Goal: Task Accomplishment & Management: Manage account settings

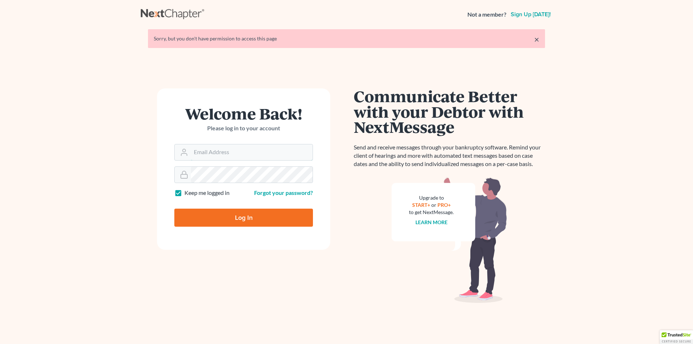
type input "[EMAIL_ADDRESS][DOMAIN_NAME]"
click at [232, 212] on input "Log In" at bounding box center [243, 218] width 139 height 18
type input "Thinking..."
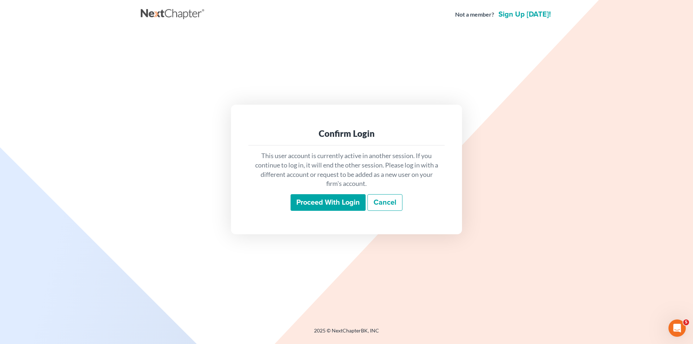
click at [341, 211] on div "Proceed with login Cancel" at bounding box center [346, 202] width 185 height 17
click at [341, 201] on input "Proceed with login" at bounding box center [328, 202] width 75 height 17
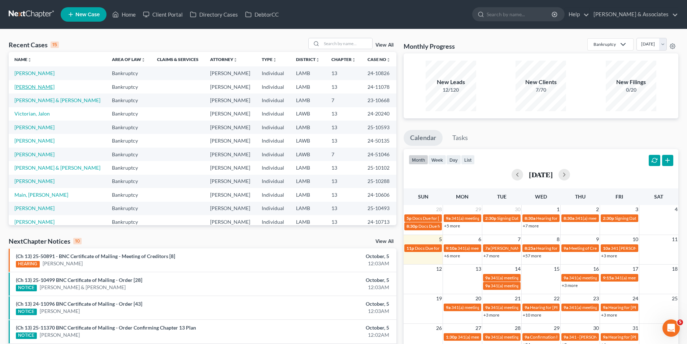
click at [36, 88] on link "White, Dana" at bounding box center [34, 87] width 40 height 6
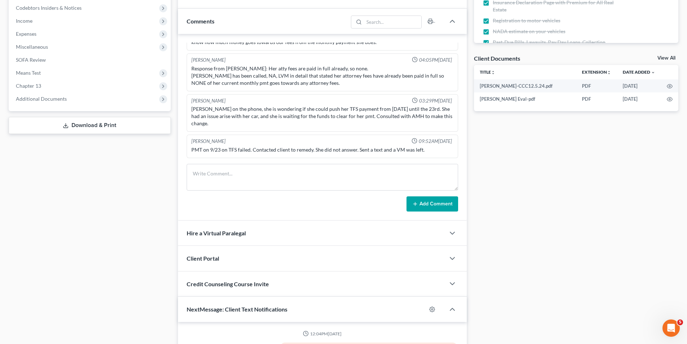
scroll to position [91, 0]
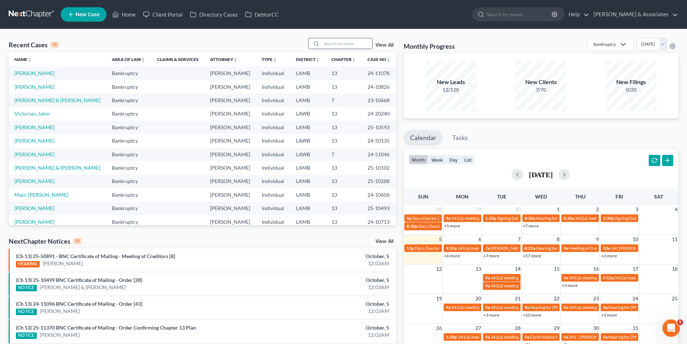
click at [357, 45] on input "search" at bounding box center [347, 43] width 51 height 10
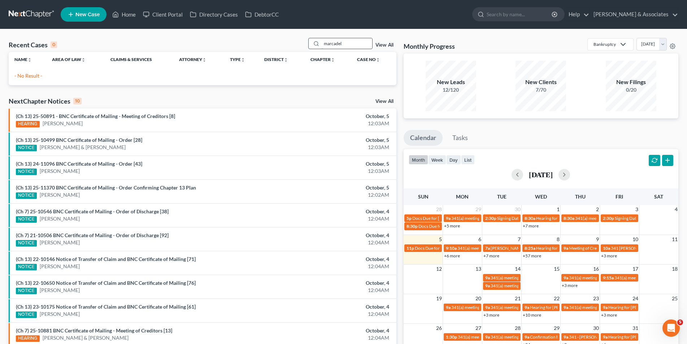
click at [330, 45] on input "marcadel" at bounding box center [347, 43] width 51 height 10
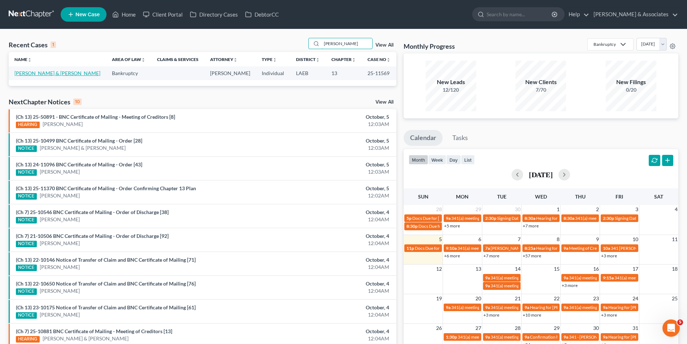
type input "mercadel"
click at [56, 71] on link "Mercadel, Stefan & Michelle" at bounding box center [57, 73] width 86 height 6
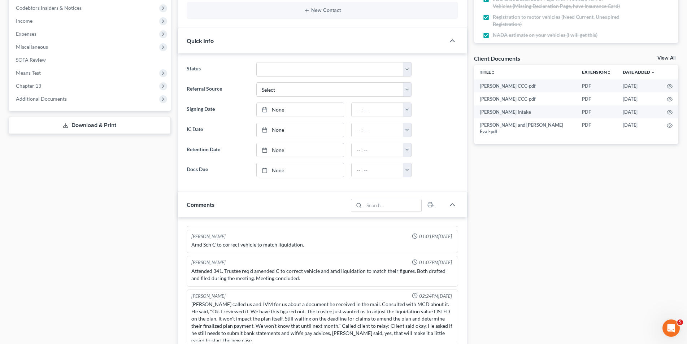
scroll to position [144, 0]
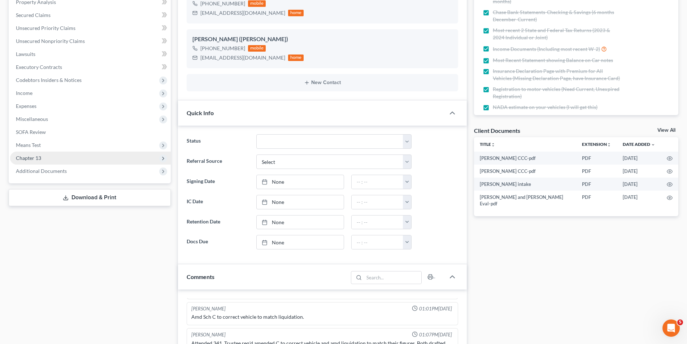
click at [47, 160] on span "Chapter 13" at bounding box center [90, 158] width 161 height 13
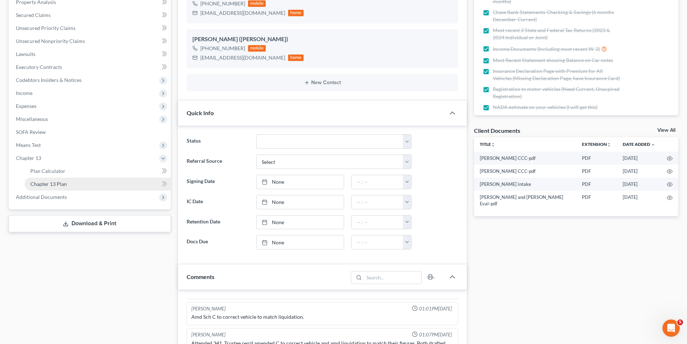
click at [51, 184] on span "Chapter 13 Plan" at bounding box center [48, 184] width 36 height 6
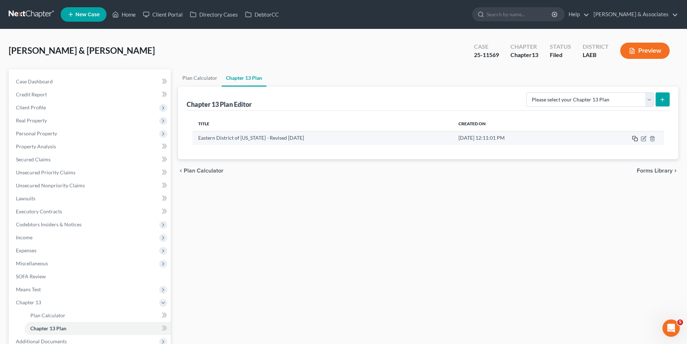
click at [636, 139] on icon "button" at bounding box center [635, 139] width 6 height 6
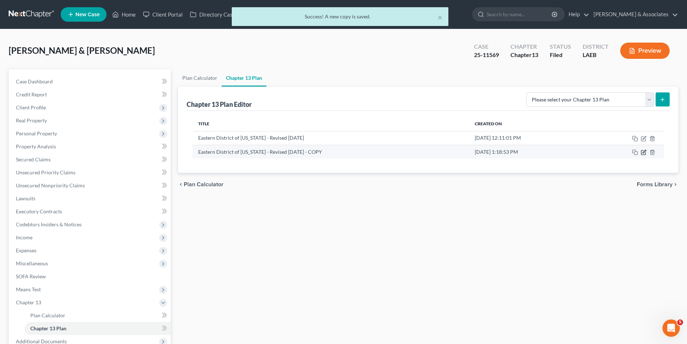
click at [641, 154] on icon "button" at bounding box center [643, 153] width 4 height 4
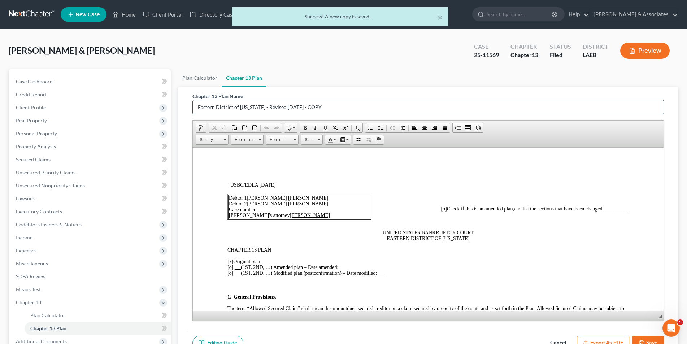
click at [366, 105] on input "Eastern District of Louisiana - Revised 05/05/2020 - COPY" at bounding box center [428, 107] width 471 height 14
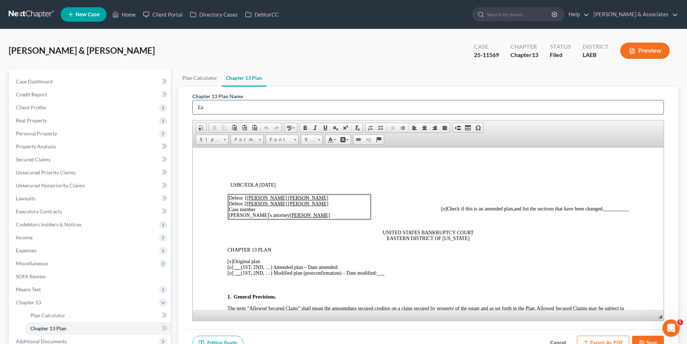
type input "E"
type input "Mercadel- 1st Amd Plan"
click at [440, 209] on span "[o]" at bounding box center [443, 208] width 6 height 5
click at [266, 208] on td "Debtor 1 Stefan Peter Mercadel Debtor 2 Michelle Butler Mercadel Case number De…" at bounding box center [299, 206] width 142 height 25
click at [261, 209] on td "Debtor 1 Stefan Peter Mercadel Debtor 2 Michelle Butler Mercadel Case number De…" at bounding box center [299, 206] width 142 height 25
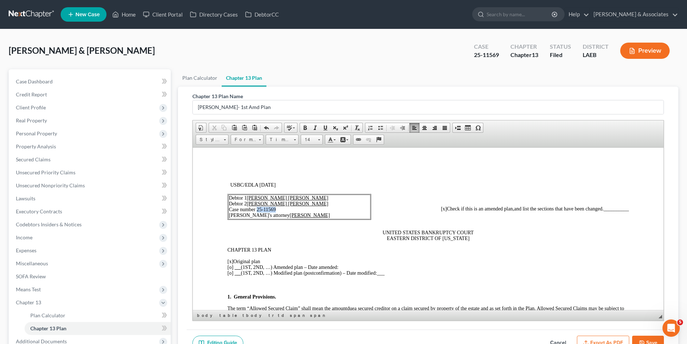
drag, startPoint x: 277, startPoint y: 209, endPoint x: 256, endPoint y: 210, distance: 20.7
click at [256, 210] on td "Debtor 1 Stefan Peter Mercadel Debtor 2 Michelle Butler Mercadel Case number 25…" at bounding box center [299, 206] width 142 height 25
click at [305, 131] on link "Bold" at bounding box center [305, 127] width 10 height 9
click at [317, 139] on link "14" at bounding box center [312, 140] width 22 height 10
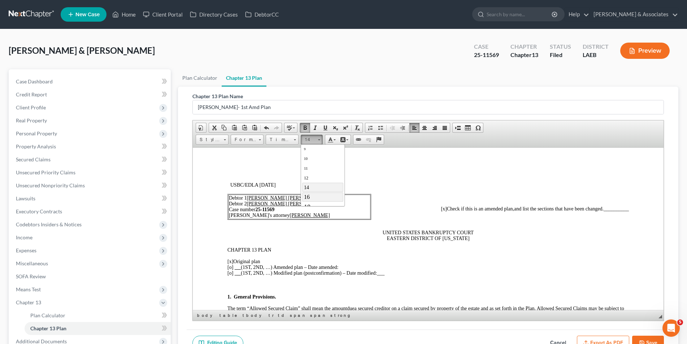
drag, startPoint x: 325, startPoint y: 198, endPoint x: 450, endPoint y: 184, distance: 126.0
click at [325, 198] on link "16" at bounding box center [322, 196] width 41 height 9
click at [231, 267] on span "[o]" at bounding box center [230, 266] width 6 height 5
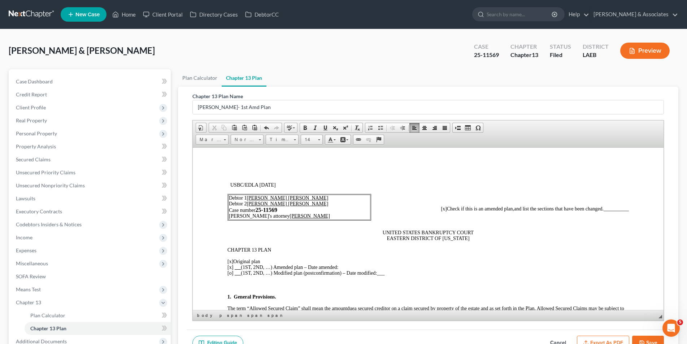
click at [231, 263] on span "[x]" at bounding box center [230, 260] width 6 height 5
click at [274, 266] on span "[x ] (1ST, 2ND, …) Amended plan – Date amended:" at bounding box center [282, 266] width 111 height 5
drag, startPoint x: 234, startPoint y: 268, endPoint x: 245, endPoint y: 267, distance: 10.9
click at [245, 267] on span "[x ] First Amended plan – Date amended:" at bounding box center [268, 266] width 82 height 5
click at [322, 128] on span at bounding box center [325, 128] width 6 height 6
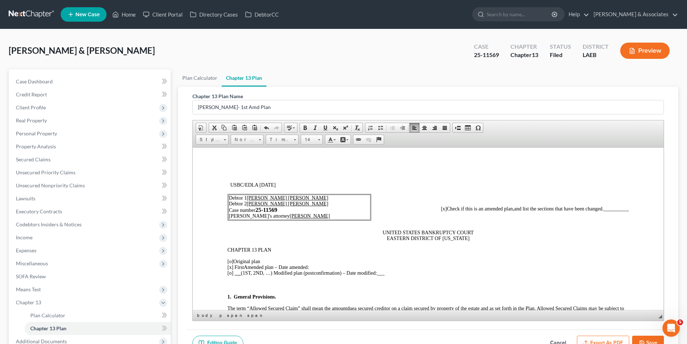
click at [316, 266] on p "[o ] Original plan [x ] First Amended plan – Date amended: [o] (1ST, 2ND, …) Mo…" at bounding box center [427, 266] width 401 height 17
drag, startPoint x: 328, startPoint y: 267, endPoint x: 306, endPoint y: 235, distance: 38.4
click at [311, 266] on span "[x ] First Amended plan – Date amended: 10/05/25" at bounding box center [276, 266] width 99 height 5
click at [302, 130] on span at bounding box center [305, 128] width 6 height 6
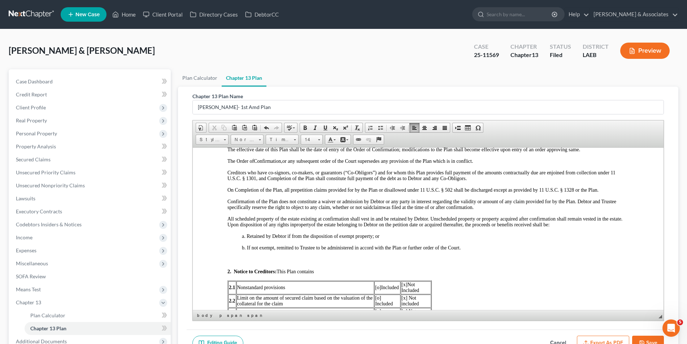
scroll to position [253, 0]
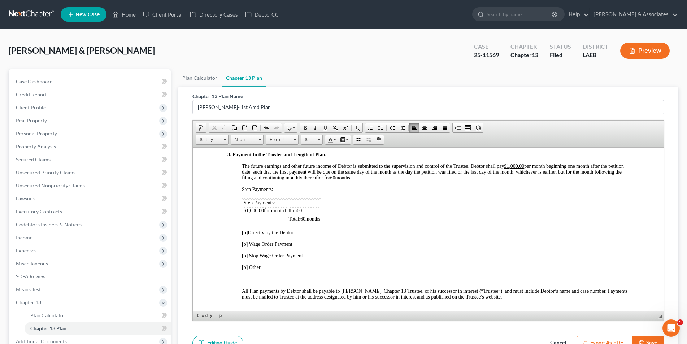
scroll to position [397, 0]
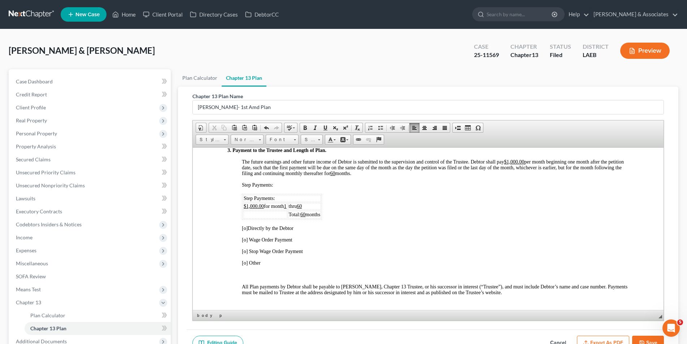
click at [260, 276] on p at bounding box center [427, 274] width 401 height 6
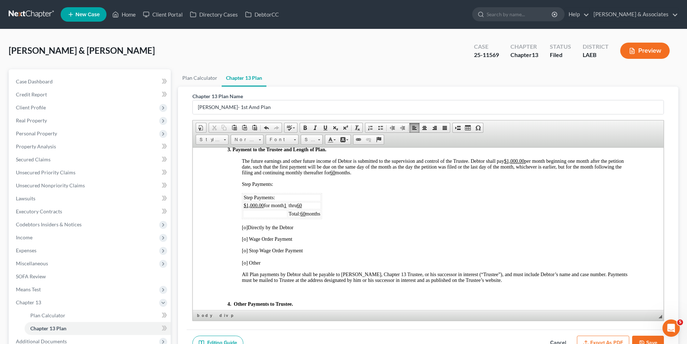
click at [239, 290] on div "3. Payment to the Trustee and Length of Plan. The future earnings and other fut…" at bounding box center [427, 323] width 401 height 353
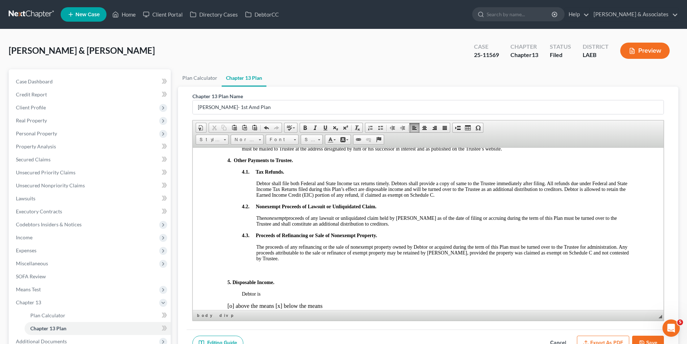
scroll to position [541, 0]
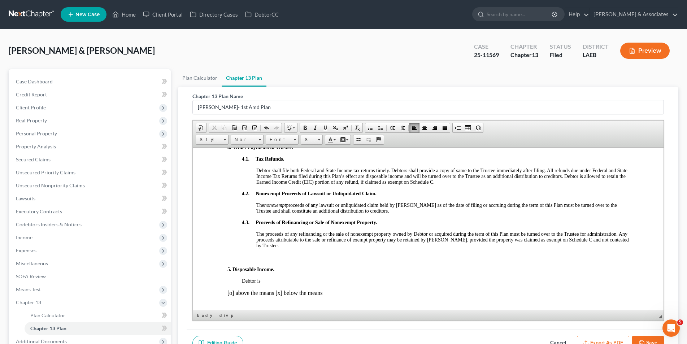
click at [261, 259] on p at bounding box center [427, 257] width 401 height 6
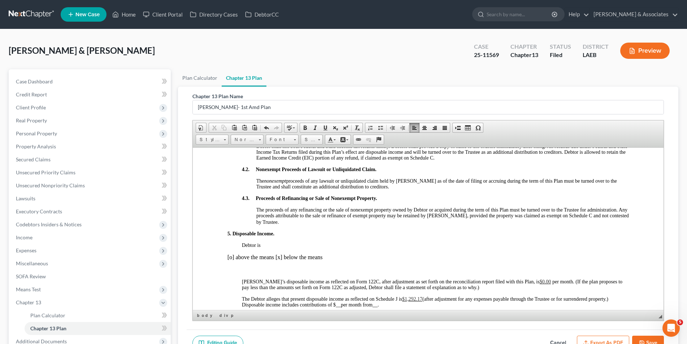
scroll to position [577, 0]
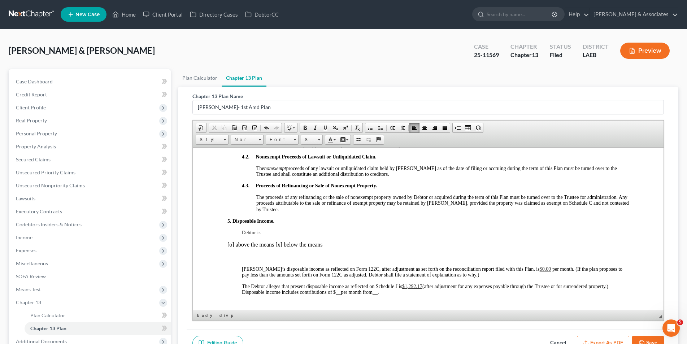
click at [266, 256] on p at bounding box center [427, 256] width 401 height 6
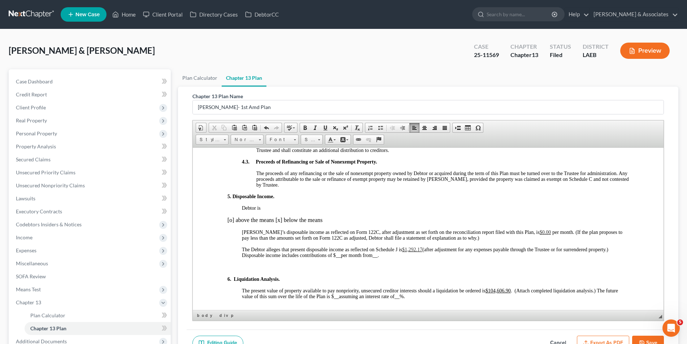
scroll to position [614, 0]
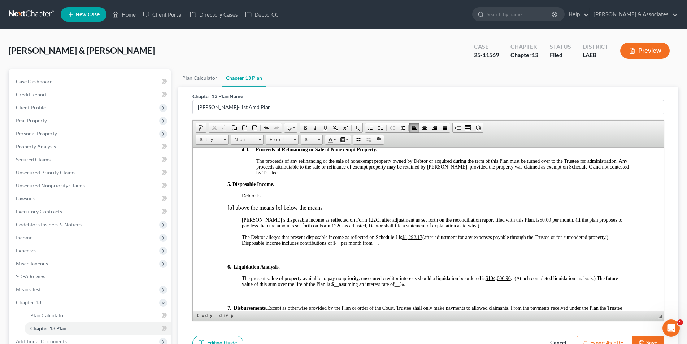
click at [265, 257] on p at bounding box center [427, 255] width 401 height 6
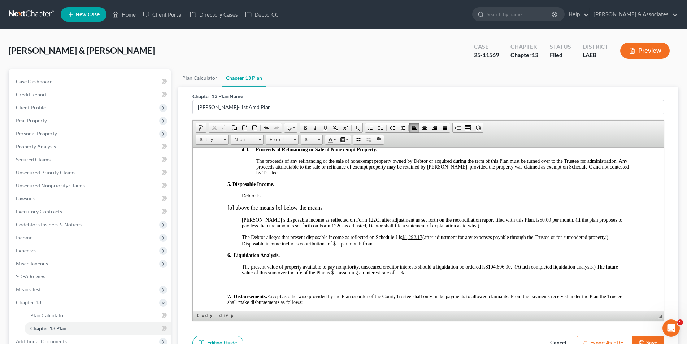
click at [269, 284] on p at bounding box center [434, 284] width 387 height 6
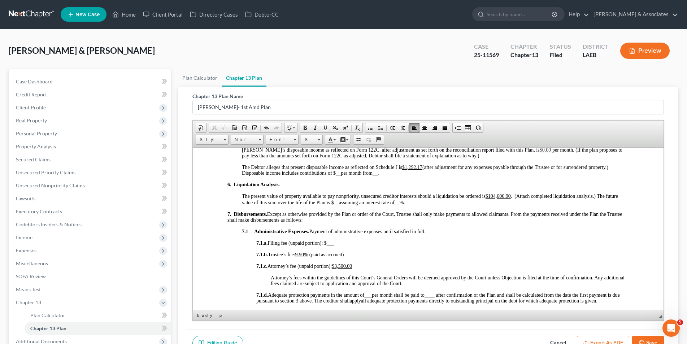
scroll to position [686, 0]
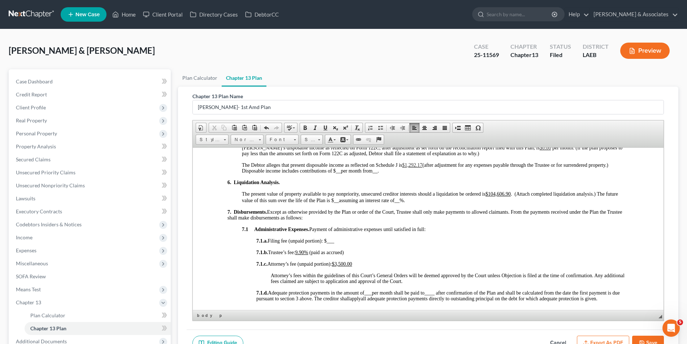
drag, startPoint x: 309, startPoint y: 252, endPoint x: 336, endPoint y: 251, distance: 27.4
click at [308, 252] on u "9.90%" at bounding box center [301, 251] width 13 height 5
drag, startPoint x: 300, startPoint y: 251, endPoint x: 306, endPoint y: 251, distance: 5.8
click at [305, 251] on span "7.1.b. Trustee’s fee: 10 %" at bounding box center [280, 251] width 49 height 5
click at [325, 130] on span at bounding box center [325, 128] width 6 height 6
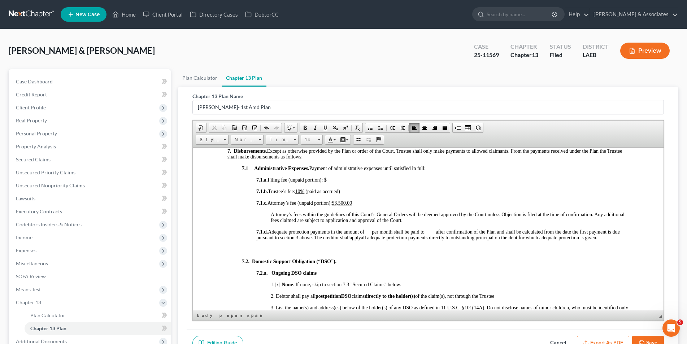
scroll to position [758, 0]
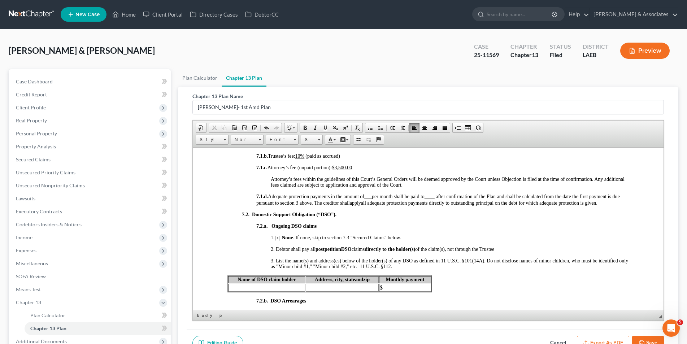
scroll to position [794, 0]
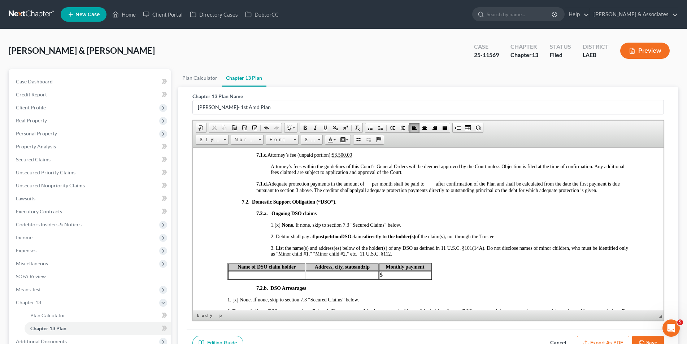
click at [405, 255] on p "3. List the name(s) and address(es) below of the holder(s) of any DSO as define…" at bounding box center [449, 251] width 358 height 12
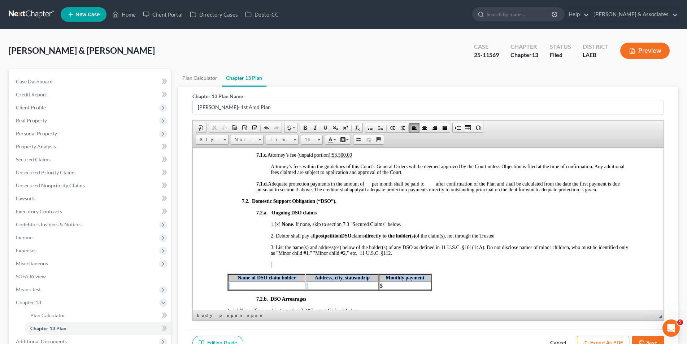
drag, startPoint x: 362, startPoint y: 289, endPoint x: 346, endPoint y: 266, distance: 28.5
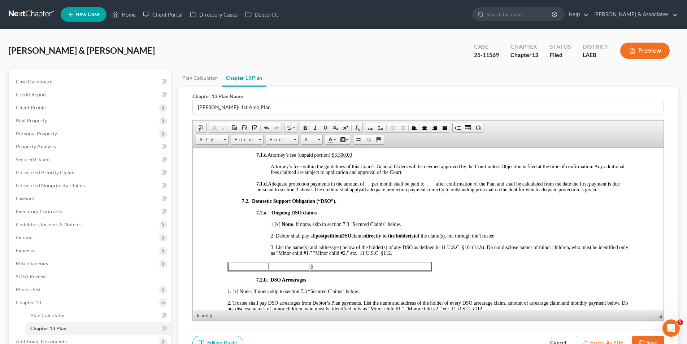
drag, startPoint x: 433, startPoint y: 271, endPoint x: 251, endPoint y: 263, distance: 181.7
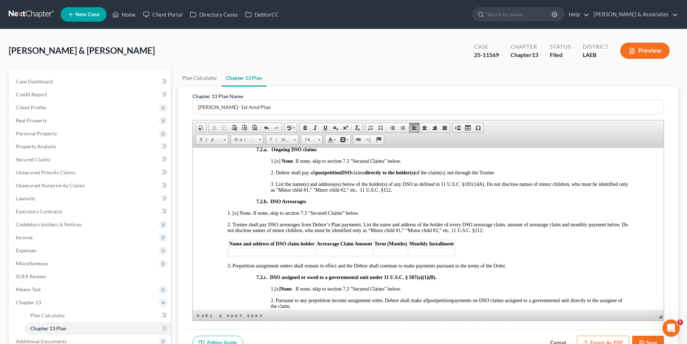
scroll to position [866, 0]
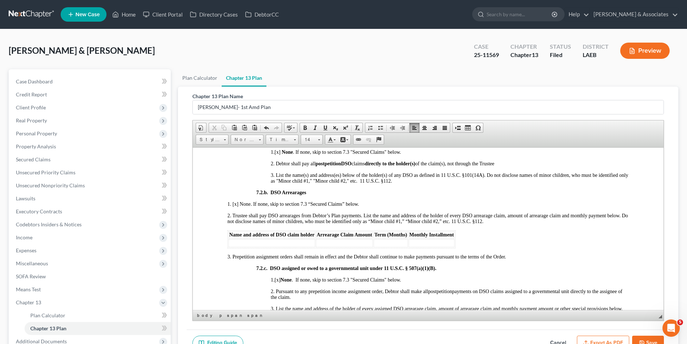
click at [500, 223] on p "2. Trustee shall pay DSO arrearages from Debtor’s Plan payments. List the name …" at bounding box center [427, 219] width 401 height 12
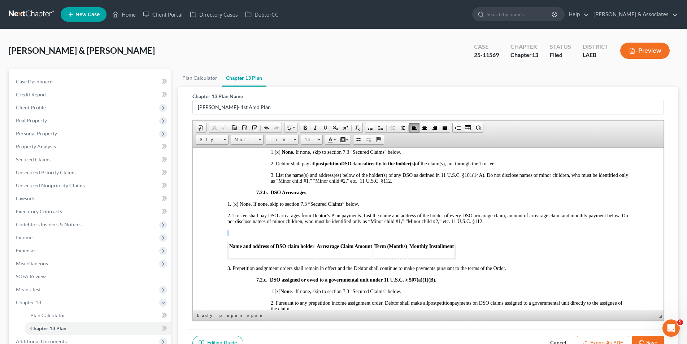
drag, startPoint x: 463, startPoint y: 257, endPoint x: 225, endPoint y: 235, distance: 239.3
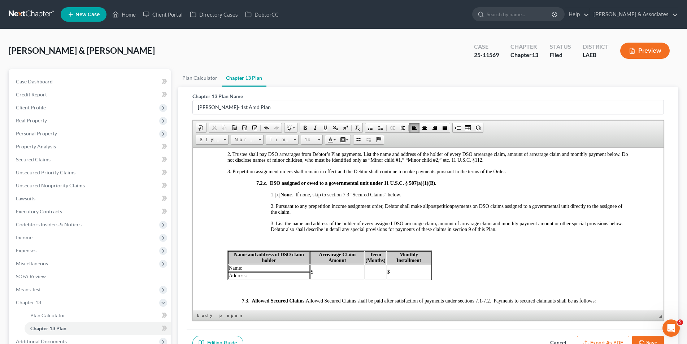
scroll to position [938, 0]
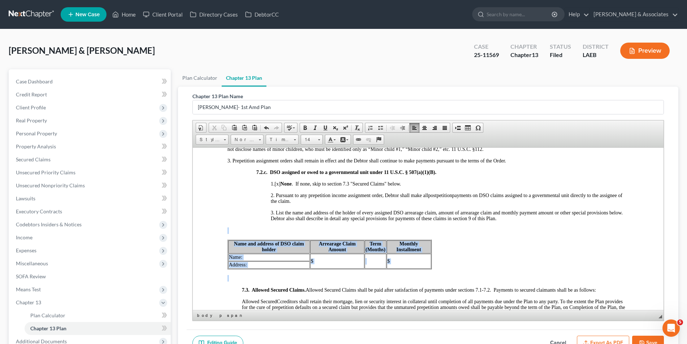
drag, startPoint x: 443, startPoint y: 270, endPoint x: 273, endPoint y: 232, distance: 174.9
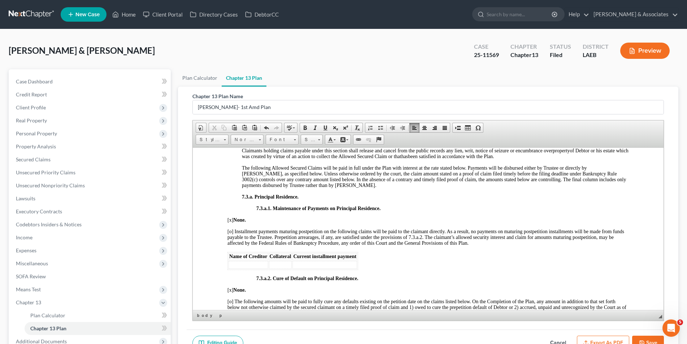
scroll to position [1263, 0]
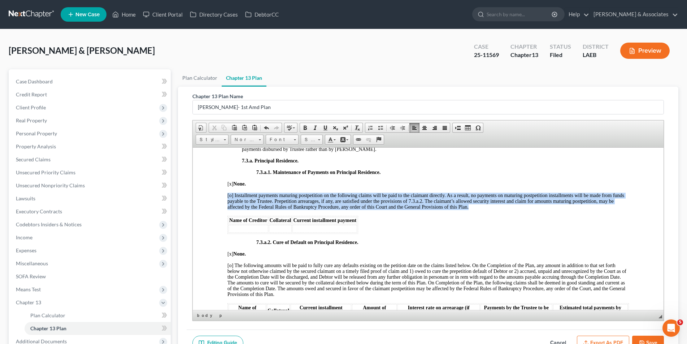
drag, startPoint x: 362, startPoint y: 243, endPoint x: 225, endPoint y: 229, distance: 138.3
click at [225, 229] on html "USBC/EDLA 12/01/2017 Debtor 1 Stefan Peter Mercadel Debtor 2 Michelle Butler Me…" at bounding box center [427, 162] width 471 height 2556
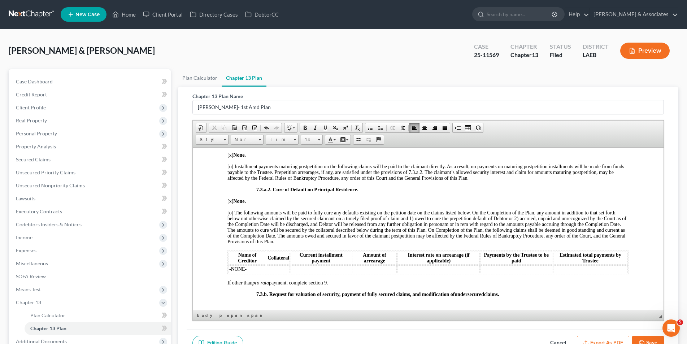
scroll to position [1299, 0]
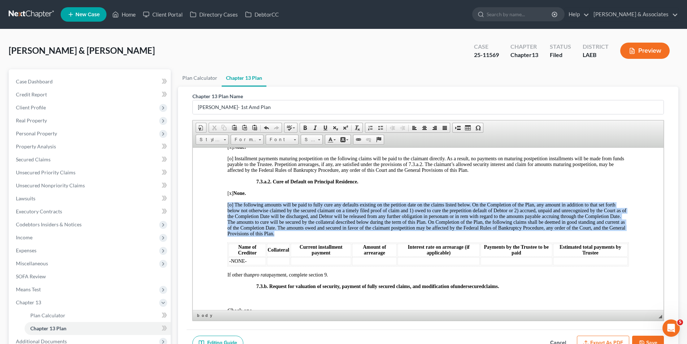
drag, startPoint x: 623, startPoint y: 273, endPoint x: 228, endPoint y: 252, distance: 395.4
click at [228, 252] on html "USBC/EDLA 12/01/2017 Debtor 1 Stefan Peter Mercadel Debtor 2 Michelle Butler Me…" at bounding box center [427, 114] width 471 height 2532
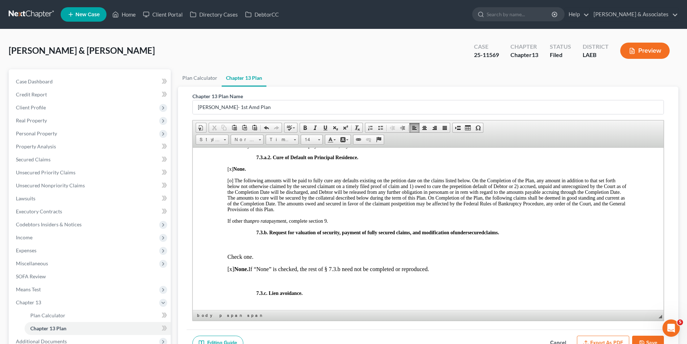
scroll to position [1335, 0]
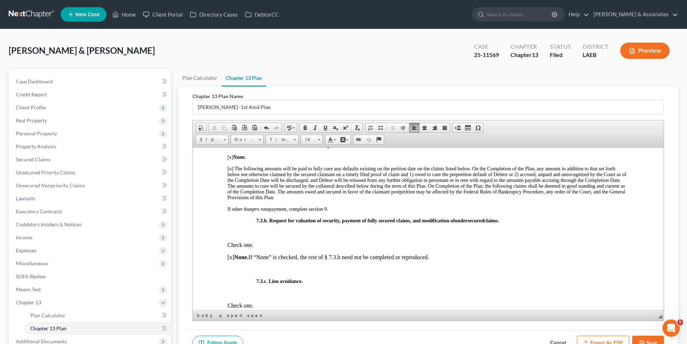
click at [241, 245] on body "USBC/EDLA 12/01/2017 Debtor 1 Stefan Peter Mercadel Debtor 2 Michelle Butler Me…" at bounding box center [427, 62] width 401 height 2433
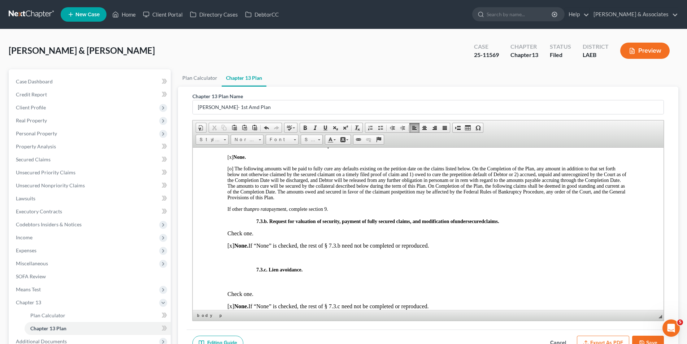
click at [265, 261] on p at bounding box center [427, 257] width 401 height 6
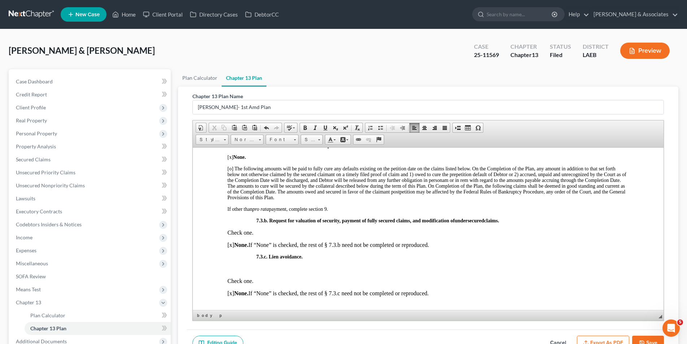
click at [262, 272] on p at bounding box center [442, 268] width 372 height 6
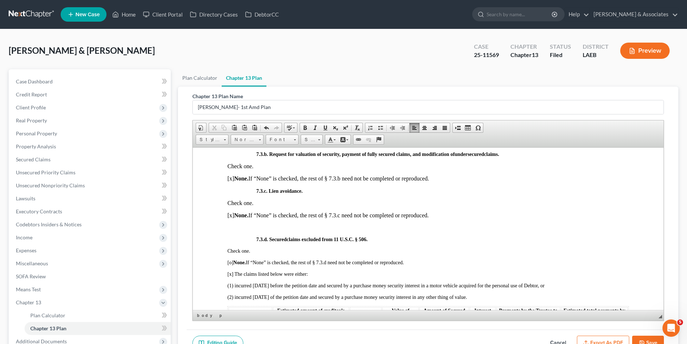
scroll to position [1408, 0]
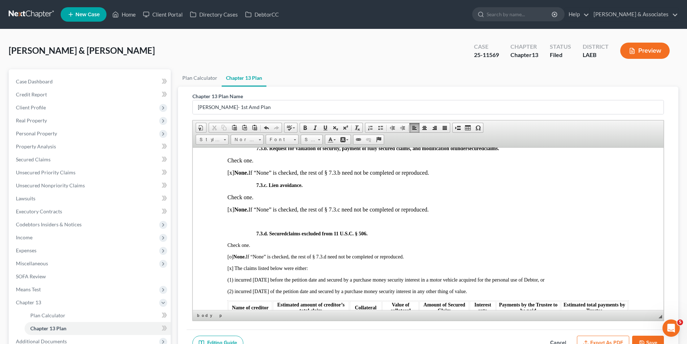
click at [249, 225] on p at bounding box center [427, 221] width 401 height 6
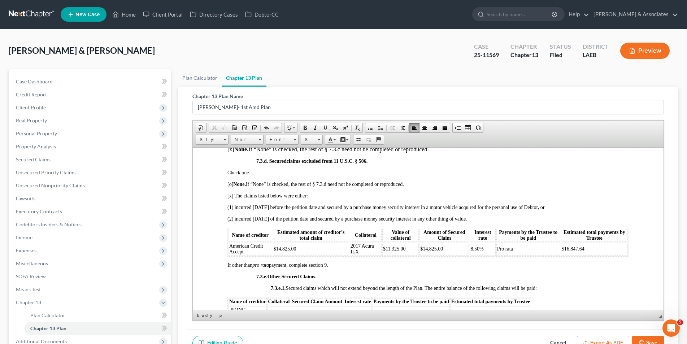
scroll to position [1480, 0]
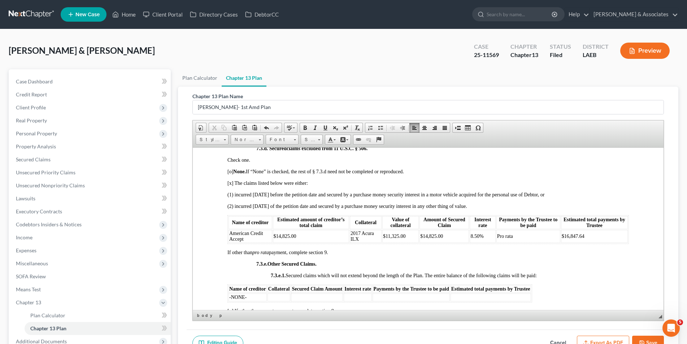
click at [298, 243] on td "$14,825.00" at bounding box center [311, 236] width 76 height 13
click at [444, 243] on td "$14,825.00" at bounding box center [443, 236] width 49 height 13
click at [475, 239] on span "8.50%" at bounding box center [476, 235] width 13 height 5
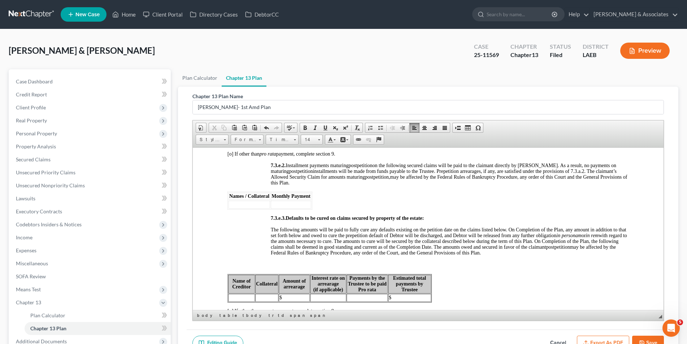
scroll to position [1624, 0]
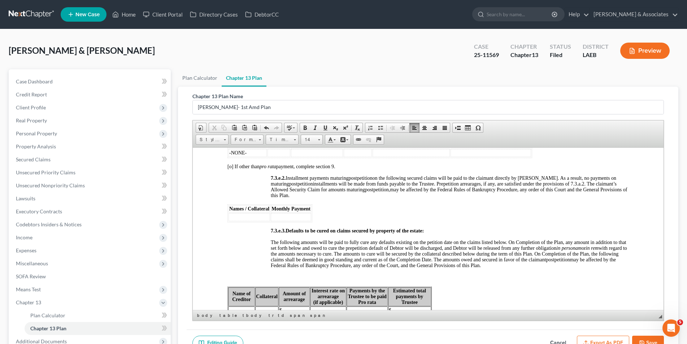
click at [240, 221] on td at bounding box center [249, 217] width 42 height 8
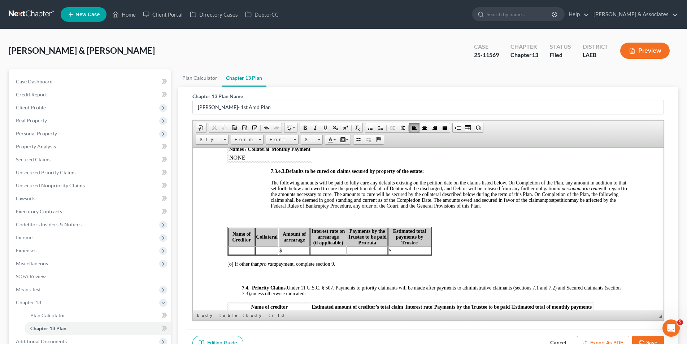
scroll to position [1696, 0]
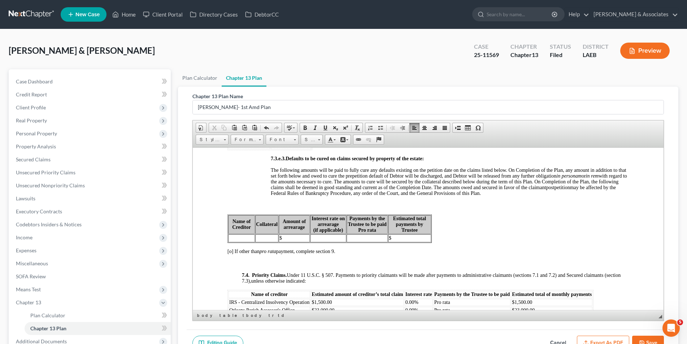
click at [238, 242] on td at bounding box center [241, 238] width 27 height 8
click at [278, 208] on p at bounding box center [427, 205] width 401 height 6
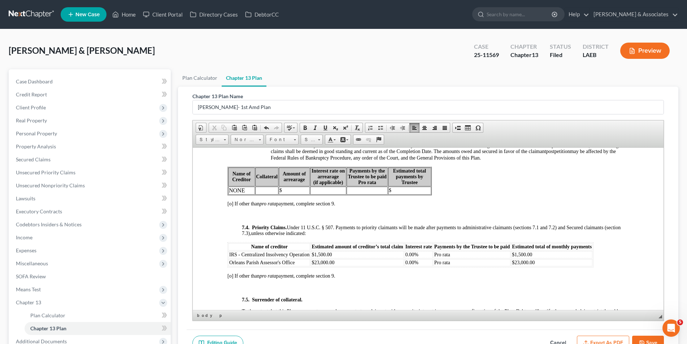
scroll to position [1769, 0]
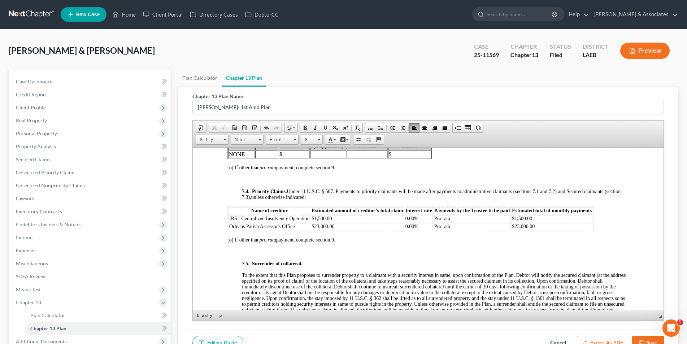
click at [263, 255] on p at bounding box center [427, 251] width 401 height 6
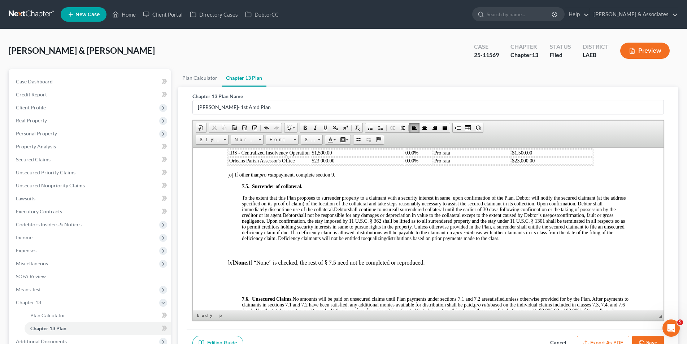
scroll to position [1841, 0]
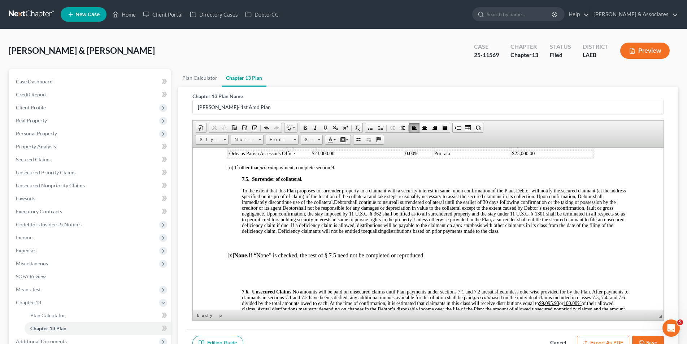
click at [261, 246] on p at bounding box center [434, 243] width 387 height 6
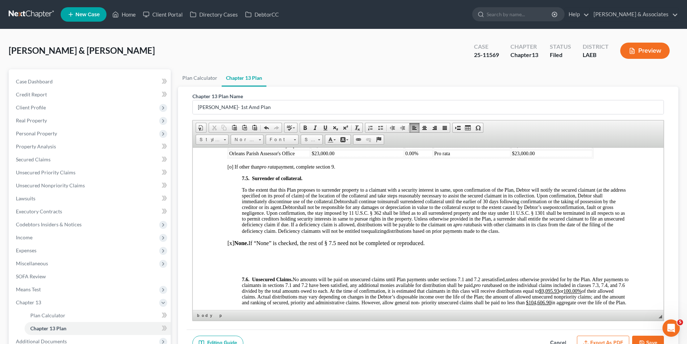
click at [251, 271] on p at bounding box center [427, 267] width 401 height 6
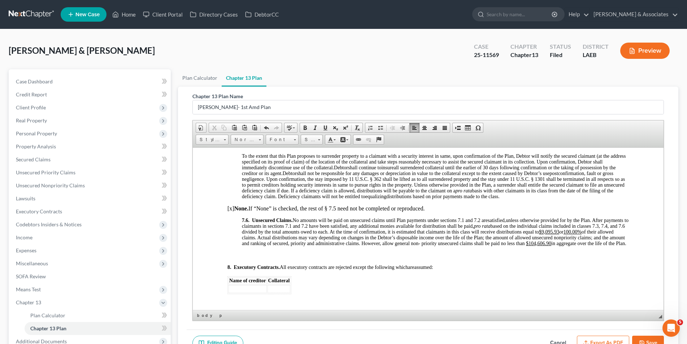
scroll to position [1913, 0]
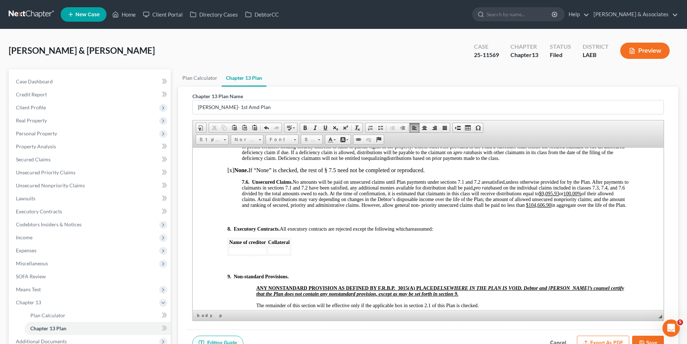
click at [254, 220] on p at bounding box center [427, 217] width 401 height 6
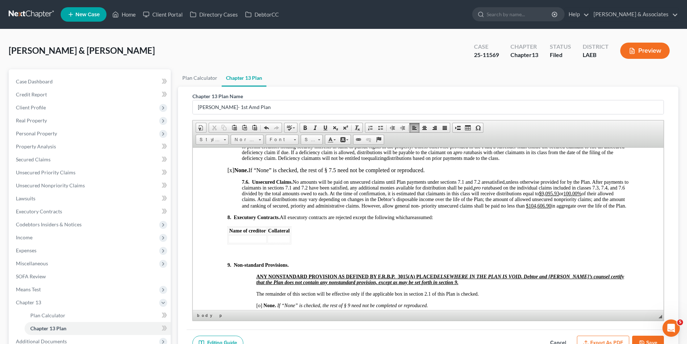
click at [236, 243] on td at bounding box center [247, 239] width 38 height 8
click at [234, 256] on p at bounding box center [427, 252] width 401 height 6
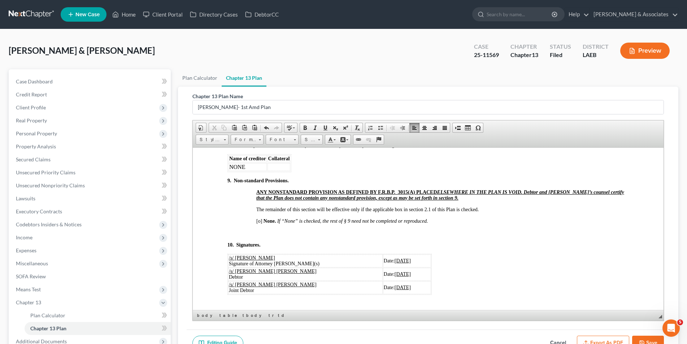
scroll to position [1985, 0]
click at [244, 235] on p at bounding box center [427, 232] width 401 height 6
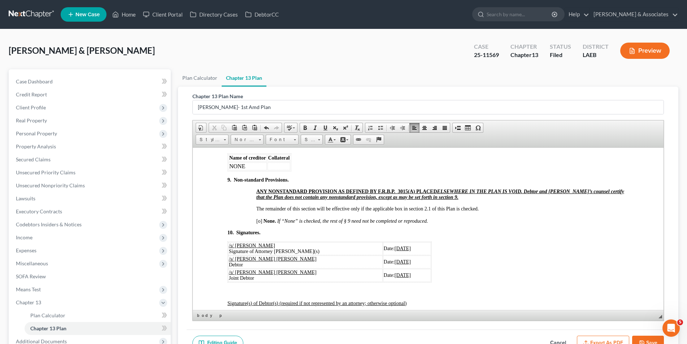
click at [260, 223] on span "[o]" at bounding box center [259, 220] width 6 height 5
click at [394, 250] on u "07/24/2025" at bounding box center [402, 247] width 16 height 5
click at [384, 263] on span "07/24/2025" at bounding box center [392, 260] width 16 height 5
click at [384, 277] on u "07/24/2025" at bounding box center [392, 273] width 16 height 5
drag, startPoint x: 400, startPoint y: 267, endPoint x: 372, endPoint y: 265, distance: 27.9
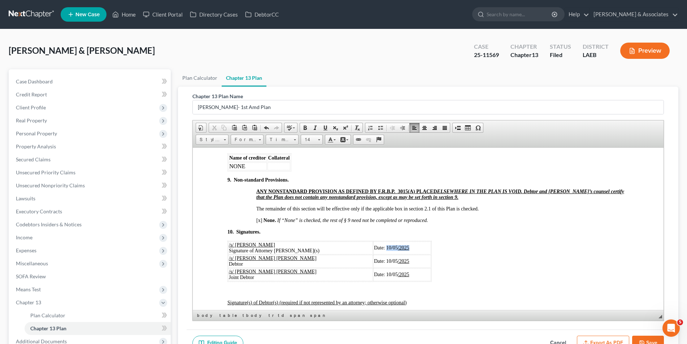
click at [373, 254] on td "Date: 10/05 /2025" at bounding box center [402, 247] width 58 height 13
click at [327, 128] on span at bounding box center [325, 128] width 6 height 6
drag, startPoint x: 393, startPoint y: 277, endPoint x: 372, endPoint y: 278, distance: 21.7
click at [374, 263] on span "Date: 10/05 /2025" at bounding box center [391, 260] width 35 height 5
click at [324, 131] on link "Underline" at bounding box center [325, 127] width 10 height 9
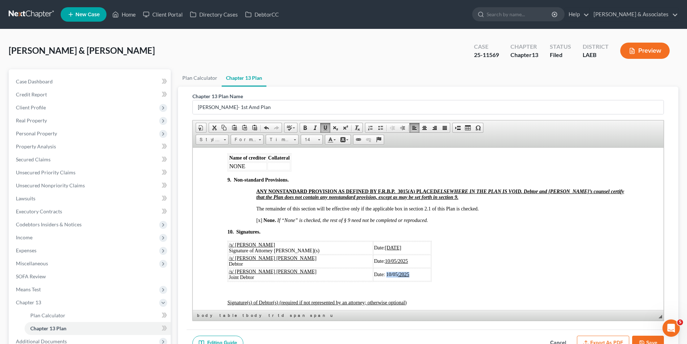
drag, startPoint x: 395, startPoint y: 292, endPoint x: 349, endPoint y: 232, distance: 74.7
click at [373, 281] on td "Date: 10/05 /2025" at bounding box center [402, 274] width 58 height 13
click at [324, 130] on span at bounding box center [325, 128] width 6 height 6
click at [466, 223] on p "[x ] None. If “None” is checked, the rest of § 9 need not be completed or repro…" at bounding box center [442, 220] width 372 height 6
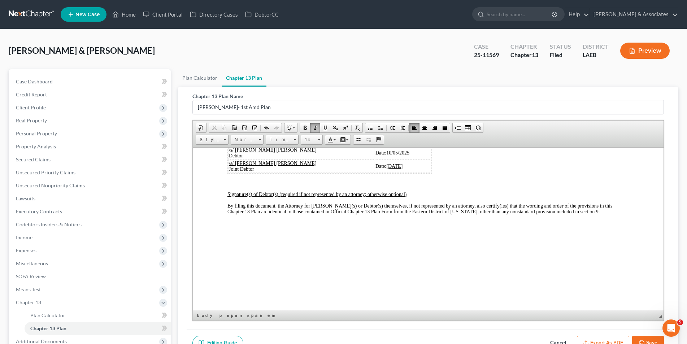
scroll to position [2130, 0]
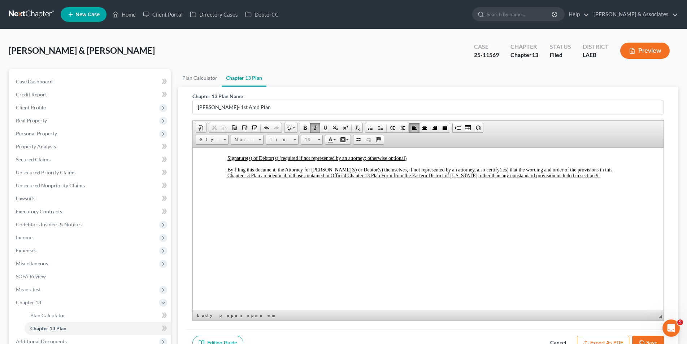
click at [646, 338] on button "Save" at bounding box center [648, 343] width 32 height 15
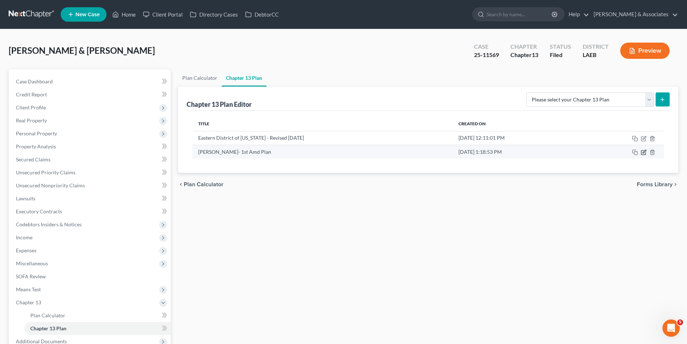
click at [642, 154] on icon "button" at bounding box center [644, 152] width 6 height 6
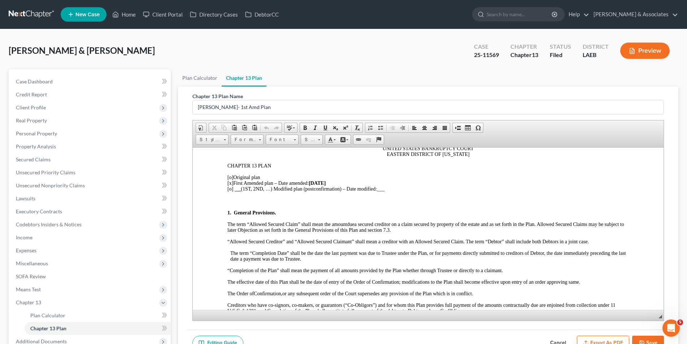
scroll to position [36, 0]
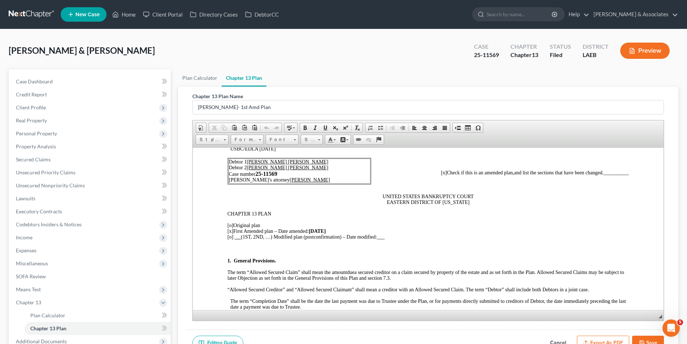
click at [242, 248] on p at bounding box center [427, 248] width 401 height 6
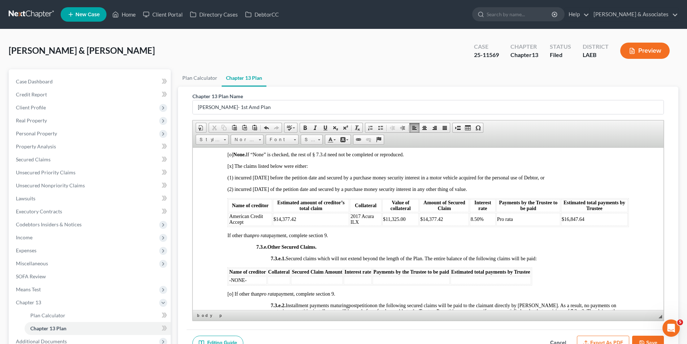
scroll to position [1516, 0]
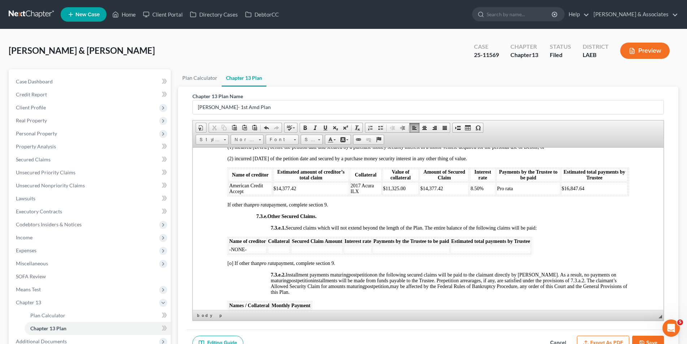
click at [238, 194] on span "American Credit Accept" at bounding box center [246, 188] width 34 height 11
click at [344, 194] on td "$14,377.42" at bounding box center [307, 187] width 77 height 13
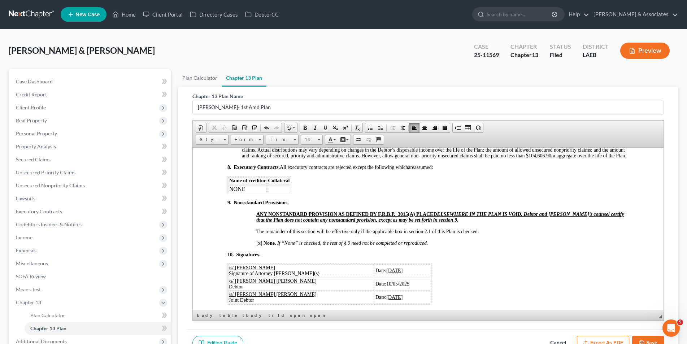
scroll to position [1913, 0]
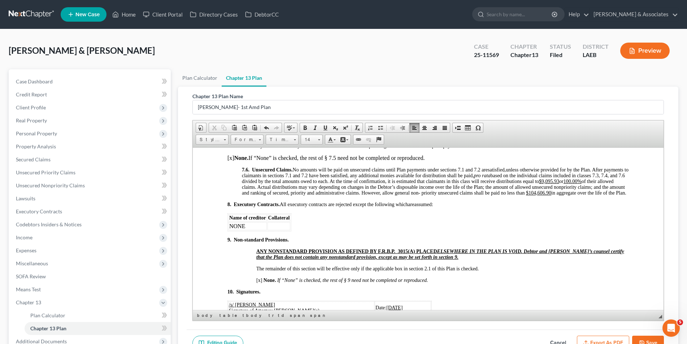
click at [339, 195] on span "unless otherwise provided for by the Plan. After payments to claimants in secti…" at bounding box center [434, 181] width 387 height 29
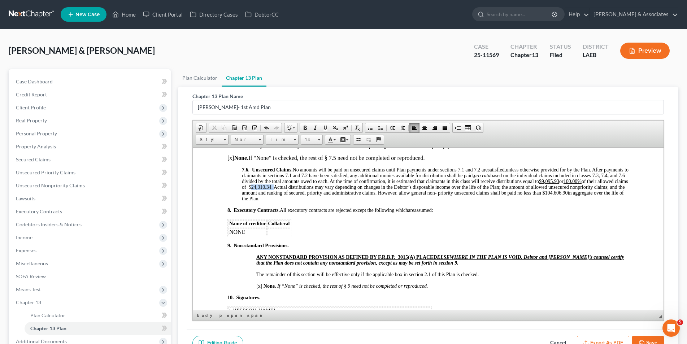
drag, startPoint x: 372, startPoint y: 199, endPoint x: 347, endPoint y: 199, distance: 24.5
click at [347, 195] on span "unless otherwise provided for by the Plan. After payments to claimants in secti…" at bounding box center [434, 181] width 387 height 29
click at [305, 128] on span at bounding box center [305, 128] width 6 height 6
click at [330, 91] on div "Chapter 13 Plan Name Mercadel- 1st Amd Plan Rich Text Editor, document-ckeditor…" at bounding box center [428, 208] width 483 height 243
click at [642, 339] on button "Save" at bounding box center [648, 343] width 32 height 15
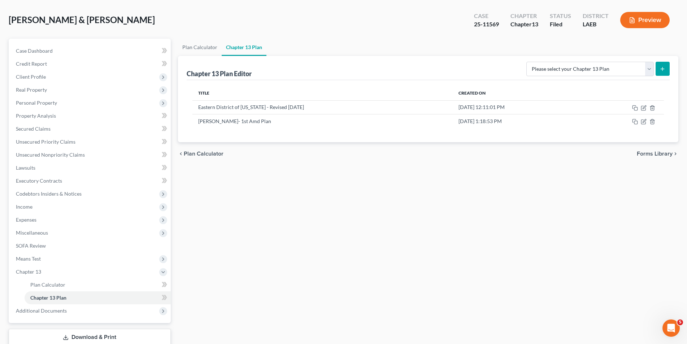
scroll to position [60, 0]
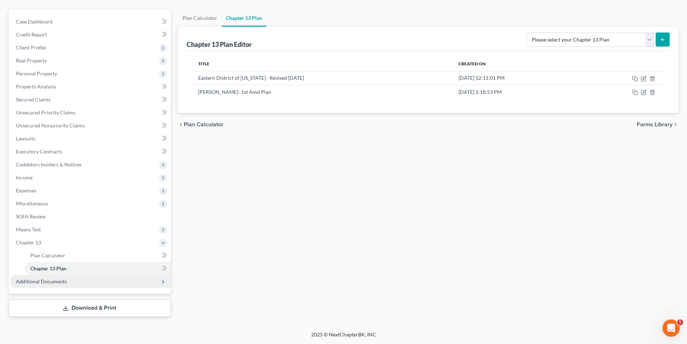
click at [58, 283] on span "Additional Documents" at bounding box center [41, 281] width 51 height 6
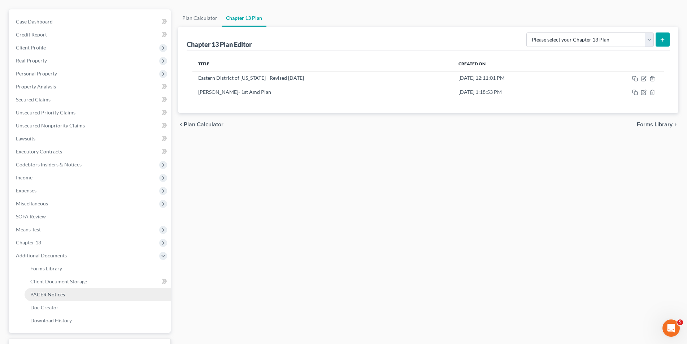
click at [58, 295] on span "PACER Notices" at bounding box center [47, 294] width 35 height 6
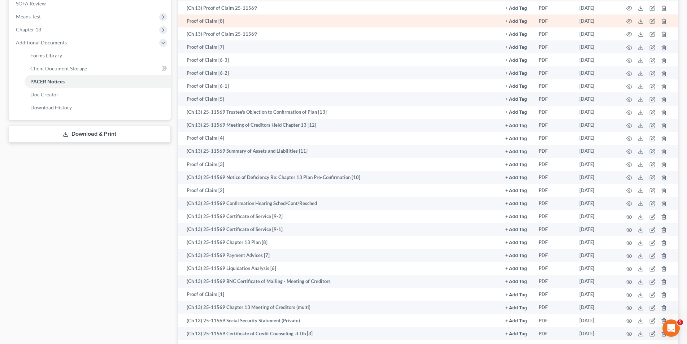
scroll to position [289, 0]
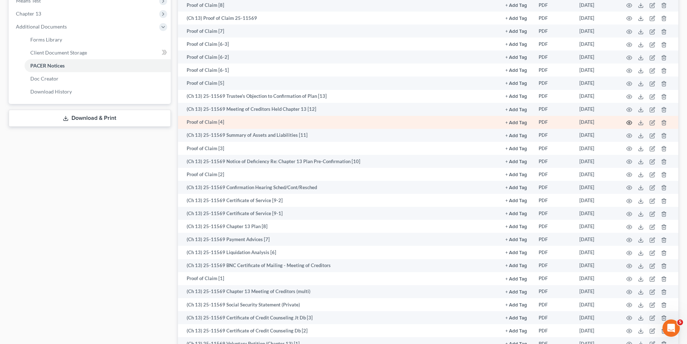
click at [629, 125] on icon "button" at bounding box center [629, 123] width 6 height 6
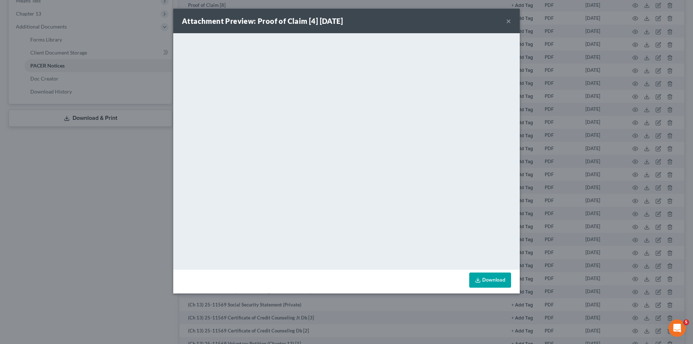
click at [508, 22] on button "×" at bounding box center [508, 21] width 5 height 9
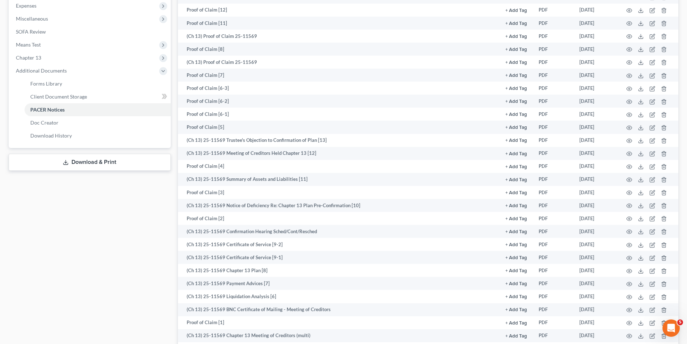
scroll to position [217, 0]
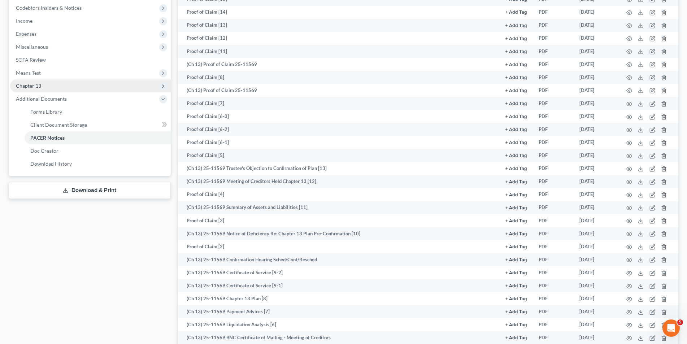
click at [36, 83] on span "Chapter 13" at bounding box center [28, 86] width 25 height 6
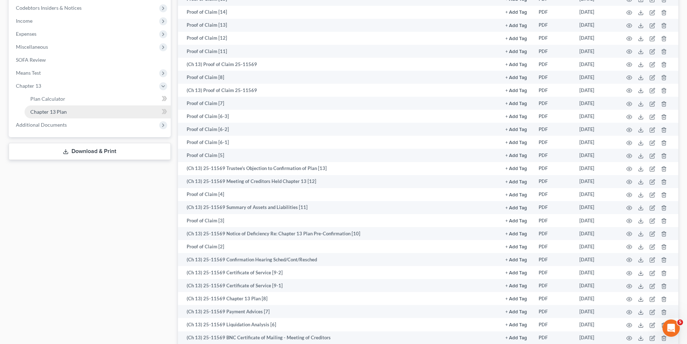
click at [41, 114] on span "Chapter 13 Plan" at bounding box center [48, 112] width 36 height 6
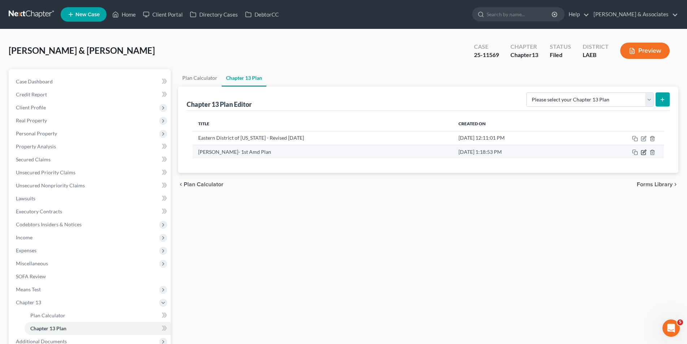
click at [641, 153] on icon "button" at bounding box center [643, 153] width 4 height 4
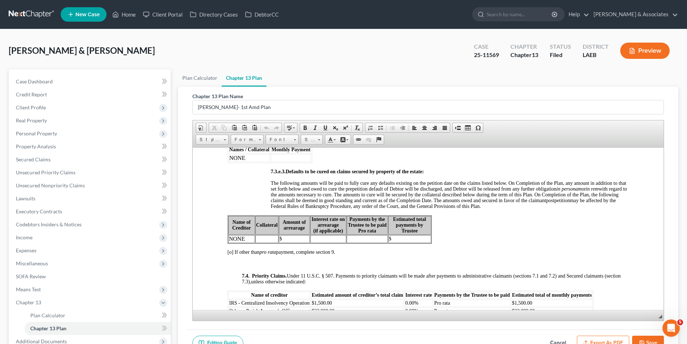
scroll to position [1732, 0]
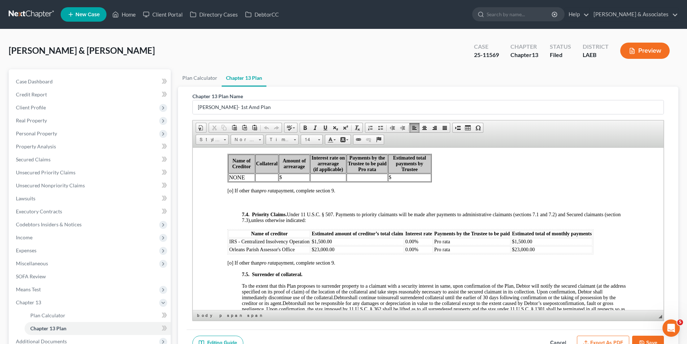
click at [309, 244] on span "IRS - Centralized Insolvency Operation" at bounding box center [269, 241] width 80 height 5
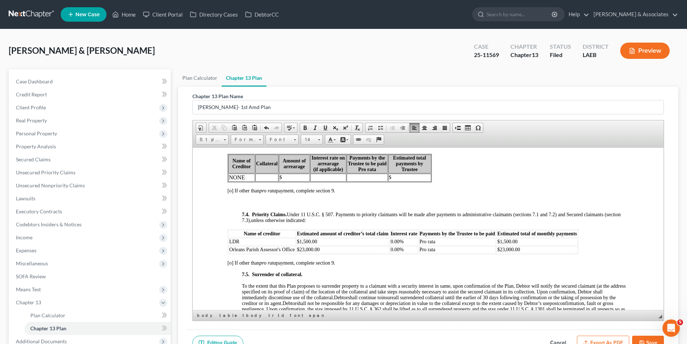
click at [322, 245] on td "$1,500.00" at bounding box center [342, 241] width 93 height 7
click at [294, 252] on span "Orleans Parish Assessor's Office" at bounding box center [262, 249] width 66 height 5
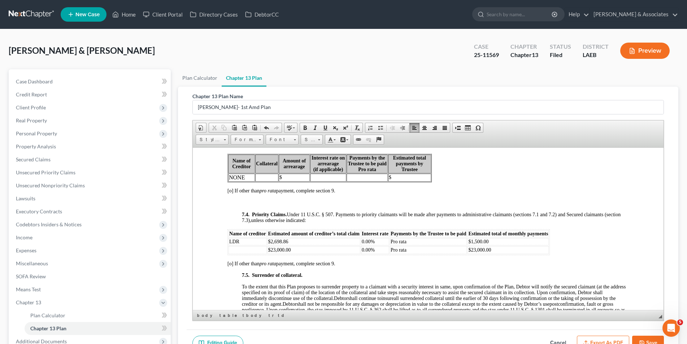
click at [299, 254] on td "$23,000.00" at bounding box center [313, 250] width 93 height 8
click at [376, 254] on td "0.00%" at bounding box center [375, 250] width 28 height 8
click at [409, 254] on td "Pro rata" at bounding box center [427, 250] width 77 height 8
click at [495, 254] on td "$23,000.00" at bounding box center [507, 250] width 81 height 8
click at [494, 245] on td "$1,500.00" at bounding box center [507, 241] width 81 height 7
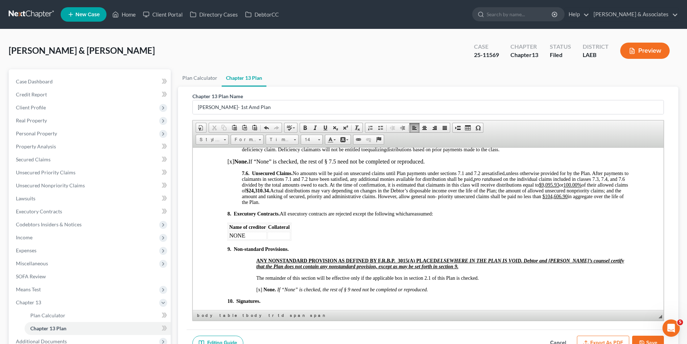
scroll to position [1949, 0]
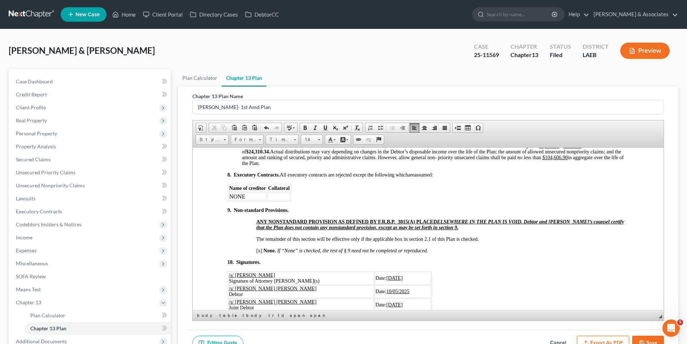
click at [270, 154] on strong "$24,310.34." at bounding box center [258, 151] width 24 height 5
click at [539, 148] on u "$9,095.93" at bounding box center [549, 145] width 20 height 5
click at [654, 337] on button "Save" at bounding box center [648, 343] width 32 height 15
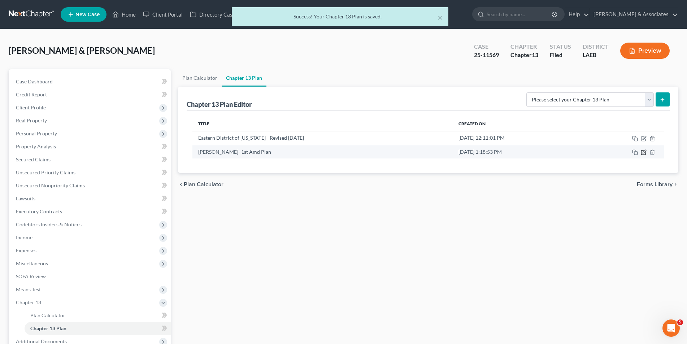
click at [641, 154] on icon "button" at bounding box center [643, 153] width 4 height 4
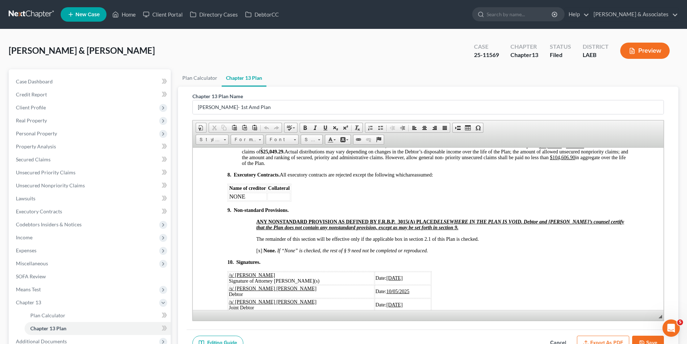
click at [650, 341] on button "Save" at bounding box center [648, 343] width 32 height 15
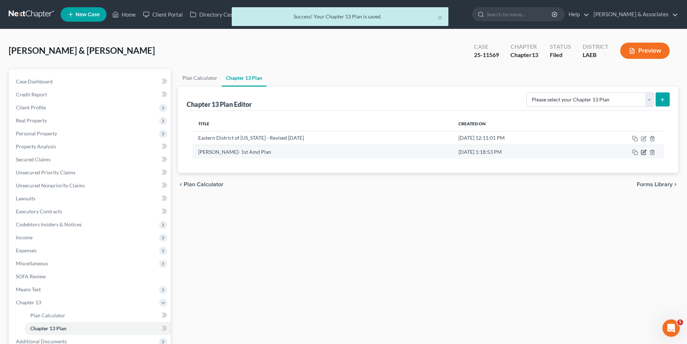
click at [642, 153] on icon "button" at bounding box center [643, 151] width 3 height 3
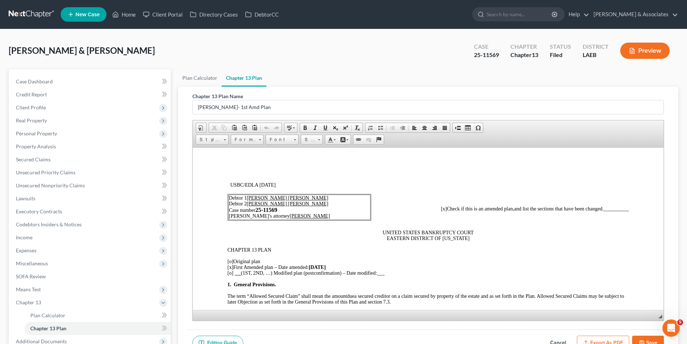
scroll to position [0, 0]
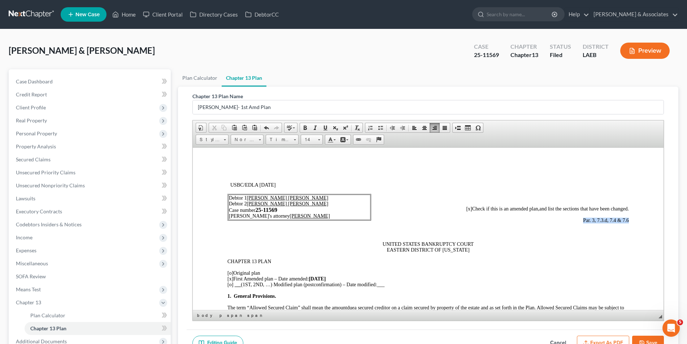
drag, startPoint x: 623, startPoint y: 218, endPoint x: 575, endPoint y: 219, distance: 48.0
click at [302, 128] on span at bounding box center [305, 128] width 6 height 6
click at [317, 140] on link "14" at bounding box center [312, 140] width 22 height 10
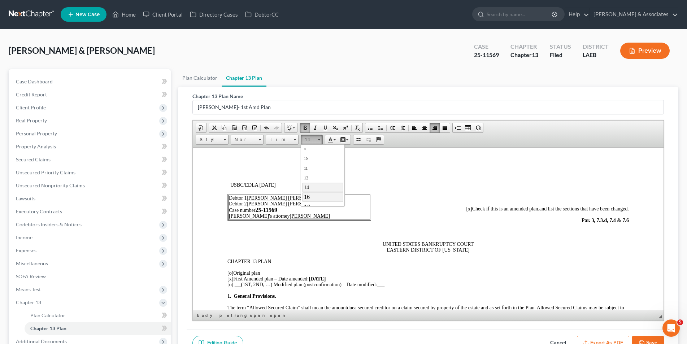
drag, startPoint x: 324, startPoint y: 198, endPoint x: 442, endPoint y: 194, distance: 117.7
click at [324, 198] on link "16" at bounding box center [322, 196] width 41 height 9
drag, startPoint x: 548, startPoint y: 204, endPoint x: 559, endPoint y: 222, distance: 21.2
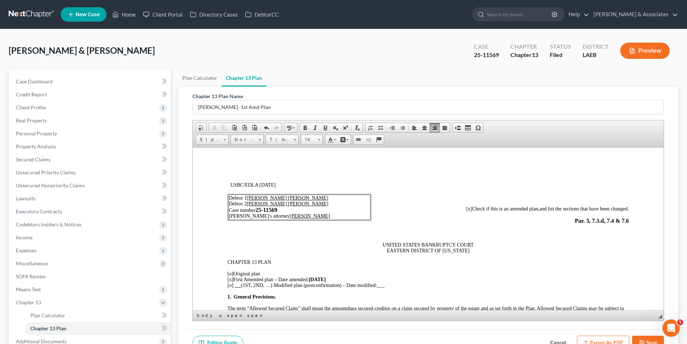
click at [574, 222] on span "Par. 3, 7.3.d, 7.4 & 7.6" at bounding box center [601, 220] width 54 height 6
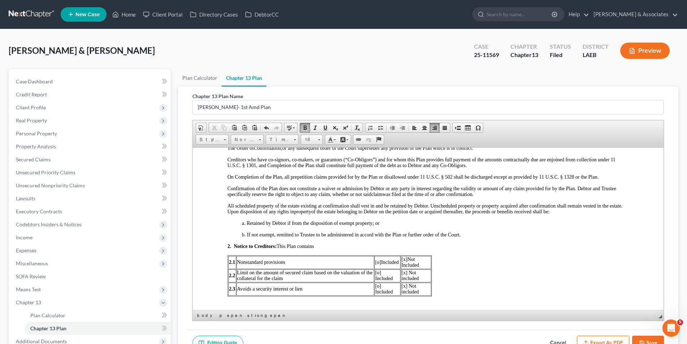
scroll to position [253, 0]
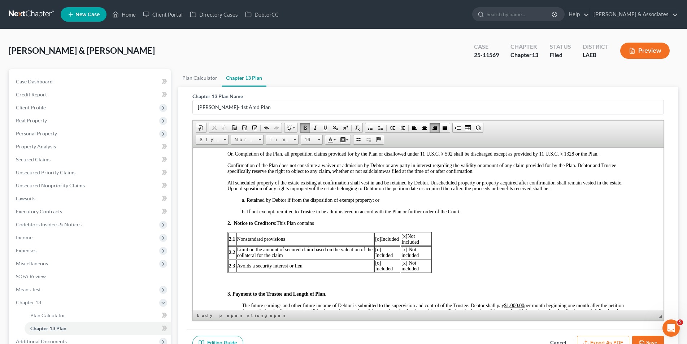
click at [648, 339] on button "Save" at bounding box center [648, 343] width 32 height 15
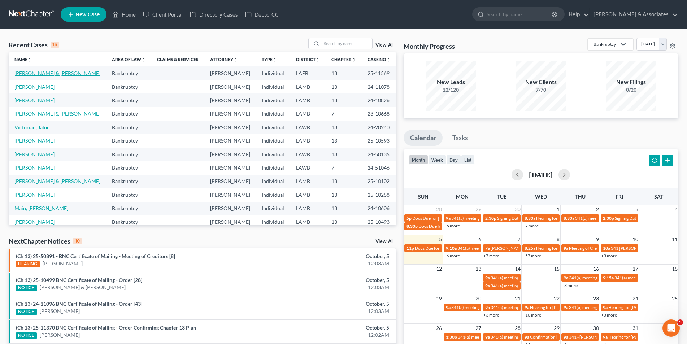
click at [27, 76] on link "Mercadel, Stefan & Michelle" at bounding box center [57, 73] width 86 height 6
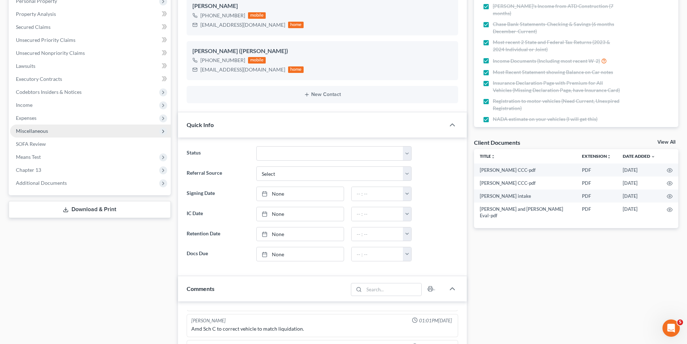
scroll to position [144, 0]
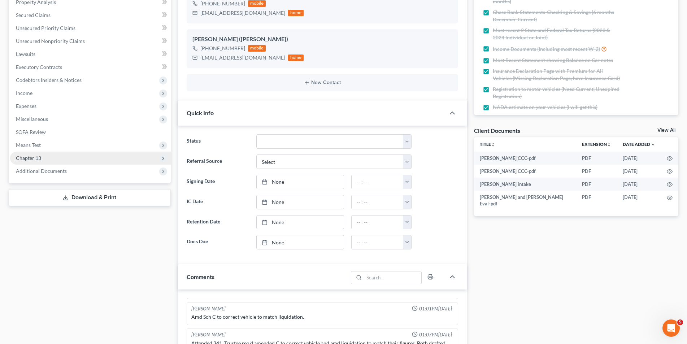
click at [69, 161] on span "Chapter 13" at bounding box center [90, 158] width 161 height 13
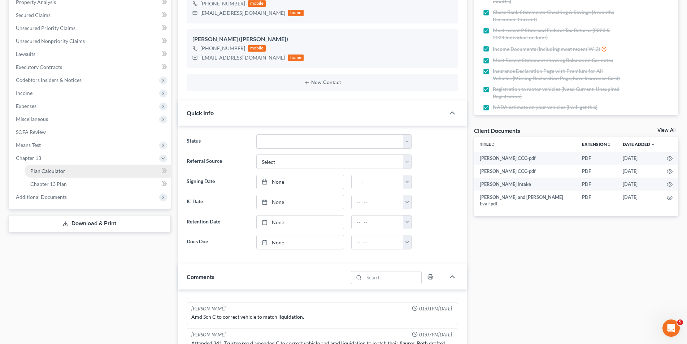
click at [65, 177] on link "Plan Calculator" at bounding box center [98, 171] width 146 height 13
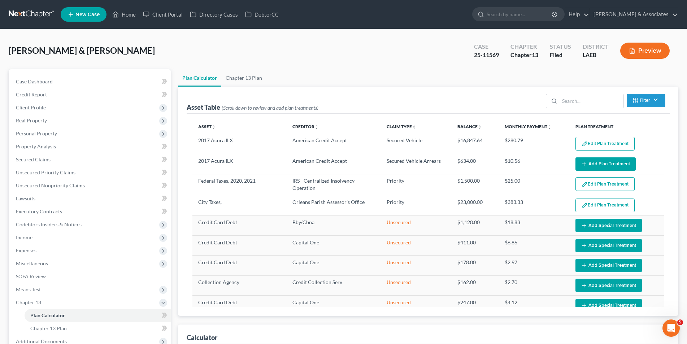
select select "59"
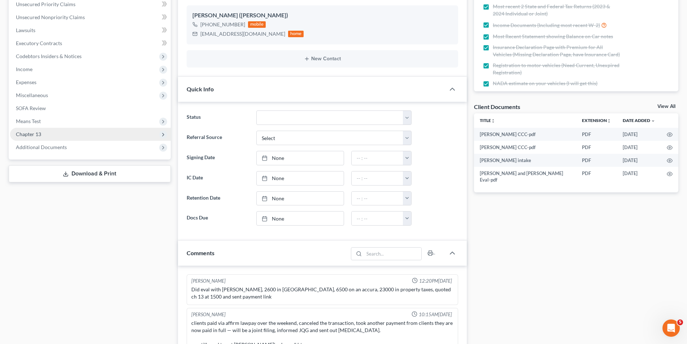
scroll to position [1209, 0]
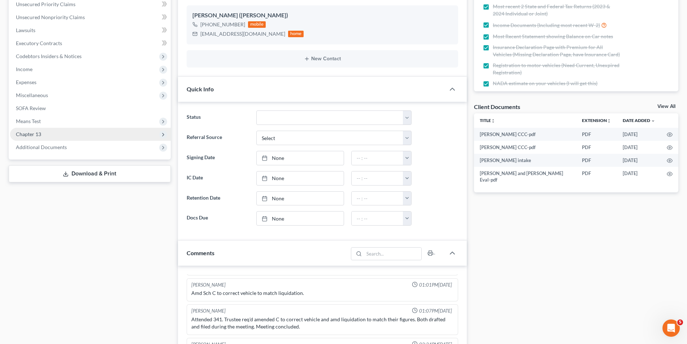
click at [33, 138] on span "Chapter 13" at bounding box center [90, 134] width 161 height 13
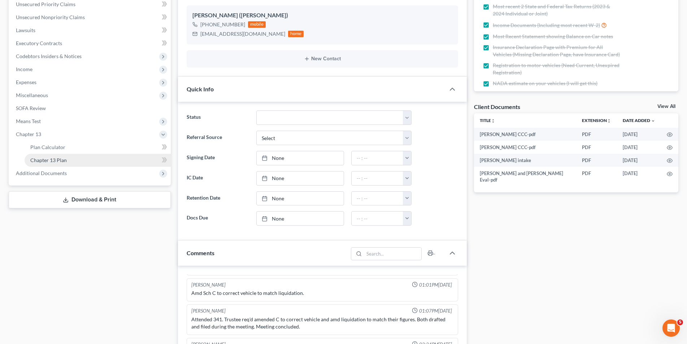
click at [50, 163] on span "Chapter 13 Plan" at bounding box center [48, 160] width 36 height 6
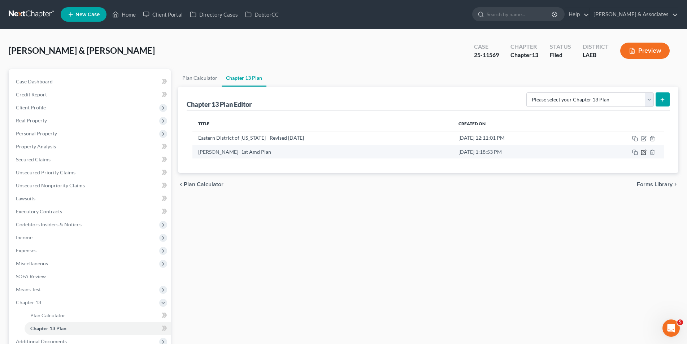
click at [645, 153] on icon "button" at bounding box center [643, 153] width 4 height 4
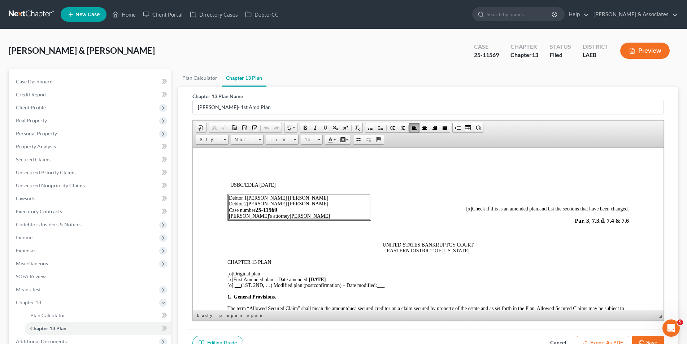
click at [585, 220] on span "Par. 3, 7.3.d, 7.4 & 7.6" at bounding box center [601, 220] width 54 height 6
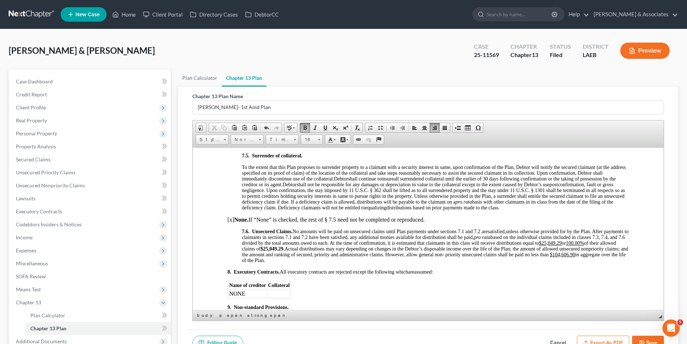
scroll to position [1877, 0]
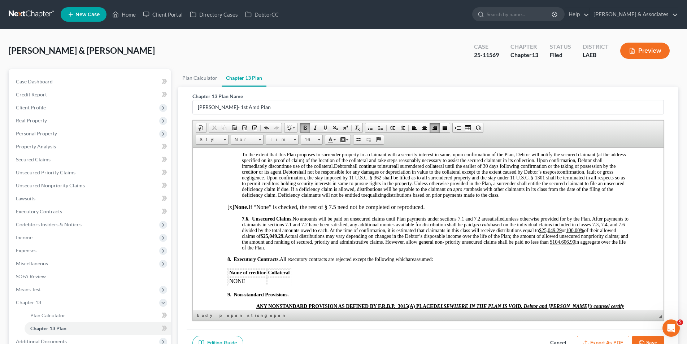
drag, startPoint x: 269, startPoint y: 246, endPoint x: 305, endPoint y: 244, distance: 36.1
click at [270, 244] on span "unless otherwise provided for by the Plan. After payments to claimants in secti…" at bounding box center [434, 230] width 387 height 29
click at [539, 233] on u "$25,049.29" at bounding box center [550, 229] width 23 height 5
click at [566, 233] on u "100.00%" at bounding box center [575, 229] width 18 height 5
click at [566, 233] on u "123 .00%" at bounding box center [575, 229] width 18 height 5
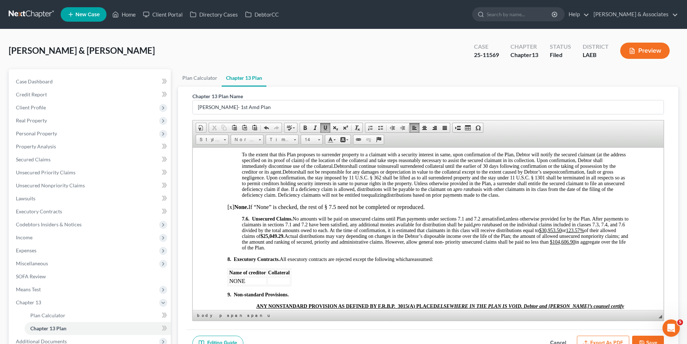
click at [645, 340] on button "Save" at bounding box center [648, 343] width 32 height 15
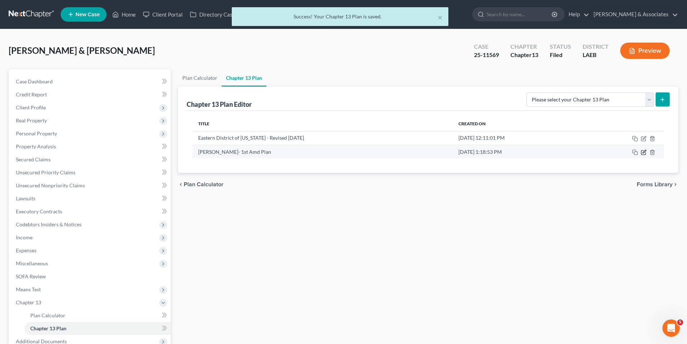
click at [643, 152] on icon "button" at bounding box center [643, 151] width 3 height 3
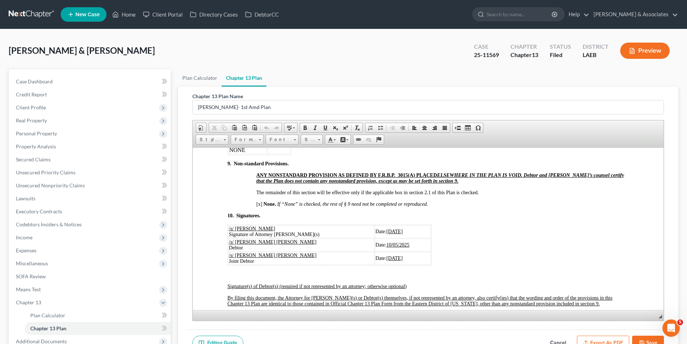
scroll to position [2021, 0]
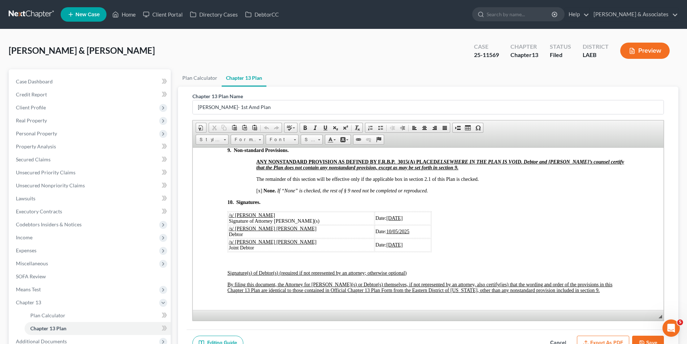
click at [650, 337] on button "Save" at bounding box center [648, 343] width 32 height 15
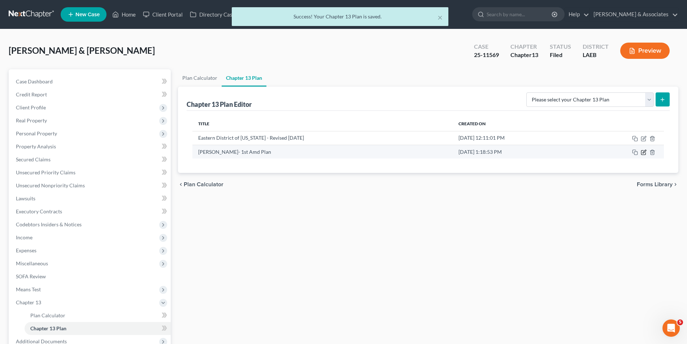
click at [642, 152] on icon "button" at bounding box center [644, 152] width 6 height 6
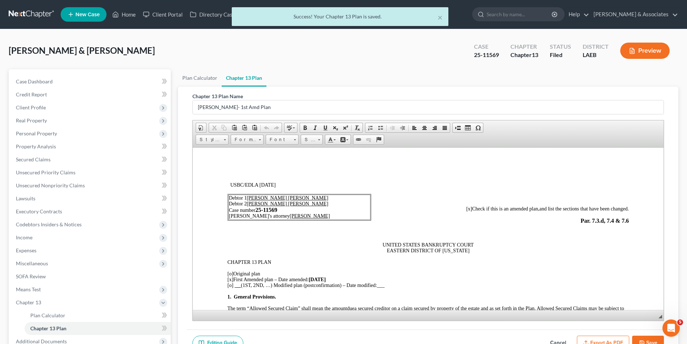
scroll to position [0, 0]
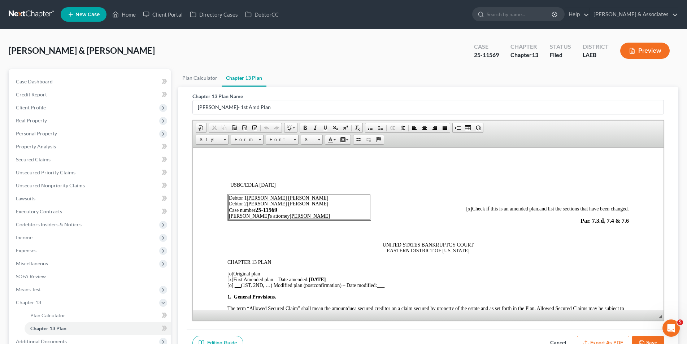
click at [600, 341] on button "Export as PDF" at bounding box center [603, 343] width 52 height 15
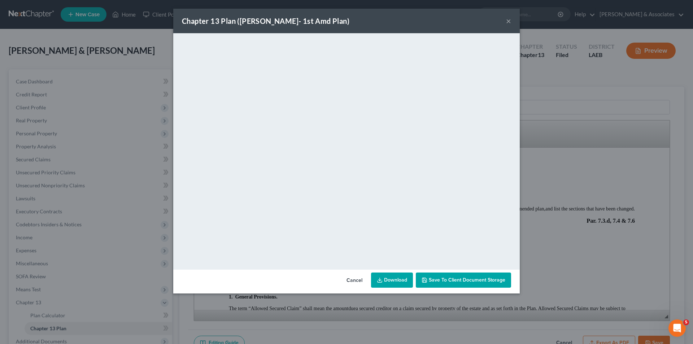
click at [506, 24] on button "×" at bounding box center [508, 21] width 5 height 9
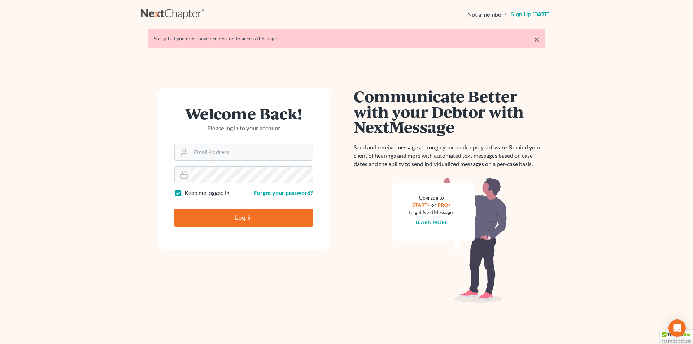
type input "[EMAIL_ADDRESS][DOMAIN_NAME]"
click at [267, 213] on input "Log In" at bounding box center [243, 218] width 139 height 18
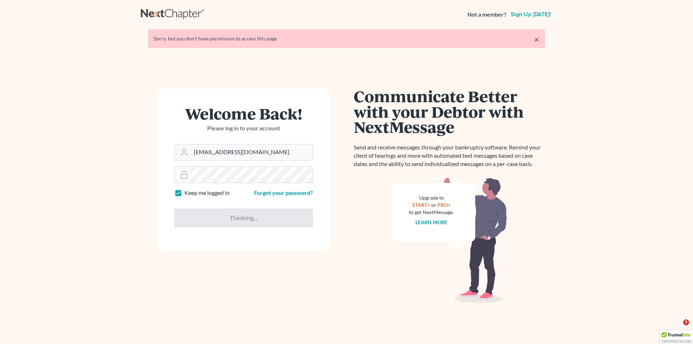
type input "Thinking..."
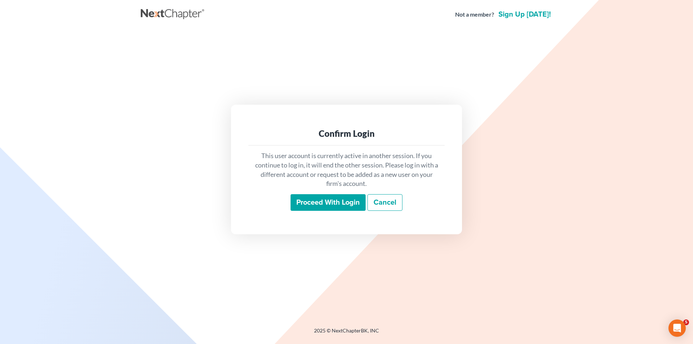
click at [324, 204] on input "Proceed with login" at bounding box center [328, 202] width 75 height 17
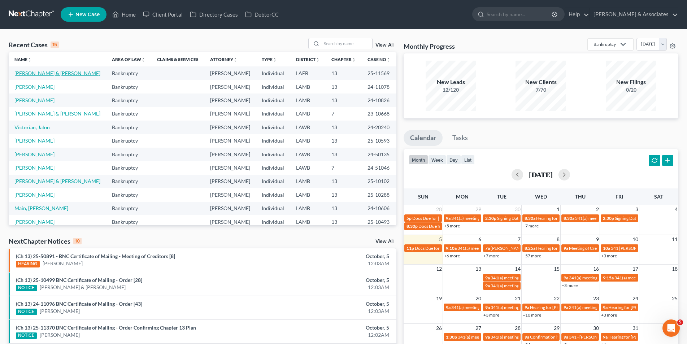
click at [60, 75] on link "[PERSON_NAME] & [PERSON_NAME]" at bounding box center [57, 73] width 86 height 6
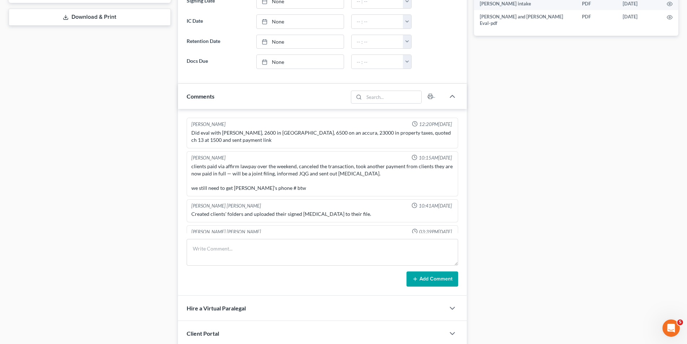
scroll to position [1209, 0]
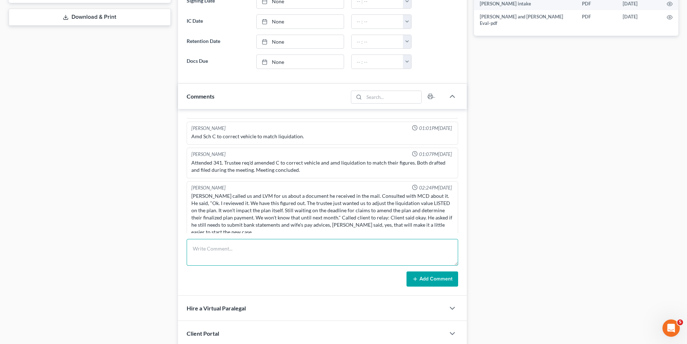
click at [199, 252] on textarea at bounding box center [322, 252] width 271 height 27
type textarea "I drafted 1st Amd Plan, Bar date has passed."
click at [430, 280] on button "Add Comment" at bounding box center [432, 278] width 52 height 15
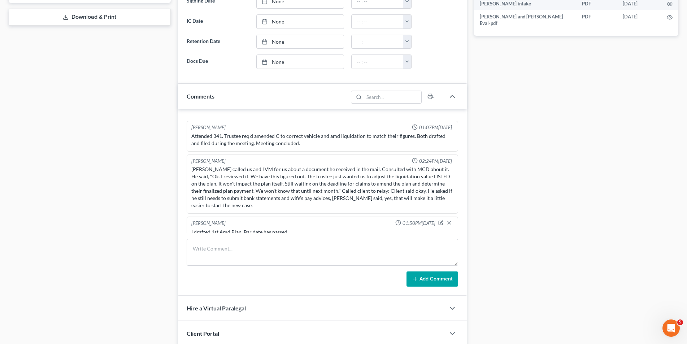
scroll to position [253, 0]
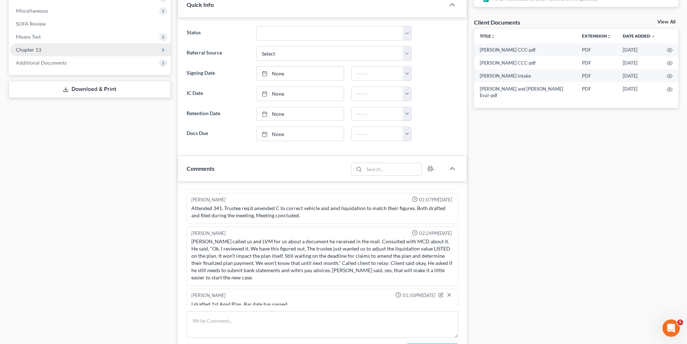
click at [116, 54] on span "Chapter 13" at bounding box center [90, 49] width 161 height 13
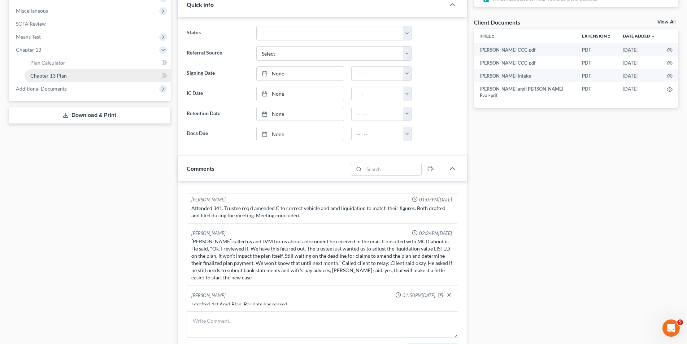
click at [103, 72] on link "Chapter 13 Plan" at bounding box center [98, 75] width 146 height 13
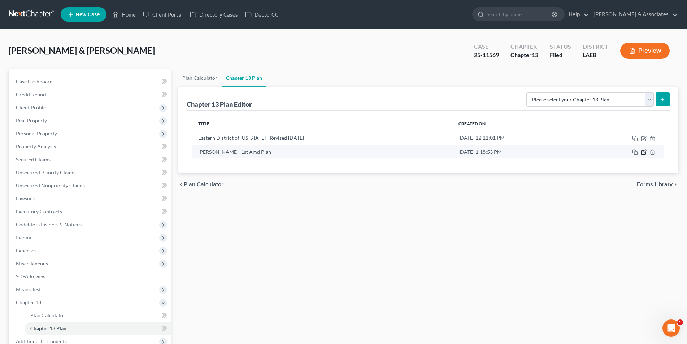
click at [641, 152] on icon "button" at bounding box center [643, 153] width 4 height 4
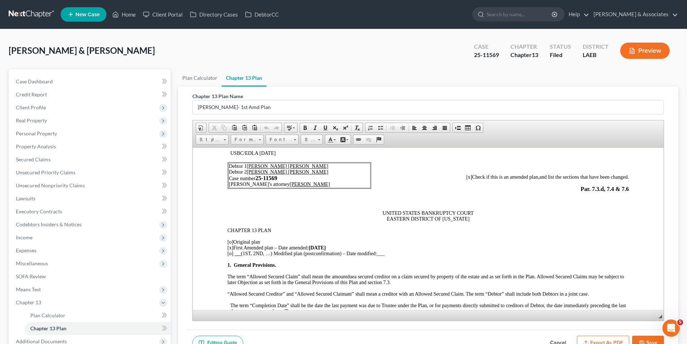
scroll to position [36, 0]
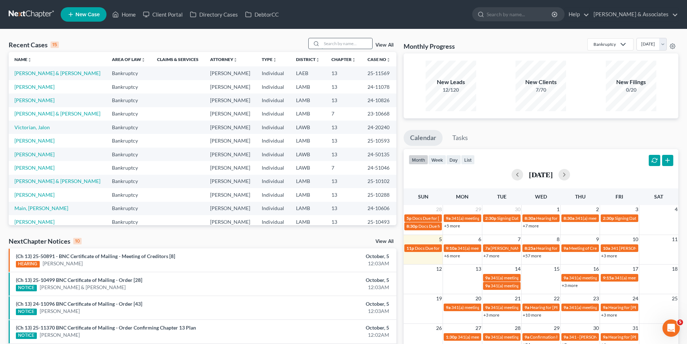
click at [334, 44] on input "search" at bounding box center [347, 43] width 51 height 10
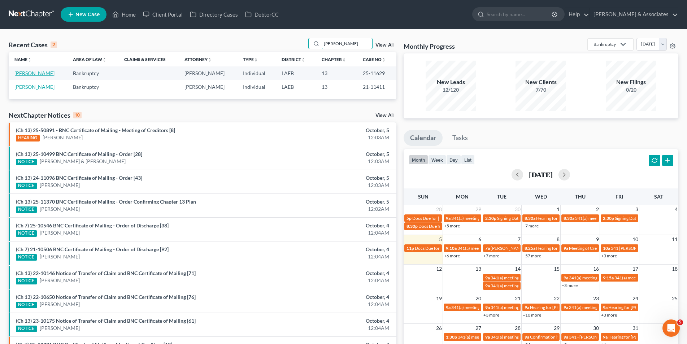
type input "[PERSON_NAME]"
click at [31, 75] on link "[PERSON_NAME]" at bounding box center [34, 73] width 40 height 6
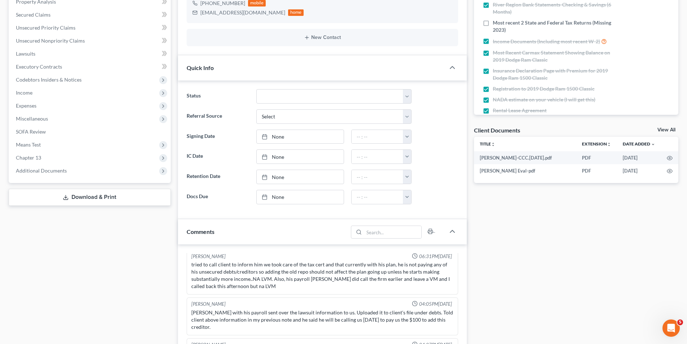
scroll to position [144, 0]
click at [75, 159] on span "Chapter 13" at bounding box center [90, 158] width 161 height 13
click at [71, 182] on link "Chapter 13 Plan" at bounding box center [98, 184] width 146 height 13
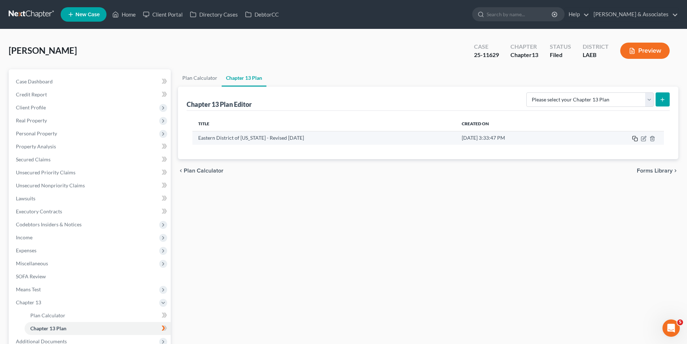
click at [636, 139] on icon "button" at bounding box center [635, 139] width 6 height 6
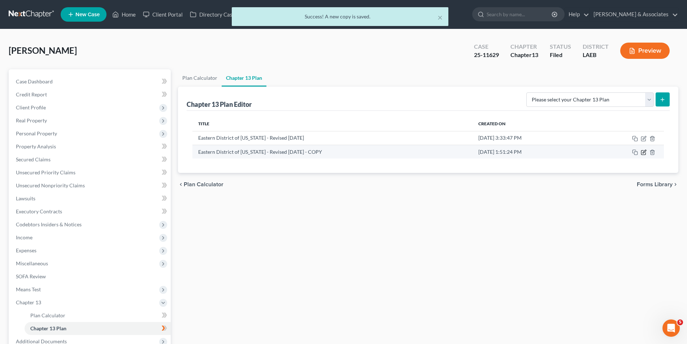
click at [641, 151] on icon "button" at bounding box center [644, 152] width 6 height 6
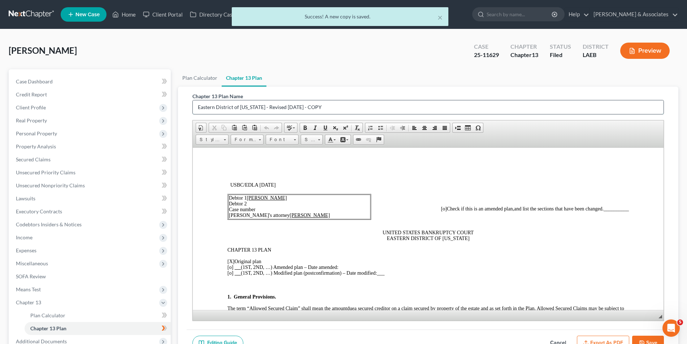
click at [344, 104] on input "Eastern District of [US_STATE] - Revised [DATE] - COPY" at bounding box center [428, 107] width 471 height 14
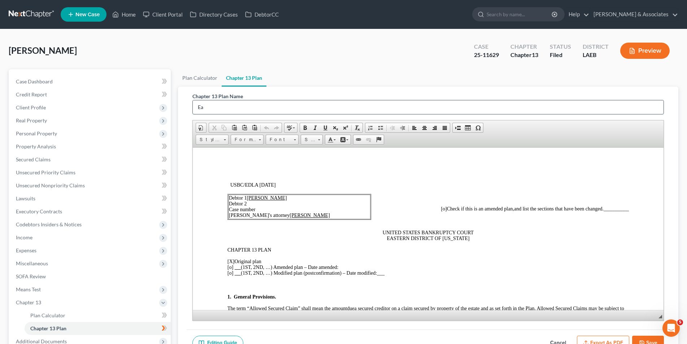
type input "E"
type input "[PERSON_NAME]- 1st Amd Plan"
drag, startPoint x: 435, startPoint y: 209, endPoint x: 439, endPoint y: 207, distance: 4.7
click at [440, 209] on span "[o]" at bounding box center [443, 208] width 6 height 5
click at [260, 208] on td "Debtor 1 Thad Mark Louque Debtor 2 Case number Debtor's attorney Morley Diment" at bounding box center [299, 206] width 142 height 25
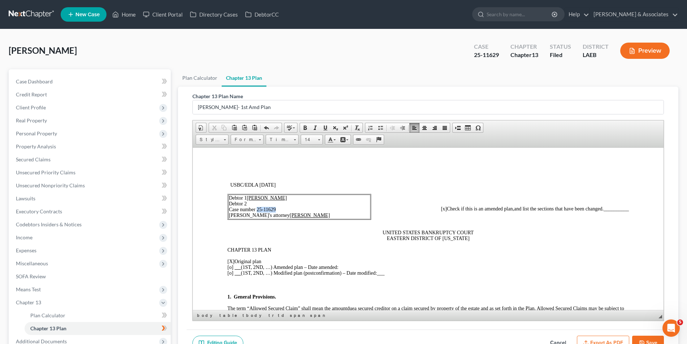
drag, startPoint x: 280, startPoint y: 207, endPoint x: 257, endPoint y: 209, distance: 23.1
click at [257, 209] on td "Debtor 1 Thad Mark Louque Debtor 2 Case number 25-11629 Debtor's attorney Morle…" at bounding box center [299, 206] width 142 height 25
click at [303, 128] on span at bounding box center [305, 128] width 6 height 6
click at [320, 144] on link "14" at bounding box center [312, 140] width 22 height 10
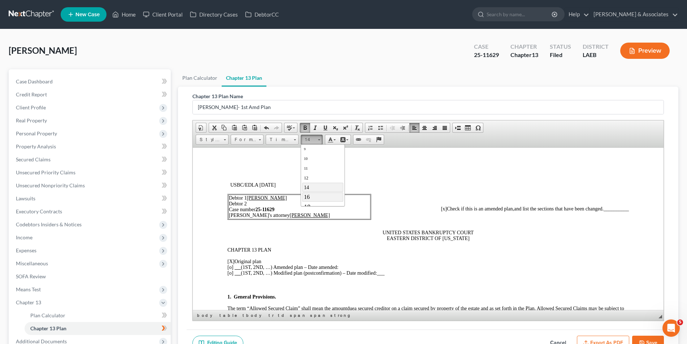
click at [327, 196] on link "16" at bounding box center [322, 196] width 41 height 9
click at [378, 182] on p "USBC/EDLA [DATE]" at bounding box center [429, 185] width 398 height 6
click at [232, 261] on span "[X]" at bounding box center [230, 260] width 7 height 5
click at [274, 266] on span "[o] (1ST, 2ND, …) Amended plan – Date amended:" at bounding box center [282, 266] width 111 height 5
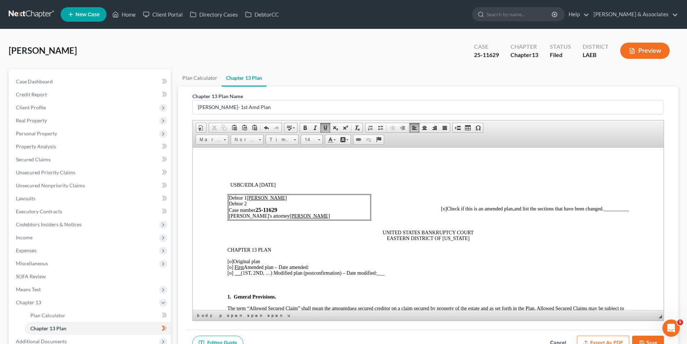
click at [231, 266] on span "[o]" at bounding box center [230, 266] width 6 height 5
drag, startPoint x: 246, startPoint y: 267, endPoint x: 235, endPoint y: 267, distance: 11.6
click at [235, 267] on u "First" at bounding box center [238, 266] width 9 height 5
click at [304, 128] on span at bounding box center [305, 128] width 6 height 6
click at [322, 126] on span at bounding box center [325, 128] width 6 height 6
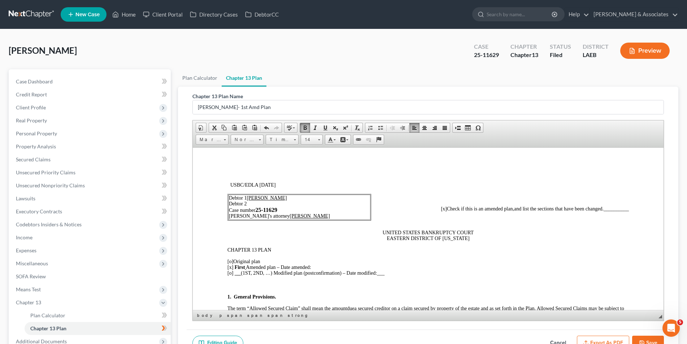
click at [308, 129] on span at bounding box center [305, 128] width 6 height 6
click at [248, 268] on span "[x ] First Amended plan – Date amended:" at bounding box center [268, 266] width 83 height 5
click at [237, 268] on span "First A" at bounding box center [240, 266] width 13 height 5
drag, startPoint x: 248, startPoint y: 267, endPoint x: 257, endPoint y: 243, distance: 26.1
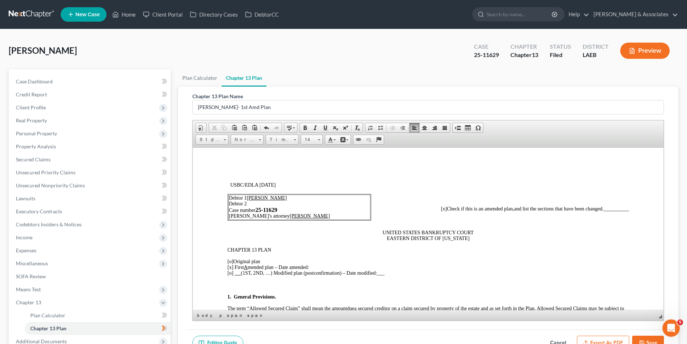
click at [245, 267] on span "[x ] First A mended plan – Date amended:" at bounding box center [268, 266] width 82 height 5
click at [328, 126] on span at bounding box center [325, 128] width 6 height 6
click at [244, 267] on span "First A" at bounding box center [241, 266] width 14 height 5
click at [326, 130] on span at bounding box center [325, 128] width 6 height 6
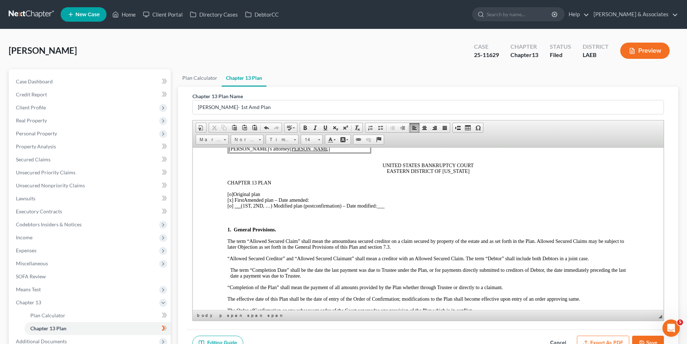
scroll to position [72, 0]
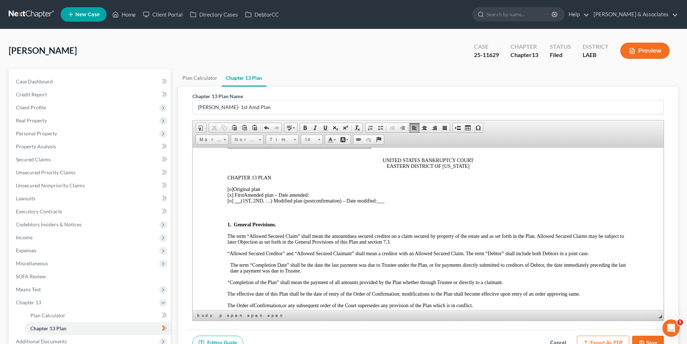
click at [280, 214] on p at bounding box center [427, 212] width 401 height 6
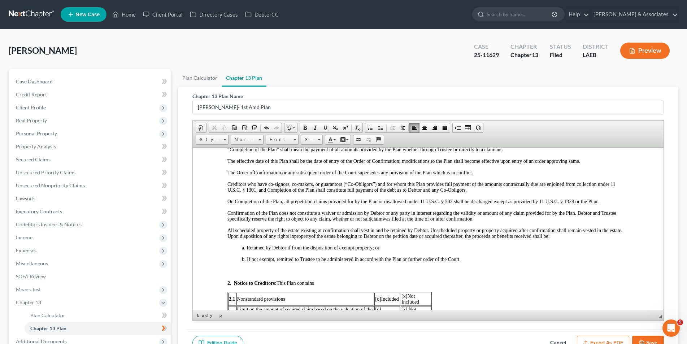
scroll to position [217, 0]
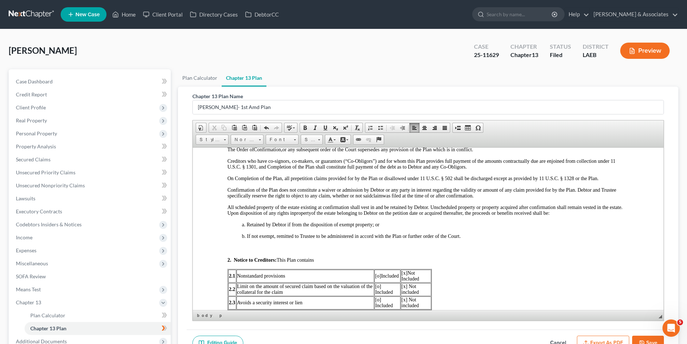
click at [255, 246] on p at bounding box center [427, 248] width 401 height 6
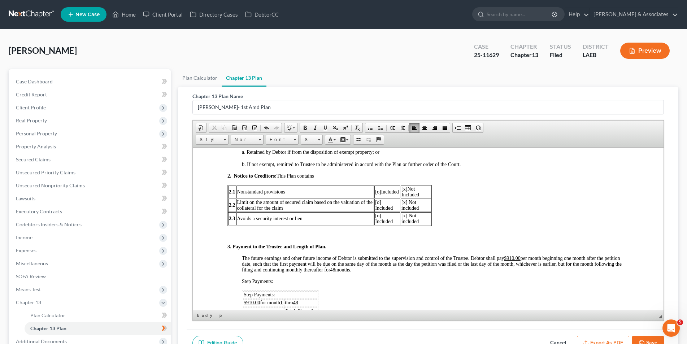
scroll to position [289, 0]
click at [253, 231] on p at bounding box center [427, 234] width 401 height 6
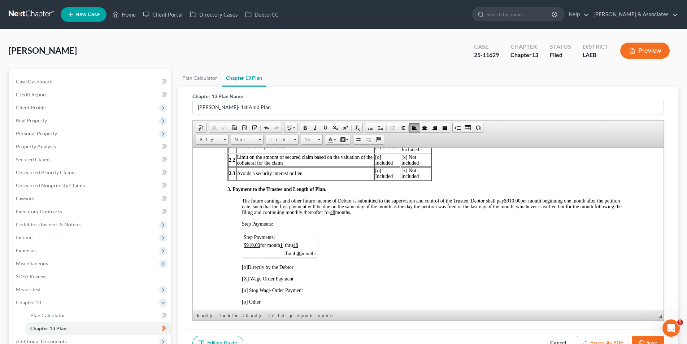
scroll to position [361, 0]
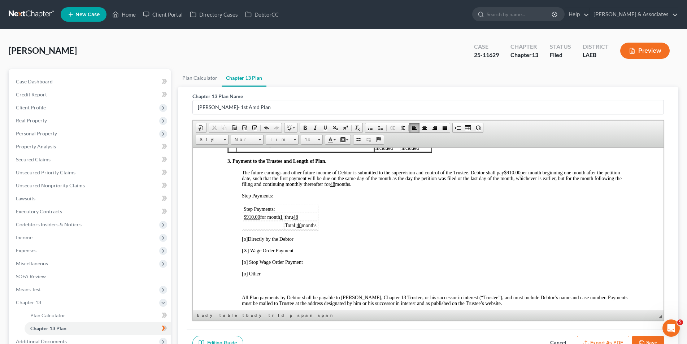
click at [247, 250] on span "[X]" at bounding box center [244, 250] width 7 height 5
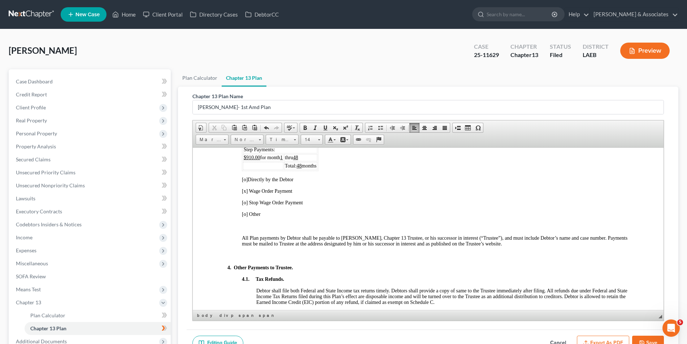
scroll to position [433, 0]
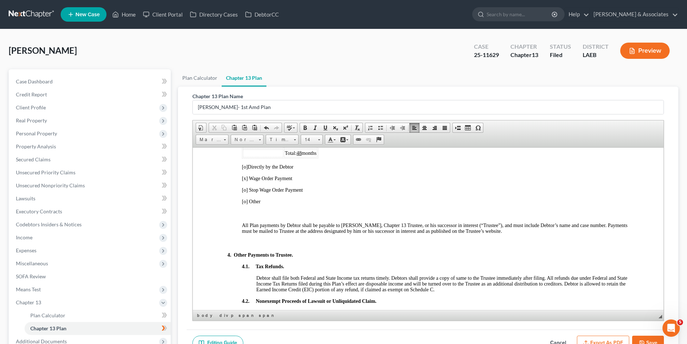
click at [261, 212] on p at bounding box center [427, 213] width 401 height 6
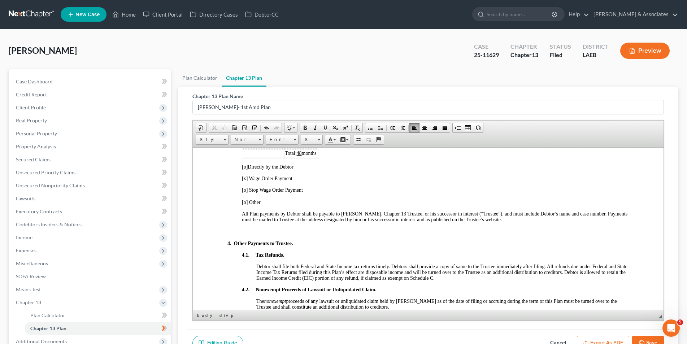
click at [256, 231] on p at bounding box center [434, 231] width 387 height 6
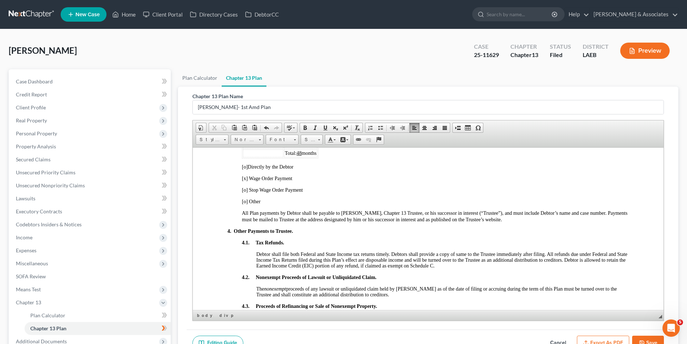
scroll to position [505, 0]
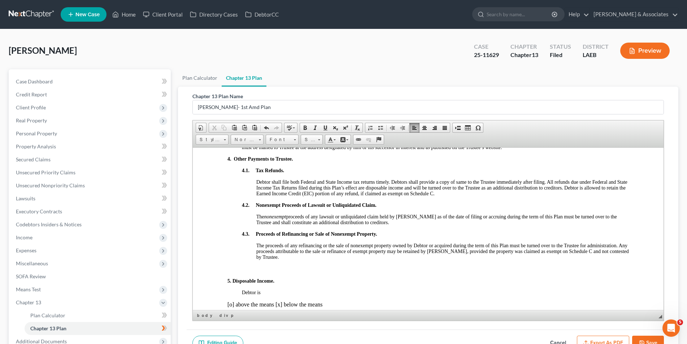
click at [263, 266] on p at bounding box center [427, 269] width 401 height 6
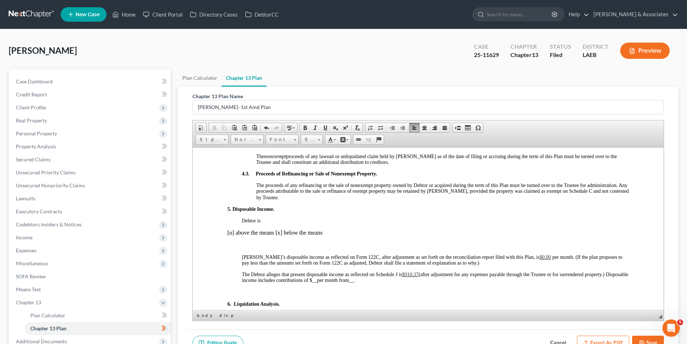
scroll to position [577, 0]
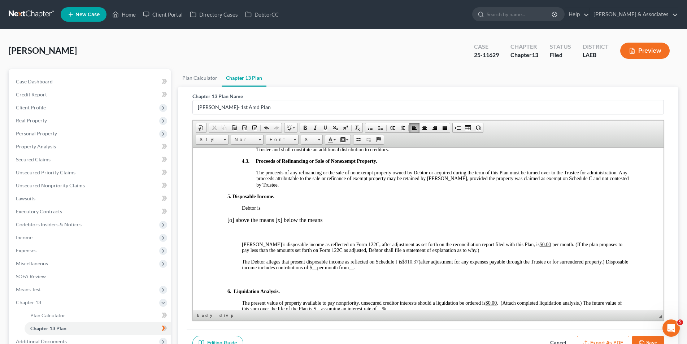
click at [284, 230] on p at bounding box center [427, 232] width 401 height 6
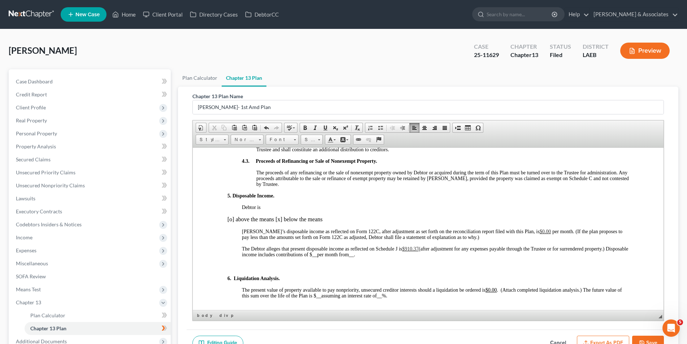
click at [304, 264] on p at bounding box center [427, 266] width 401 height 6
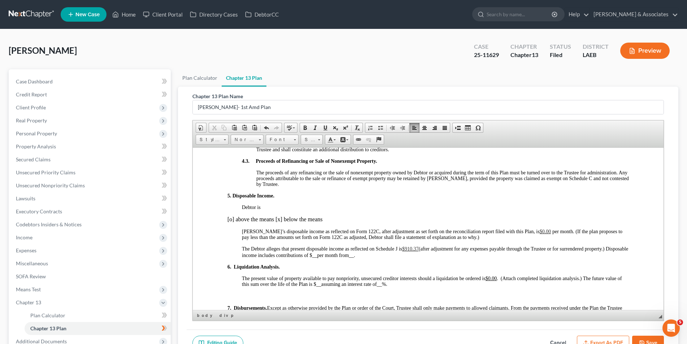
scroll to position [614, 0]
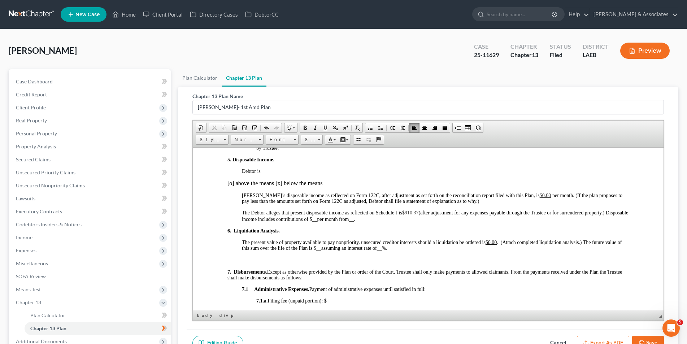
click at [283, 261] on p at bounding box center [434, 260] width 387 height 6
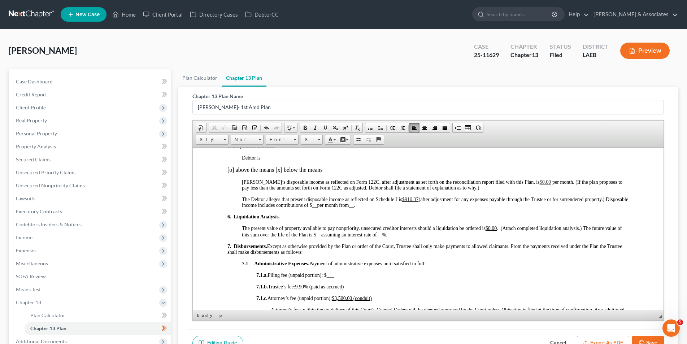
scroll to position [650, 0]
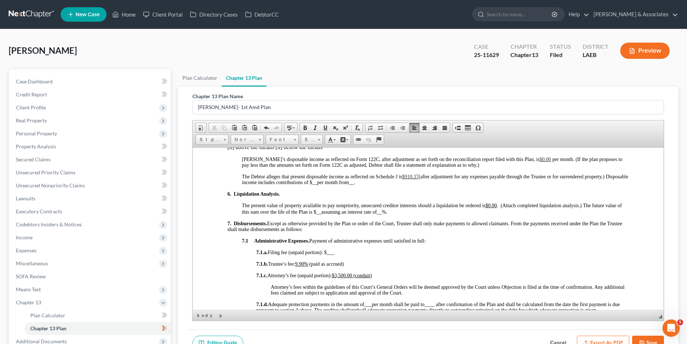
click at [308, 263] on u "9.90%" at bounding box center [301, 263] width 13 height 5
click at [301, 262] on span "7.1.b. Trustee’s fee: 10" at bounding box center [278, 262] width 45 height 5
click at [322, 130] on span at bounding box center [325, 128] width 6 height 6
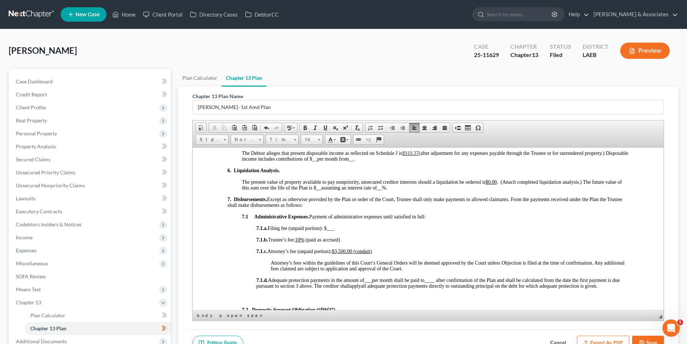
scroll to position [686, 0]
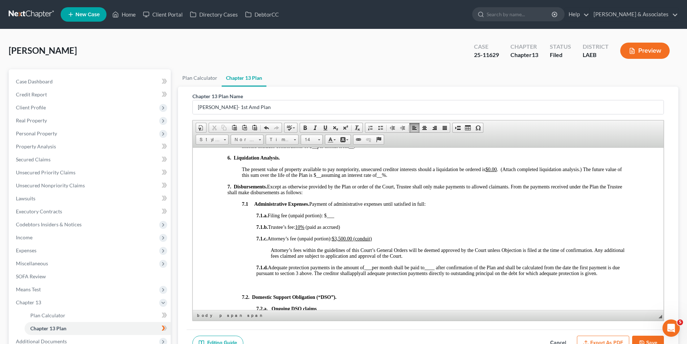
click at [270, 284] on p at bounding box center [442, 285] width 372 height 6
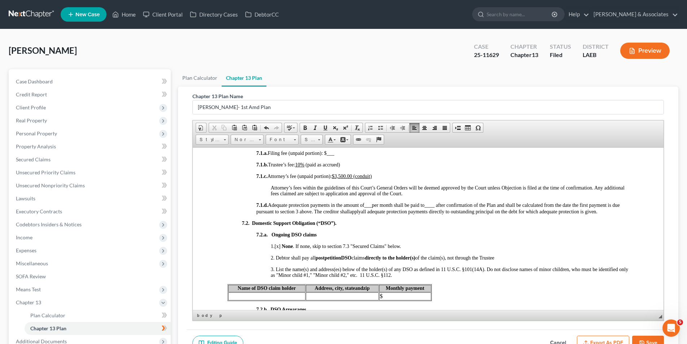
scroll to position [758, 0]
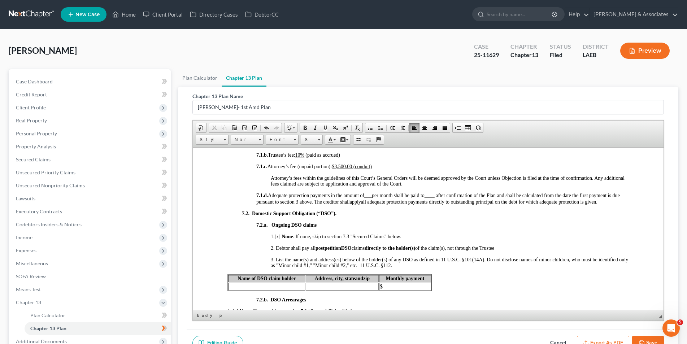
click at [409, 265] on p "3. List the name(s) and address(es) below of the holder(s) of any DSO as define…" at bounding box center [449, 263] width 358 height 12
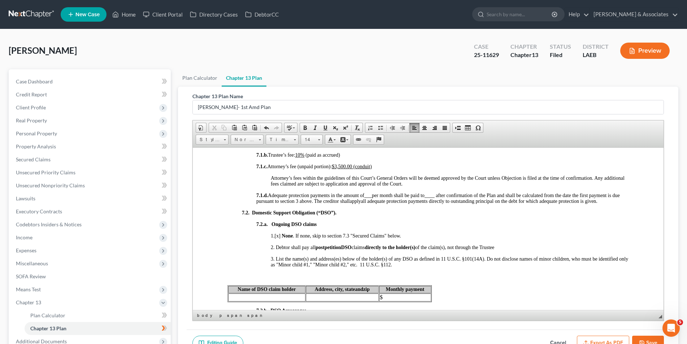
scroll to position [794, 0]
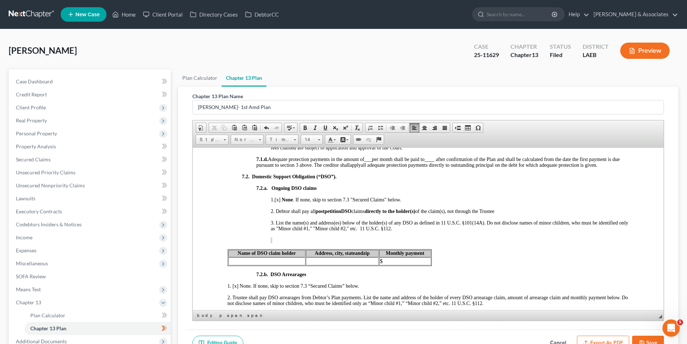
drag, startPoint x: 441, startPoint y: 262, endPoint x: 306, endPoint y: 242, distance: 136.1
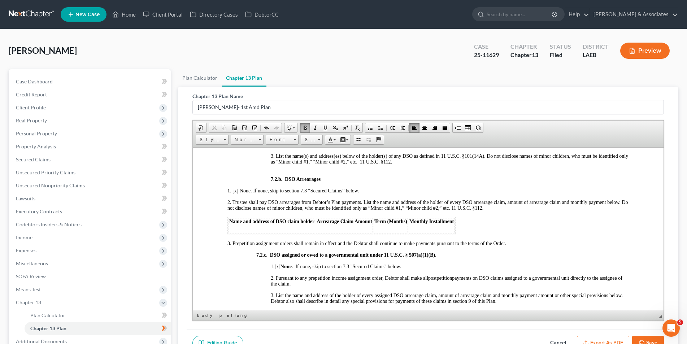
scroll to position [866, 0]
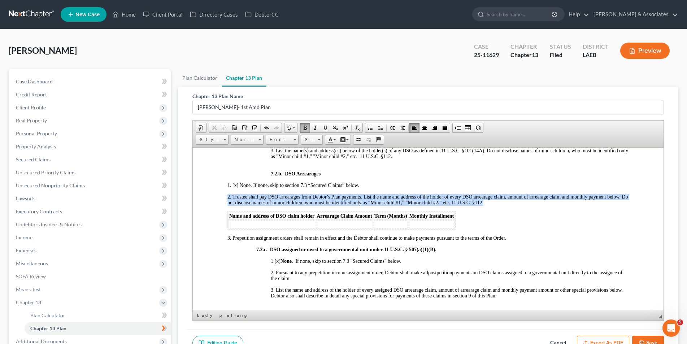
drag, startPoint x: 462, startPoint y: 228, endPoint x: 228, endPoint y: 207, distance: 235.6
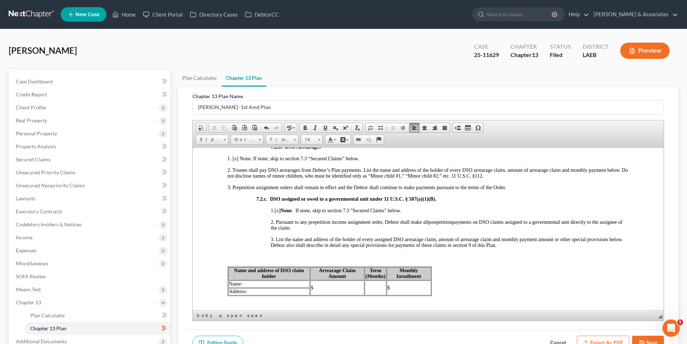
scroll to position [902, 0]
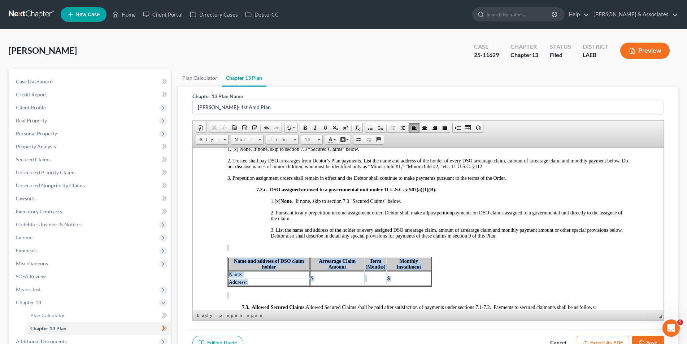
drag, startPoint x: 435, startPoint y: 287, endPoint x: 240, endPoint y: 252, distance: 198.4
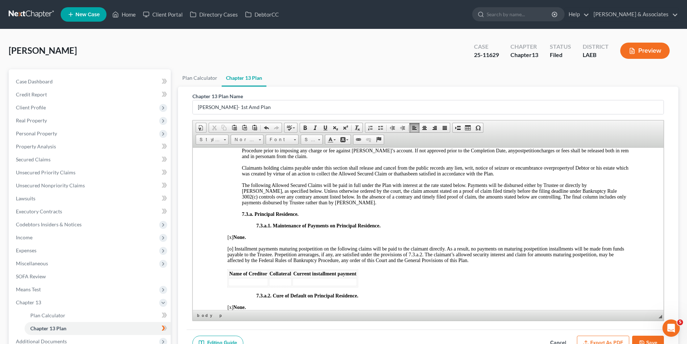
scroll to position [1227, 0]
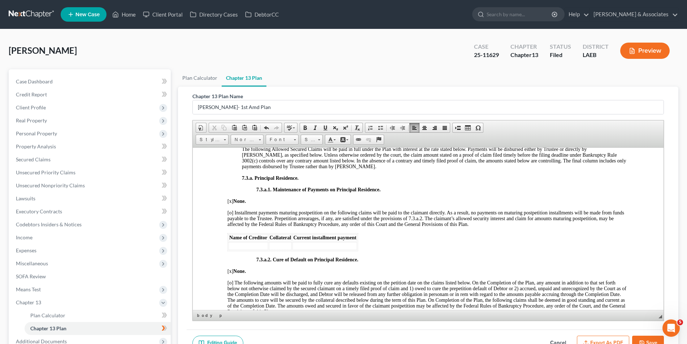
click at [364, 262] on body "USBC/EDLA 12/01/2017 Debtor 1 Thad Mark Louque Debtor 2 Case number 25-11629 De…" at bounding box center [427, 159] width 401 height 2408
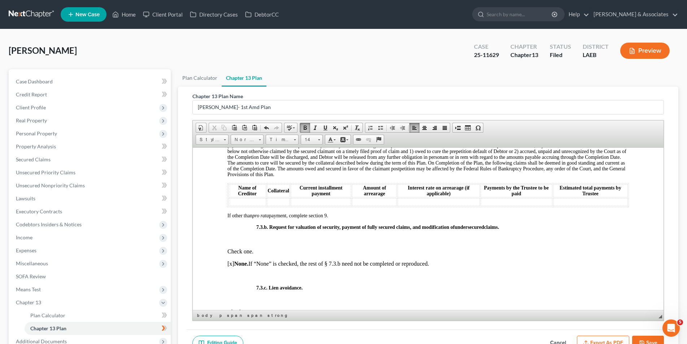
scroll to position [1408, 0]
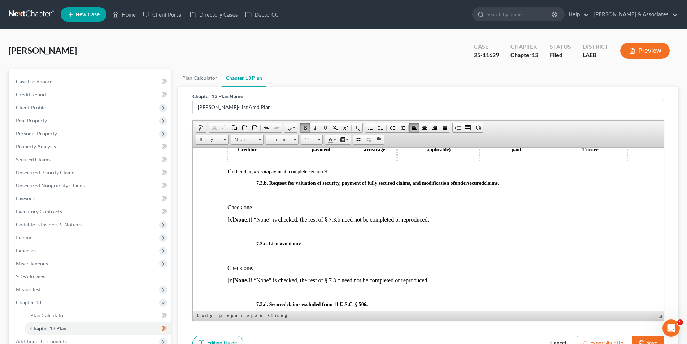
click at [263, 198] on p at bounding box center [442, 195] width 372 height 6
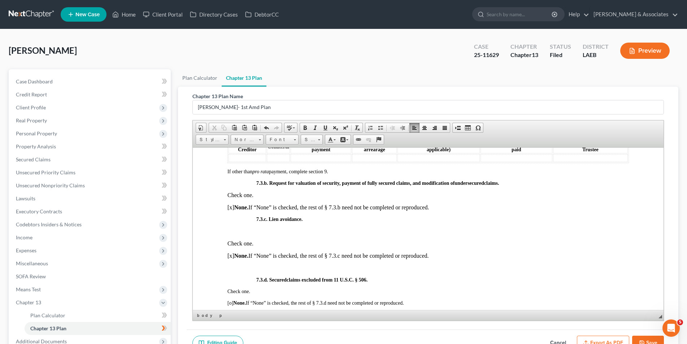
click at [276, 234] on p at bounding box center [442, 231] width 372 height 6
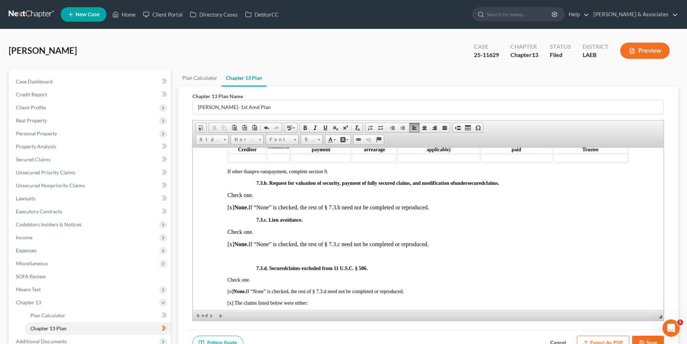
click at [251, 260] on p at bounding box center [427, 256] width 401 height 6
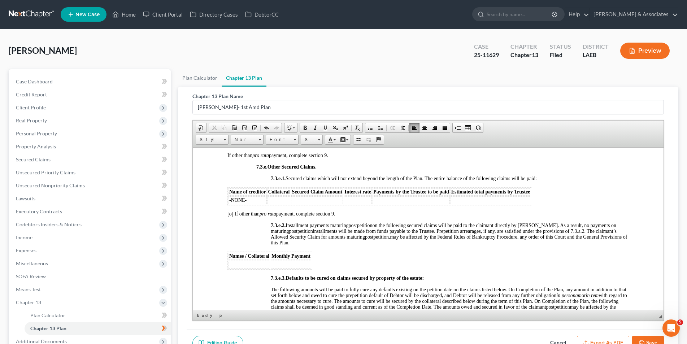
scroll to position [1624, 0]
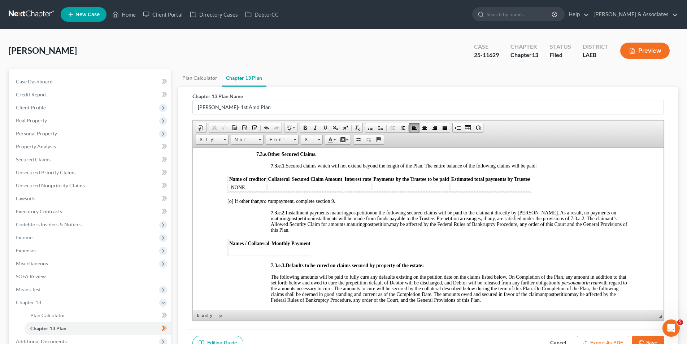
click at [242, 256] on td at bounding box center [249, 252] width 42 height 8
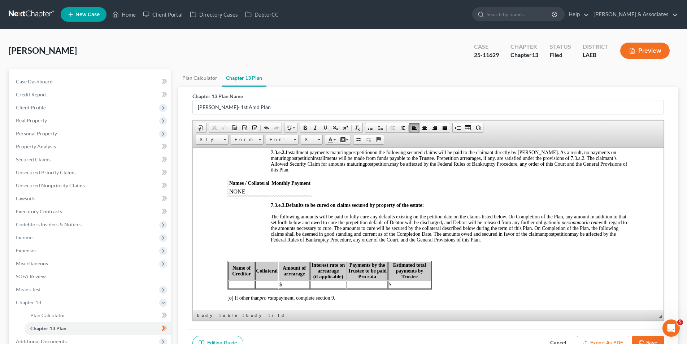
scroll to position [1696, 0]
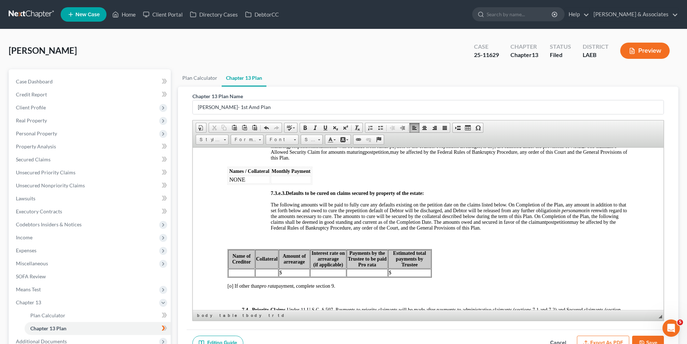
click at [297, 243] on p at bounding box center [427, 239] width 401 height 6
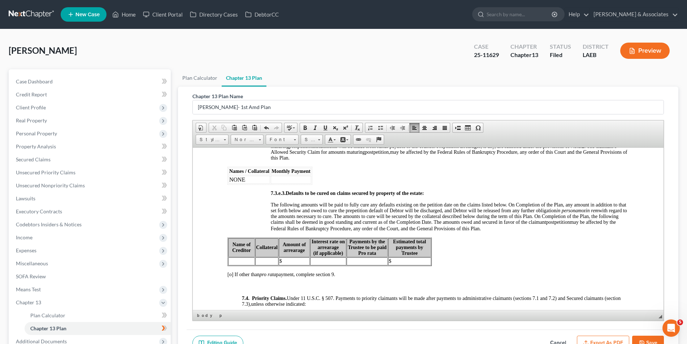
click at [234, 265] on td at bounding box center [241, 261] width 27 height 8
click at [280, 263] on span "$" at bounding box center [280, 259] width 3 height 5
click at [404, 264] on td "$" at bounding box center [409, 260] width 43 height 8
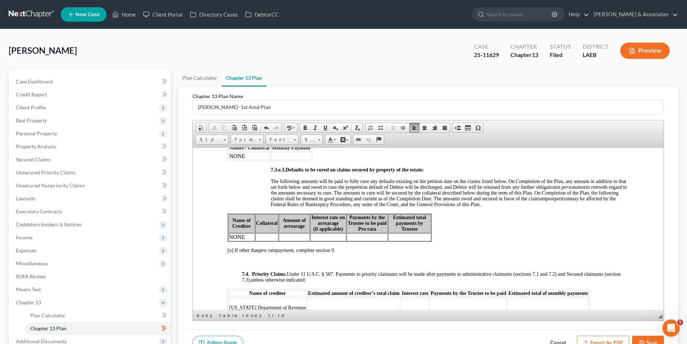
scroll to position [1732, 0]
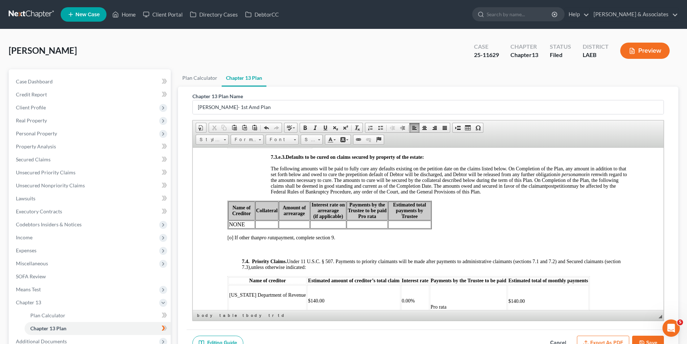
click at [283, 253] on p at bounding box center [427, 249] width 401 height 6
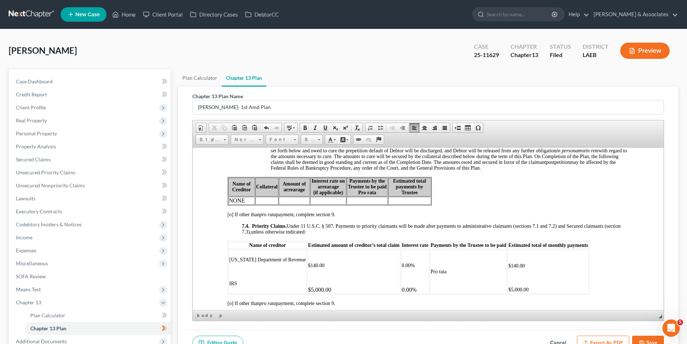
scroll to position [1805, 0]
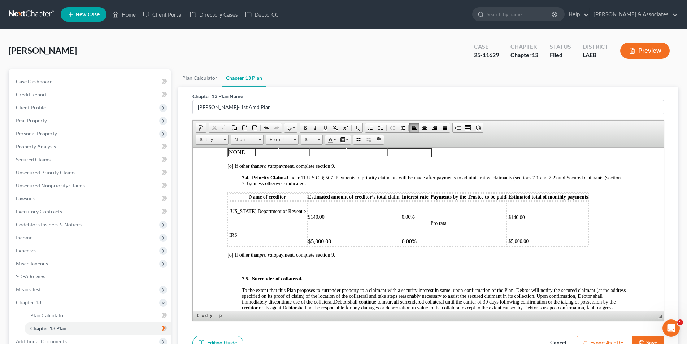
click at [298, 214] on span "Louisiana Department of Revenue" at bounding box center [267, 210] width 77 height 5
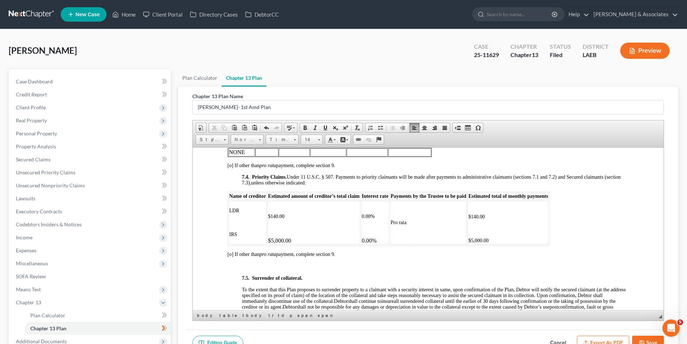
click at [267, 244] on td "$140.00 $5,000.00" at bounding box center [313, 222] width 93 height 44
click at [228, 244] on td "LDR IRS" at bounding box center [247, 222] width 38 height 44
click at [362, 244] on p "0.00%" at bounding box center [374, 240] width 27 height 6
click at [392, 244] on td "Pro rata" at bounding box center [427, 221] width 77 height 43
click at [416, 238] on td "pro rata" at bounding box center [427, 221] width 77 height 43
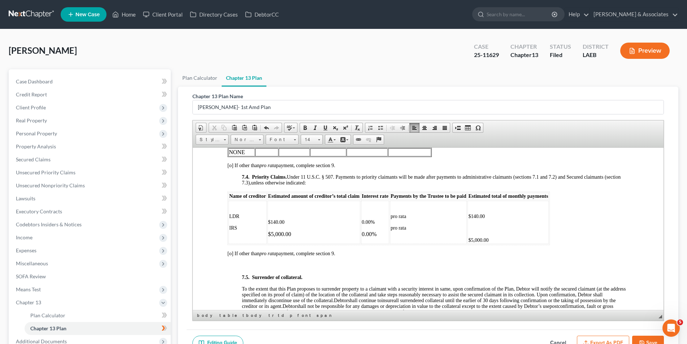
click at [468, 243] on span "$5,000.00" at bounding box center [478, 239] width 20 height 5
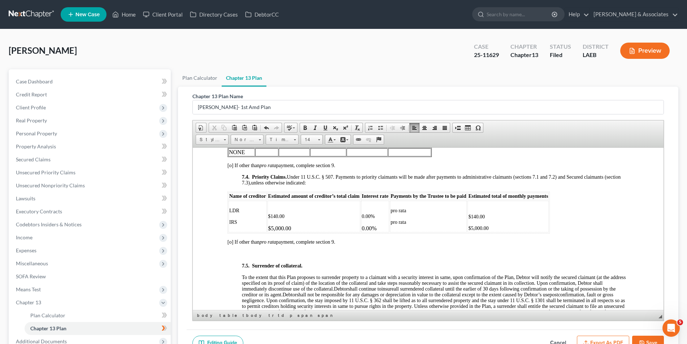
click at [238, 232] on td "LDR IRS" at bounding box center [247, 216] width 38 height 32
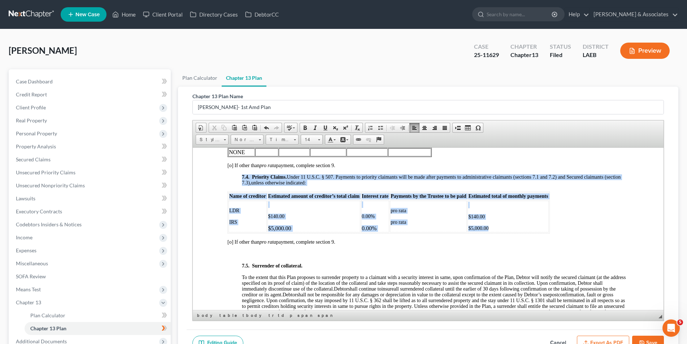
drag, startPoint x: 523, startPoint y: 240, endPoint x: 226, endPoint y: 228, distance: 297.0
click at [318, 139] on span at bounding box center [319, 139] width 2 height 1
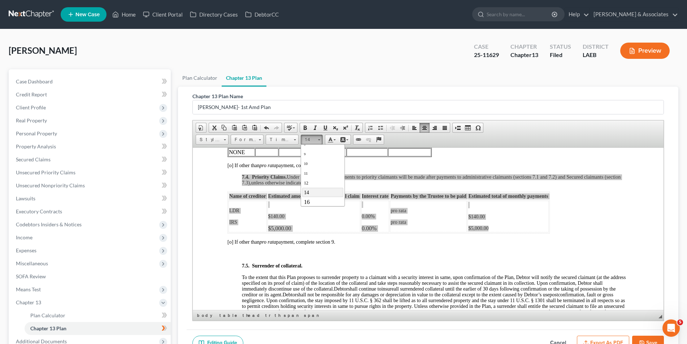
scroll to position [19, 0]
click at [315, 199] on link "16" at bounding box center [322, 196] width 41 height 9
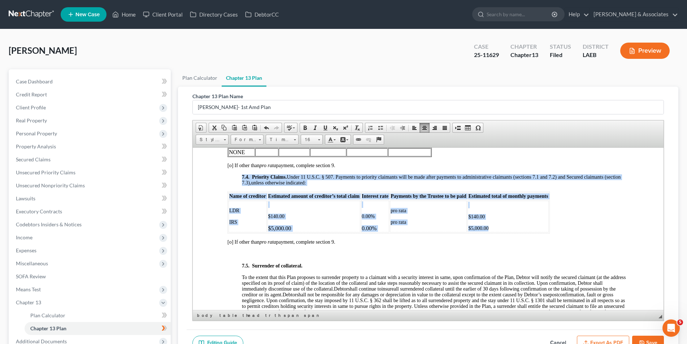
scroll to position [0, 0]
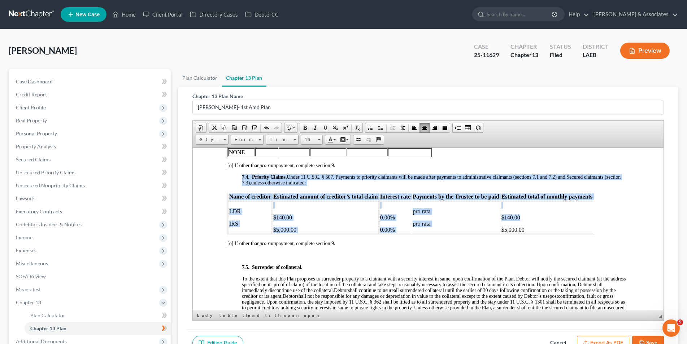
click at [366, 221] on p "$140.00" at bounding box center [325, 217] width 105 height 6
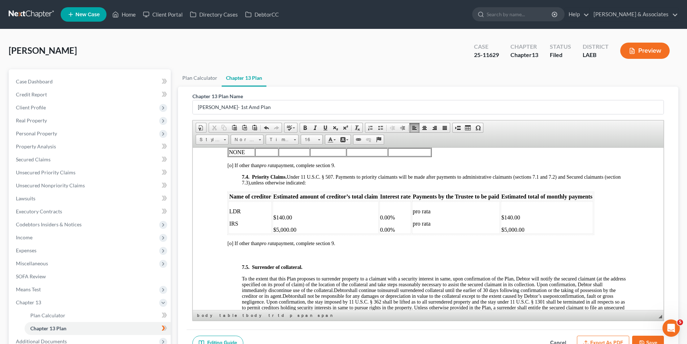
click at [273, 220] on span "$140.00" at bounding box center [282, 217] width 19 height 6
click at [378, 227] on table "Name of creditor Estimated amount of creditor’s total claim Interest rate Payme…" at bounding box center [410, 212] width 367 height 43
click at [502, 220] on span "$140.00" at bounding box center [510, 217] width 19 height 6
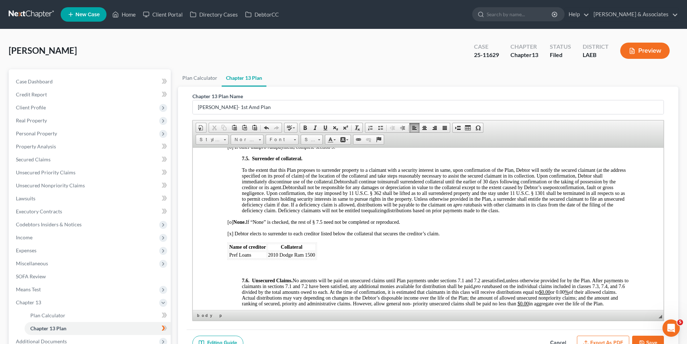
scroll to position [1913, 0]
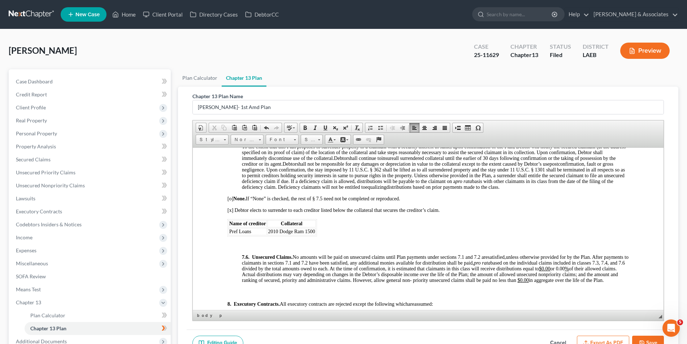
click at [314, 248] on p at bounding box center [427, 245] width 401 height 6
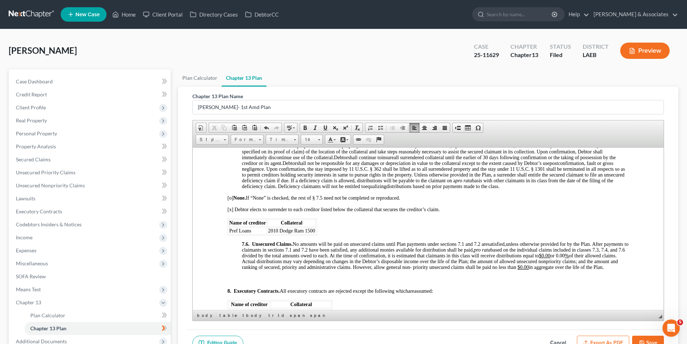
drag, startPoint x: 318, startPoint y: 243, endPoint x: 228, endPoint y: 234, distance: 90.4
click at [317, 141] on link "14" at bounding box center [312, 140] width 22 height 10
click at [323, 198] on link "16" at bounding box center [322, 196] width 41 height 9
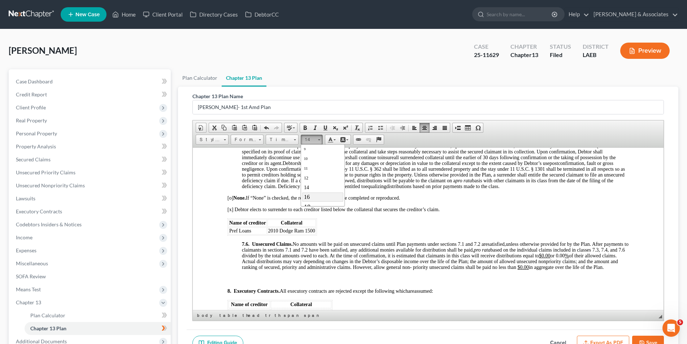
scroll to position [0, 0]
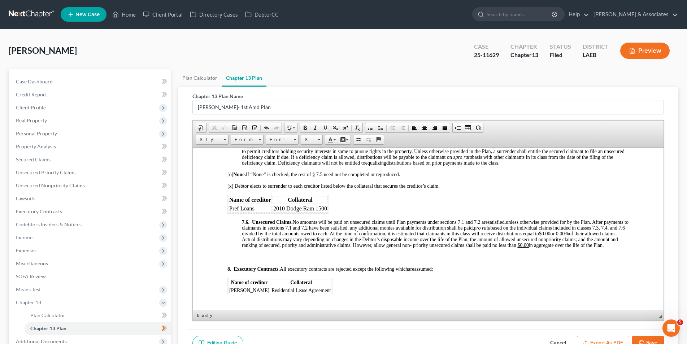
scroll to position [1949, 0]
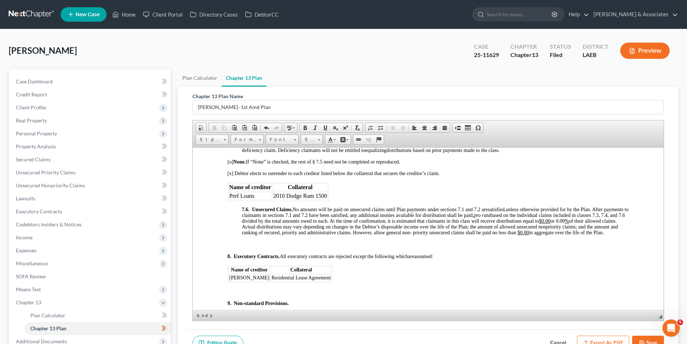
click at [276, 248] on p at bounding box center [427, 244] width 401 height 6
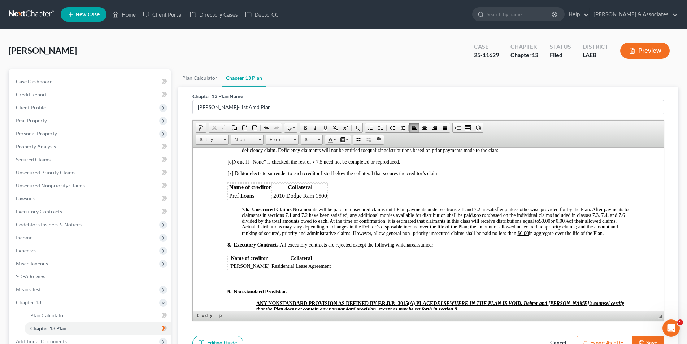
click at [260, 283] on p at bounding box center [427, 279] width 401 height 6
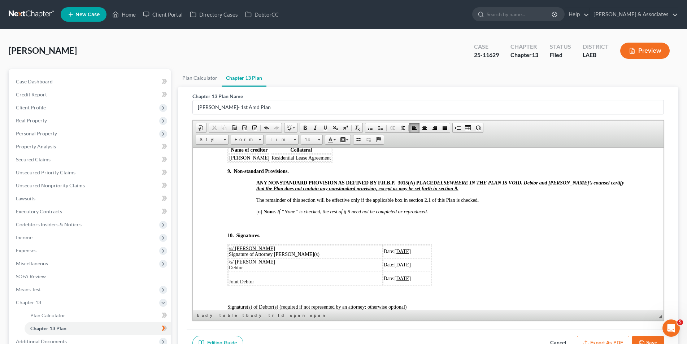
scroll to position [2057, 0]
click at [260, 213] on span "[o]" at bounding box center [259, 210] width 6 height 5
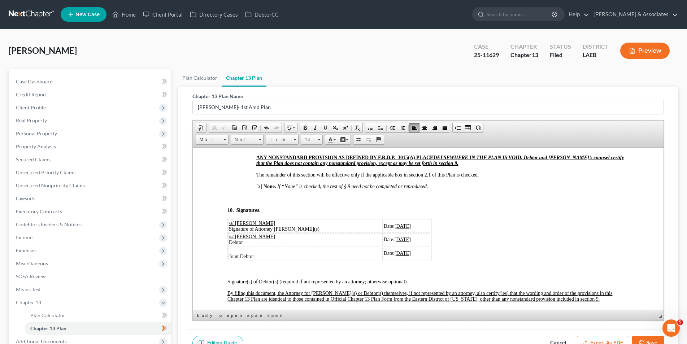
scroll to position [2130, 0]
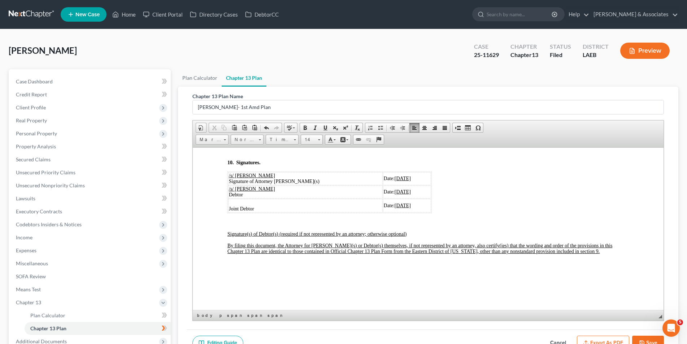
click at [637, 341] on button "Save" at bounding box center [648, 343] width 32 height 15
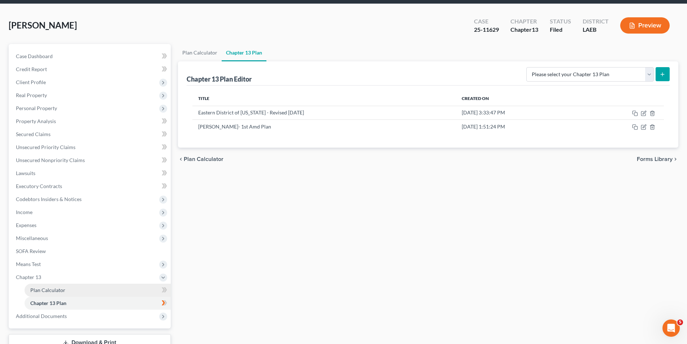
scroll to position [60, 0]
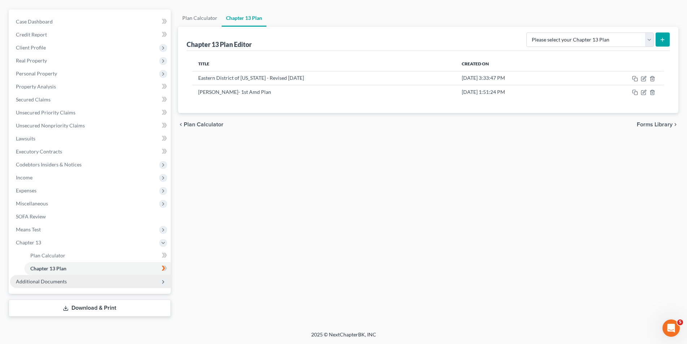
click at [82, 285] on span "Additional Documents" at bounding box center [90, 281] width 161 height 13
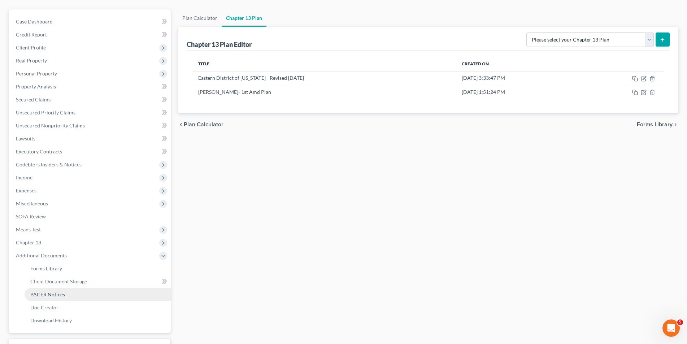
click at [77, 296] on link "PACER Notices" at bounding box center [98, 294] width 146 height 13
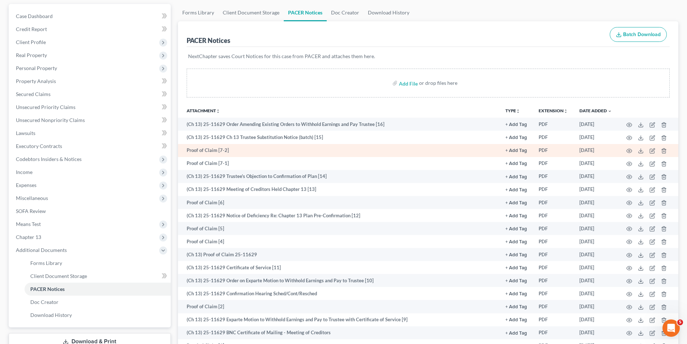
scroll to position [72, 0]
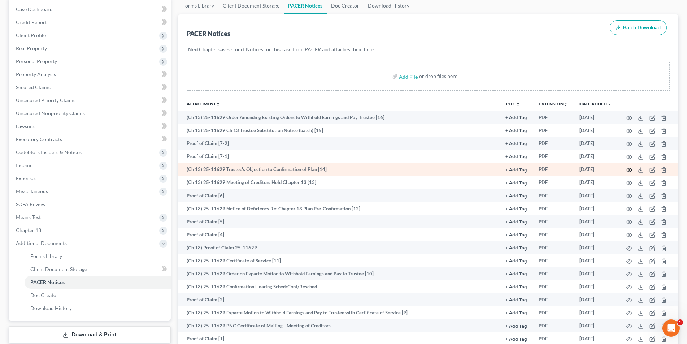
click at [629, 170] on icon "button" at bounding box center [629, 170] width 6 height 6
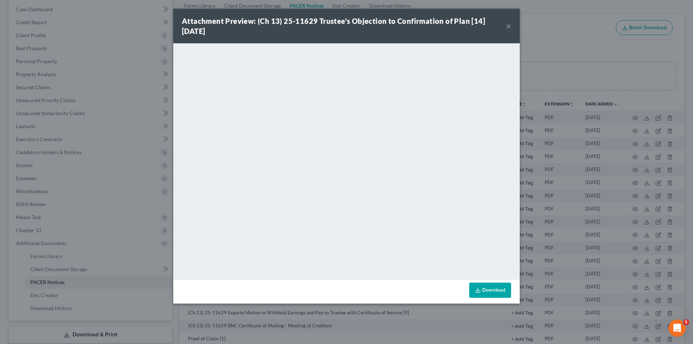
click at [509, 25] on button "×" at bounding box center [508, 26] width 5 height 9
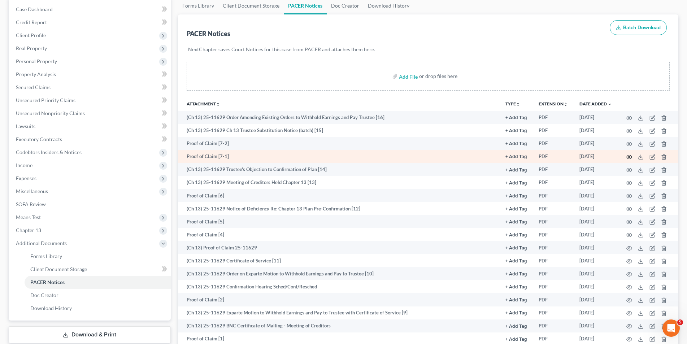
click at [628, 158] on icon "button" at bounding box center [629, 157] width 6 height 6
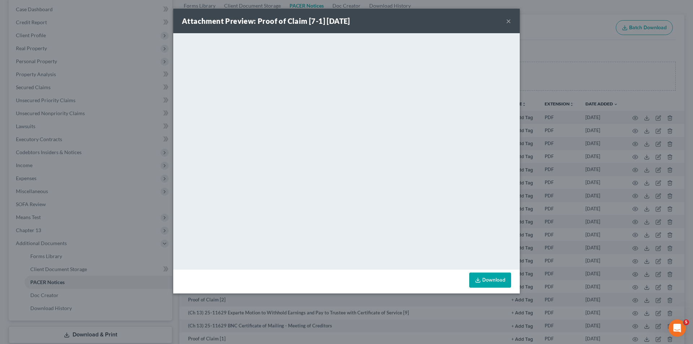
click at [506, 22] on button "×" at bounding box center [508, 21] width 5 height 9
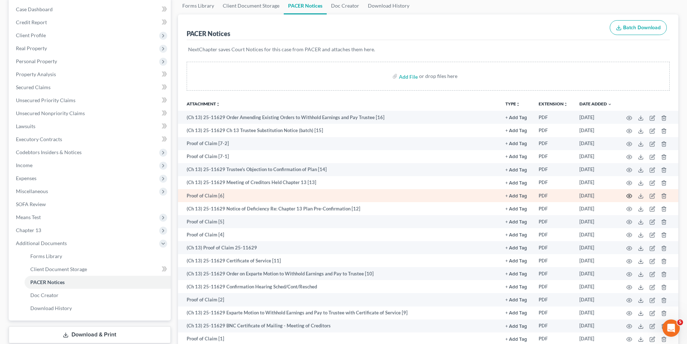
click at [627, 196] on icon "button" at bounding box center [629, 196] width 6 height 6
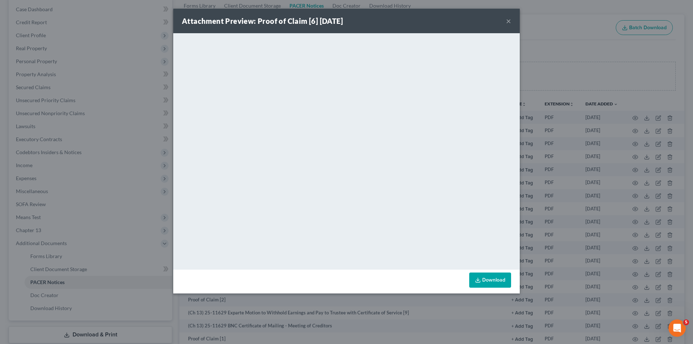
click at [510, 22] on button "×" at bounding box center [508, 21] width 5 height 9
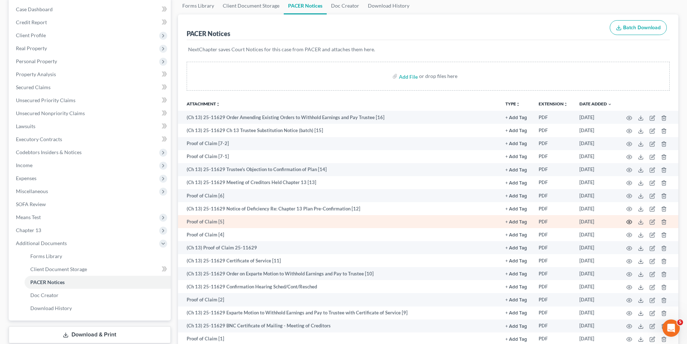
click at [628, 223] on icon "button" at bounding box center [629, 222] width 6 height 6
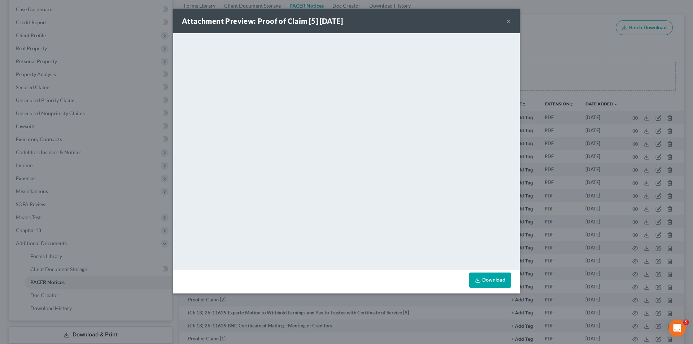
click at [509, 23] on button "×" at bounding box center [508, 21] width 5 height 9
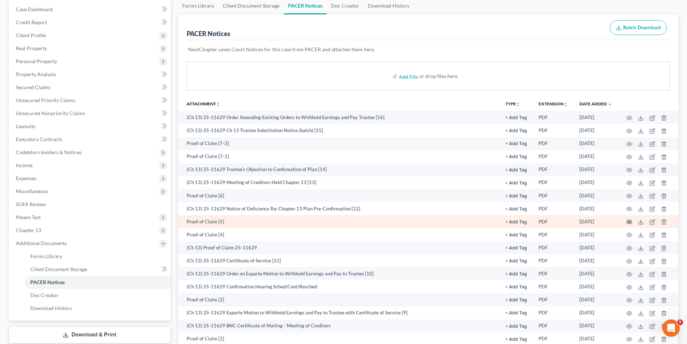
click at [627, 223] on icon "button" at bounding box center [629, 222] width 6 height 6
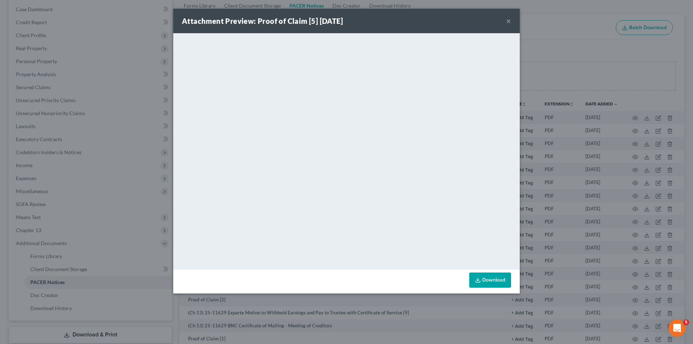
click at [510, 21] on button "×" at bounding box center [508, 21] width 5 height 9
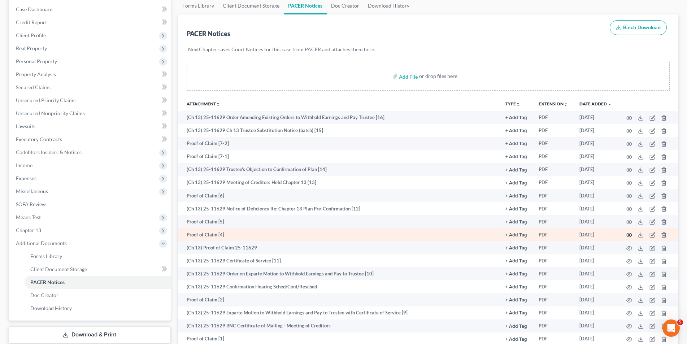
click at [627, 235] on icon "button" at bounding box center [629, 235] width 5 height 4
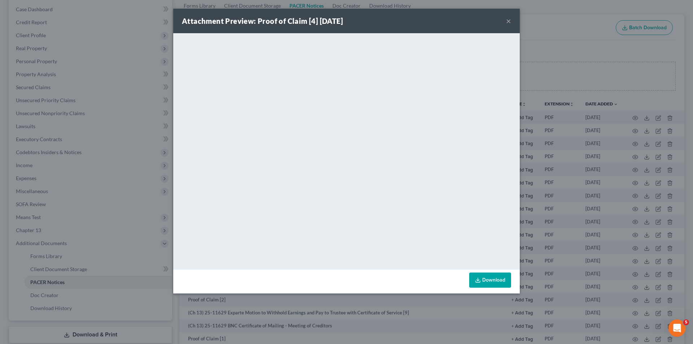
click at [506, 21] on button "×" at bounding box center [508, 21] width 5 height 9
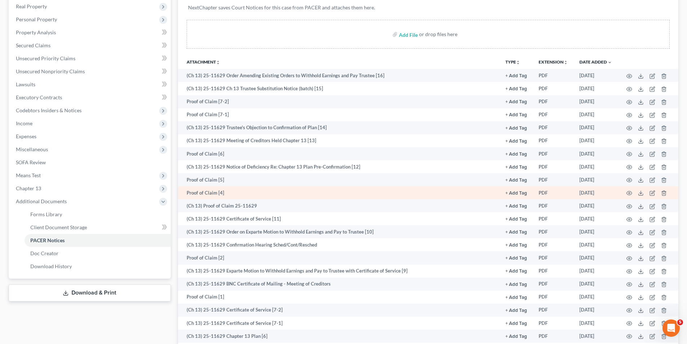
scroll to position [144, 0]
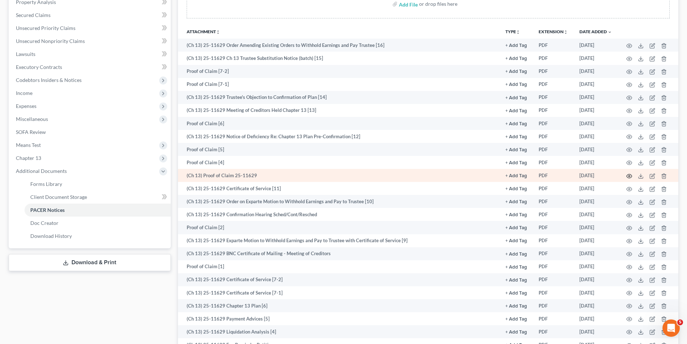
click at [627, 176] on icon "button" at bounding box center [629, 176] width 6 height 6
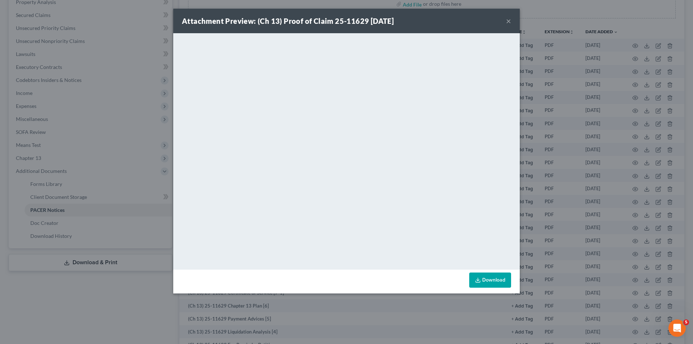
click at [508, 19] on button "×" at bounding box center [508, 21] width 5 height 9
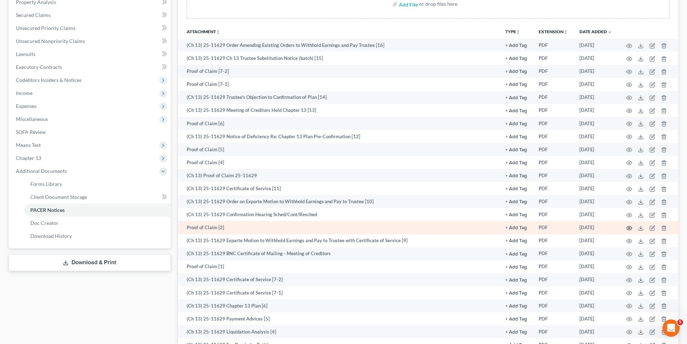
click at [631, 227] on icon "button" at bounding box center [629, 228] width 5 height 4
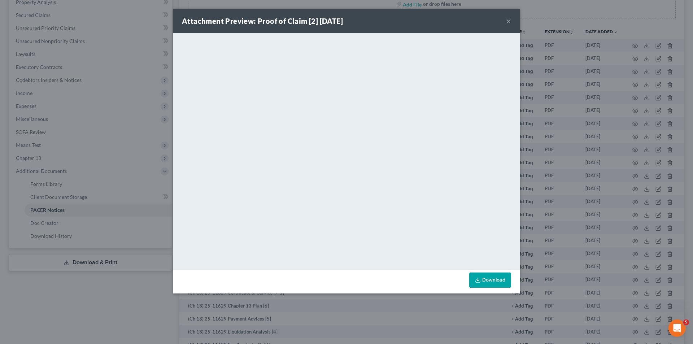
click at [507, 24] on button "×" at bounding box center [508, 21] width 5 height 9
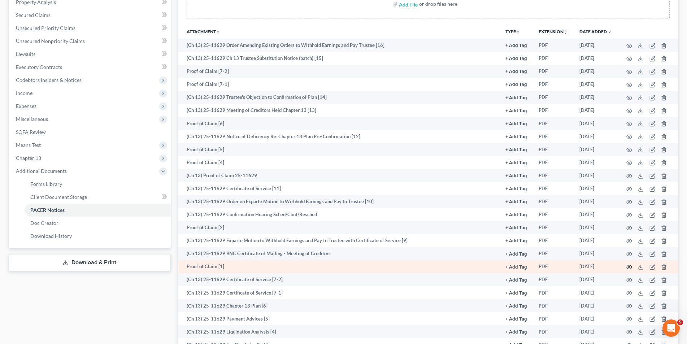
click at [627, 267] on icon "button" at bounding box center [629, 267] width 6 height 6
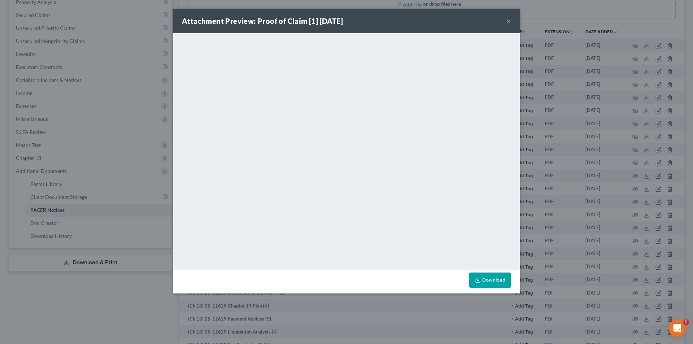
drag, startPoint x: 507, startPoint y: 22, endPoint x: 500, endPoint y: 26, distance: 8.1
click at [507, 22] on button "×" at bounding box center [508, 21] width 5 height 9
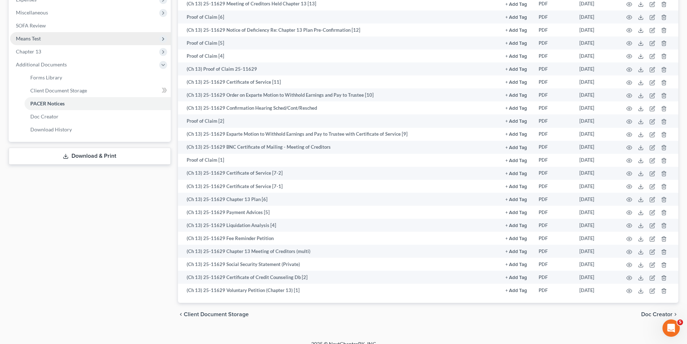
scroll to position [253, 0]
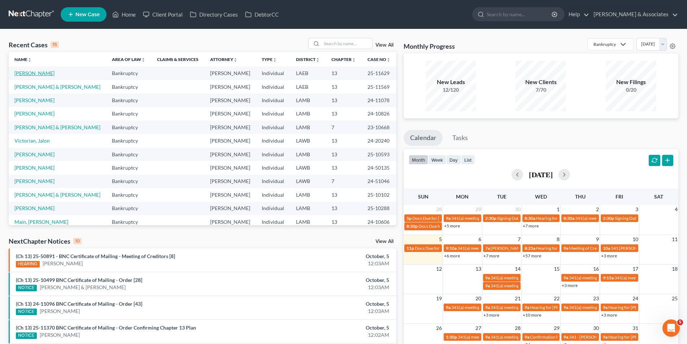
click at [24, 75] on link "[PERSON_NAME]" at bounding box center [34, 73] width 40 height 6
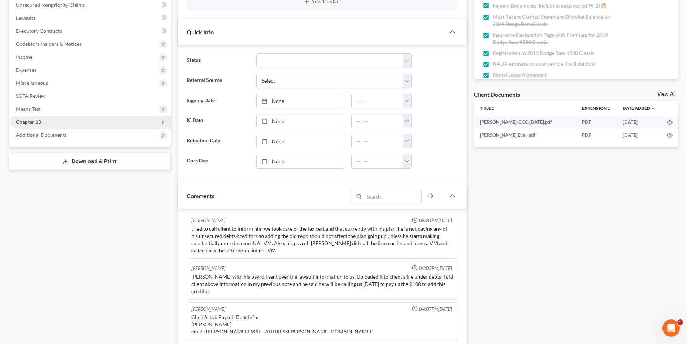
scroll to position [879, 0]
click at [65, 122] on span "Chapter 13" at bounding box center [90, 121] width 161 height 13
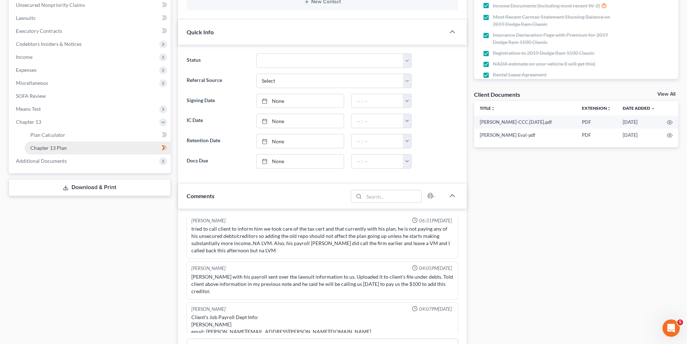
click at [61, 145] on span "Chapter 13 Plan" at bounding box center [48, 148] width 36 height 6
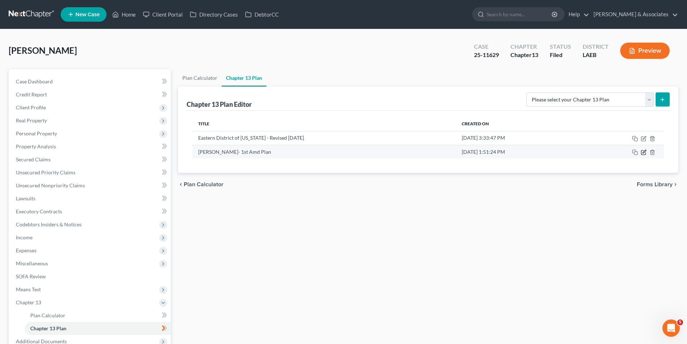
click at [642, 152] on icon "button" at bounding box center [644, 152] width 6 height 6
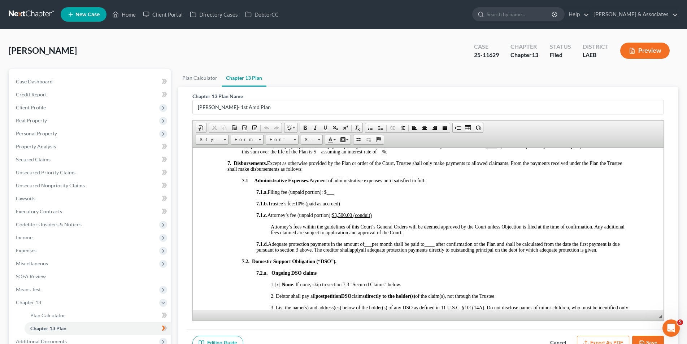
scroll to position [722, 0]
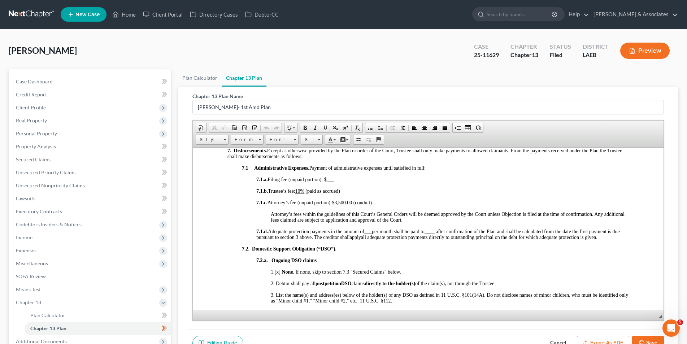
click at [376, 202] on span "7.1.c. Attorney’s fee (unpaid portion): $3,500.00 (conduit)" at bounding box center [322, 202] width 132 height 5
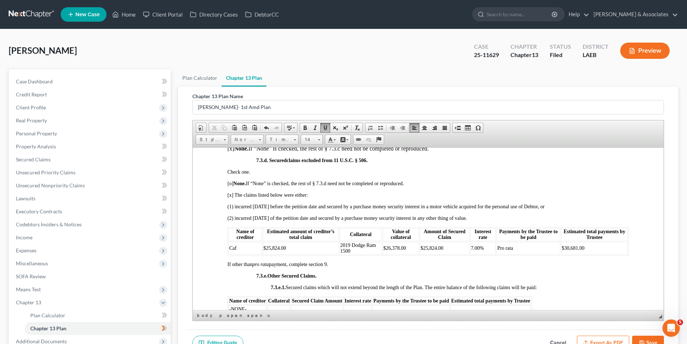
scroll to position [1516, 0]
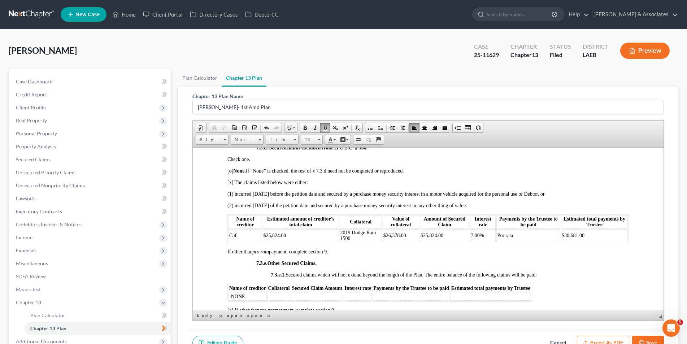
click at [241, 242] on td "Caf" at bounding box center [245, 235] width 34 height 13
click at [288, 242] on td "$25,824.00" at bounding box center [300, 235] width 76 height 13
click at [445, 242] on td "$25,824.00" at bounding box center [443, 235] width 49 height 13
click at [580, 242] on td "$30,681.00" at bounding box center [594, 235] width 67 height 13
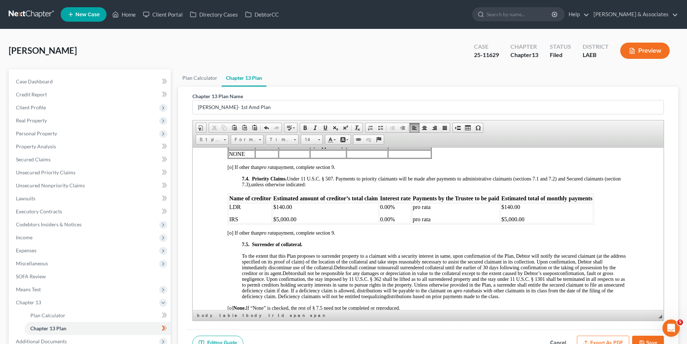
scroll to position [1805, 0]
drag, startPoint x: 291, startPoint y: 215, endPoint x: 295, endPoint y: 214, distance: 3.6
click at [291, 209] on span "$140.00" at bounding box center [282, 205] width 19 height 6
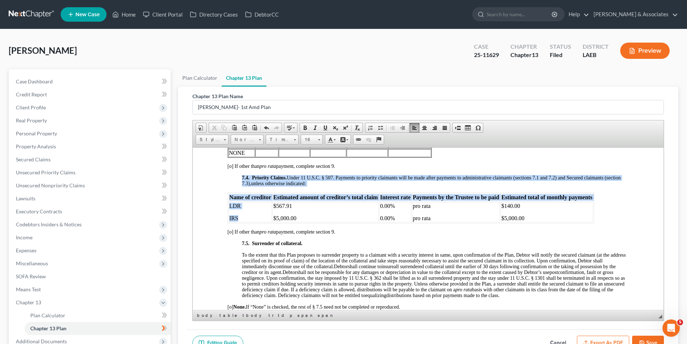
drag, startPoint x: 250, startPoint y: 228, endPoint x: 226, endPoint y: 226, distance: 24.6
click at [232, 221] on span "IRS" at bounding box center [233, 218] width 9 height 6
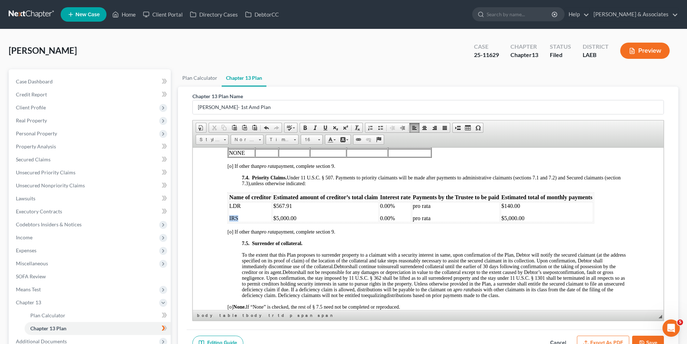
drag, startPoint x: 239, startPoint y: 228, endPoint x: 227, endPoint y: 227, distance: 11.6
click at [227, 223] on table "Name of creditor Estimated amount of creditor’s total claim Interest rate Payme…" at bounding box center [410, 207] width 367 height 31
drag, startPoint x: 281, startPoint y: 230, endPoint x: 266, endPoint y: 230, distance: 14.8
click at [266, 222] on tr "LDR $567.91 $5,000.00 0.00% 0.00% pro rata pro rata $140.00 $5,000.00" at bounding box center [410, 212] width 365 height 20
click at [309, 221] on p "$5,000.00" at bounding box center [325, 218] width 105 height 6
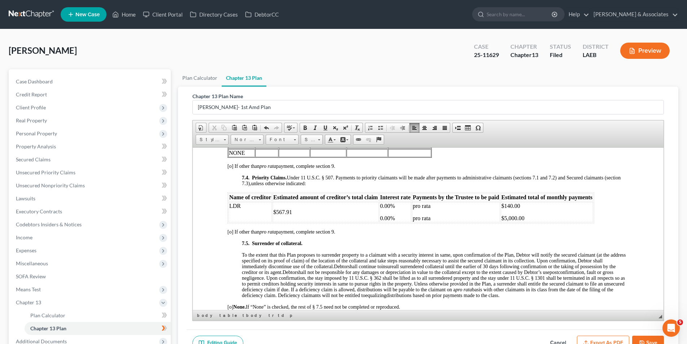
click at [403, 221] on p "0.00%" at bounding box center [395, 218] width 31 height 6
click at [432, 221] on p "pro rata" at bounding box center [455, 218] width 86 height 6
click at [524, 221] on p "$5,000.00" at bounding box center [546, 218] width 91 height 6
click at [246, 221] on p at bounding box center [250, 218] width 42 height 6
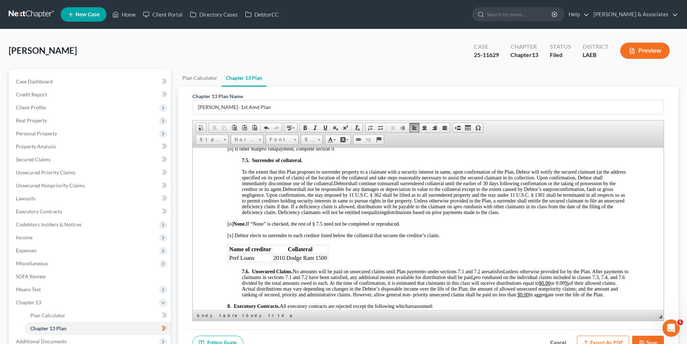
scroll to position [1877, 0]
click at [239, 259] on span "Pref Loans" at bounding box center [241, 256] width 25 height 6
click at [239, 259] on span "Preffered Loans" at bounding box center [247, 256] width 37 height 6
click at [244, 259] on span "Prefered Loans" at bounding box center [246, 256] width 35 height 6
drag, startPoint x: 334, startPoint y: 267, endPoint x: 228, endPoint y: 262, distance: 105.5
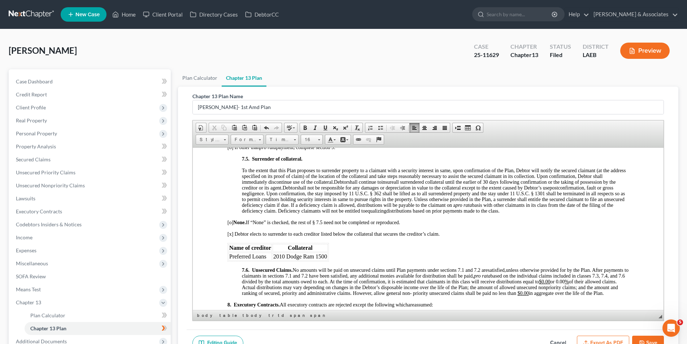
click at [319, 139] on span at bounding box center [319, 139] width 2 height 1
click at [320, 184] on link "18" at bounding box center [322, 185] width 41 height 10
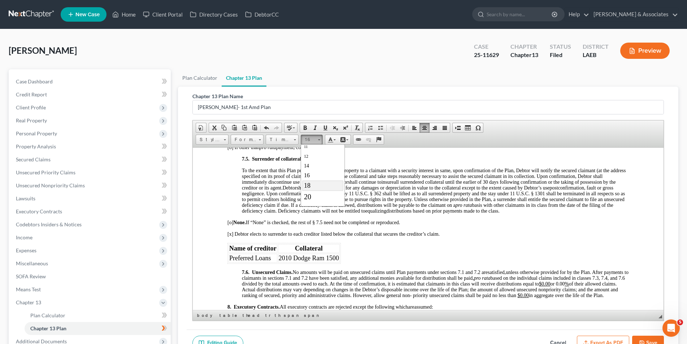
scroll to position [0, 0]
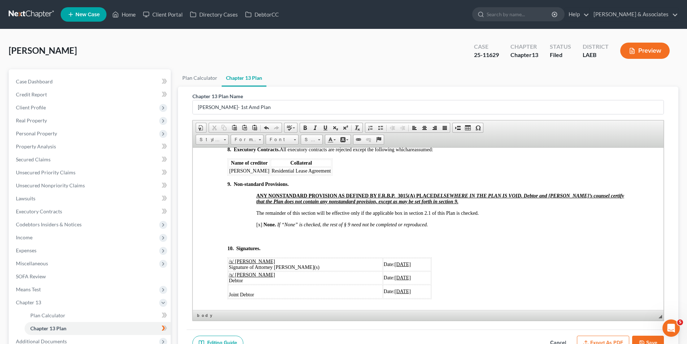
scroll to position [2057, 0]
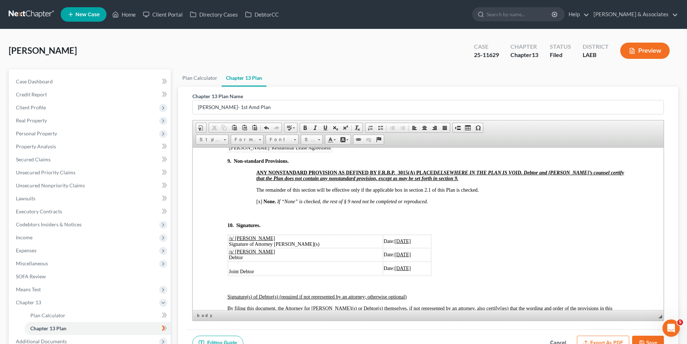
click at [394, 244] on u "07/17/2025" at bounding box center [402, 240] width 16 height 5
click at [384, 257] on span "07/17/2025" at bounding box center [392, 254] width 16 height 5
click at [384, 271] on u "07/17/2025" at bounding box center [392, 267] width 16 height 5
click at [378, 275] on td "Date: 10/.05 /2025" at bounding box center [400, 268] width 59 height 14
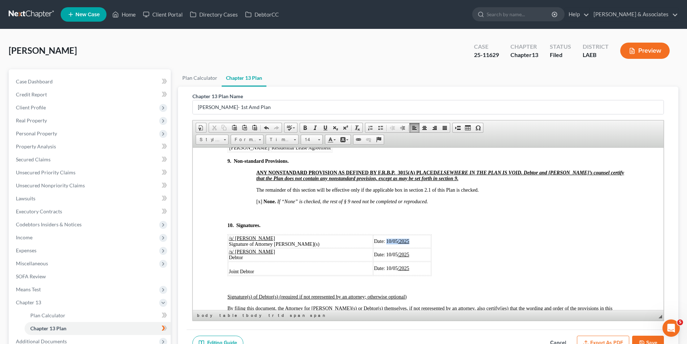
drag, startPoint x: 394, startPoint y: 258, endPoint x: 373, endPoint y: 254, distance: 21.2
click at [374, 244] on span "Date: 10/05 /2025" at bounding box center [391, 240] width 35 height 5
click at [327, 131] on link "Underline" at bounding box center [325, 127] width 10 height 9
drag, startPoint x: 395, startPoint y: 273, endPoint x: 368, endPoint y: 238, distance: 44.0
click at [373, 261] on td "Date: 10/05 /2025" at bounding box center [402, 254] width 58 height 13
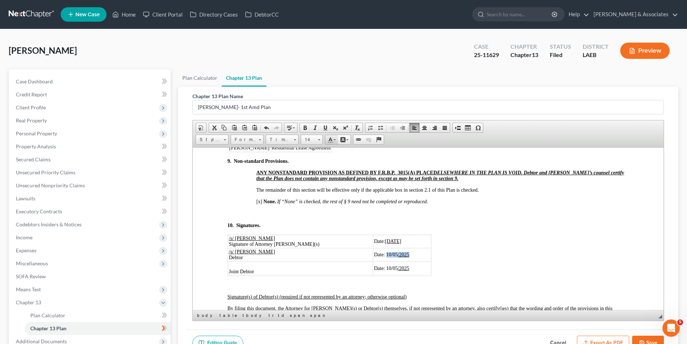
drag, startPoint x: 323, startPoint y: 131, endPoint x: 330, endPoint y: 143, distance: 13.7
click at [323, 131] on link "Underline" at bounding box center [325, 127] width 10 height 9
drag, startPoint x: 394, startPoint y: 284, endPoint x: 368, endPoint y: 261, distance: 35.3
click at [373, 275] on td "Date: 10/05 /2025" at bounding box center [402, 268] width 58 height 14
click at [327, 129] on span at bounding box center [325, 128] width 6 height 6
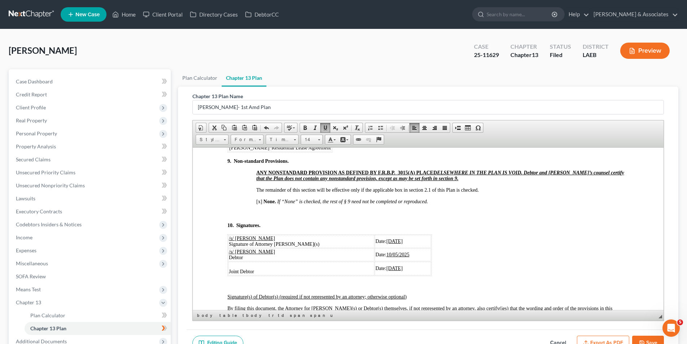
click at [655, 341] on button "Save" at bounding box center [648, 343] width 32 height 15
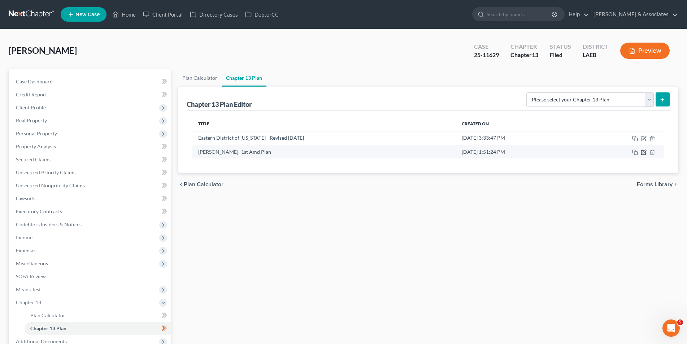
click at [641, 151] on icon "button" at bounding box center [643, 153] width 4 height 4
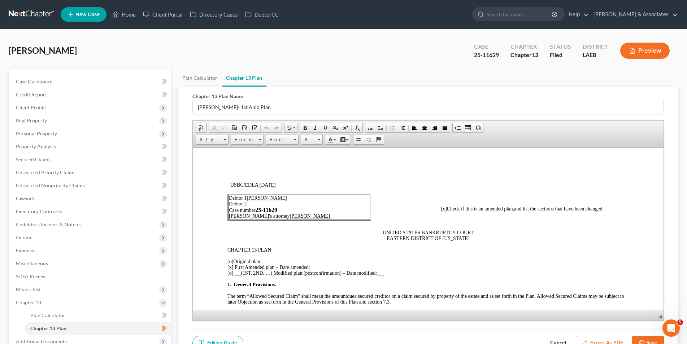
scroll to position [0, 0]
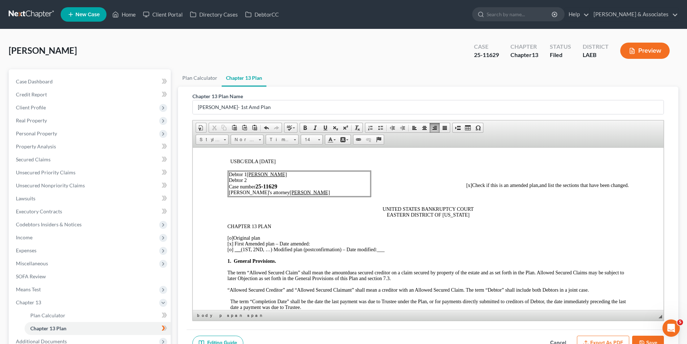
scroll to position [36, 0]
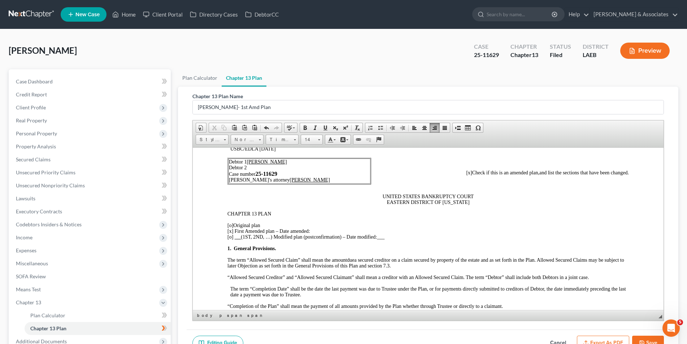
click at [311, 229] on p "[o] Original plan [x] First A mended plan – Date amended: [o] (1ST, 2ND, …) Mod…" at bounding box center [427, 230] width 401 height 17
drag, startPoint x: 328, startPoint y: 231, endPoint x: 311, endPoint y: 230, distance: 17.0
click at [311, 230] on span "[x] First A mended plan – Date amended: 10/04/25" at bounding box center [277, 230] width 100 height 5
click at [304, 129] on span at bounding box center [305, 128] width 6 height 6
click at [493, 214] on p "CHAPTER 13 PLAN" at bounding box center [427, 214] width 401 height 6
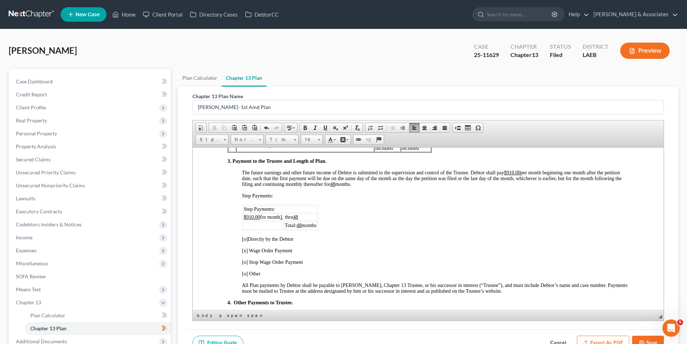
scroll to position [289, 0]
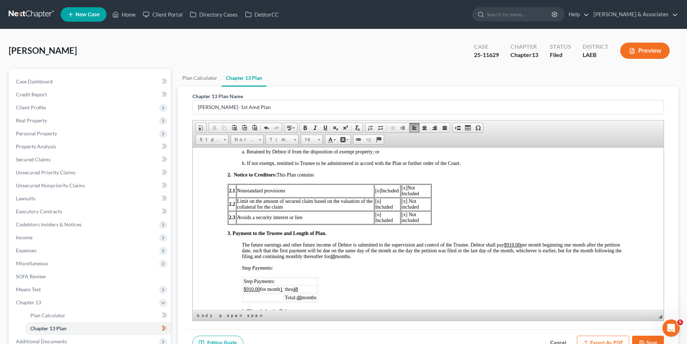
click at [336, 256] on span "The future earnings and other future income of Debtor is submitted to the super…" at bounding box center [431, 250] width 380 height 17
click at [298, 289] on u "48" at bounding box center [295, 288] width 5 height 5
click at [305, 297] on span "Total: 48 months" at bounding box center [300, 297] width 32 height 5
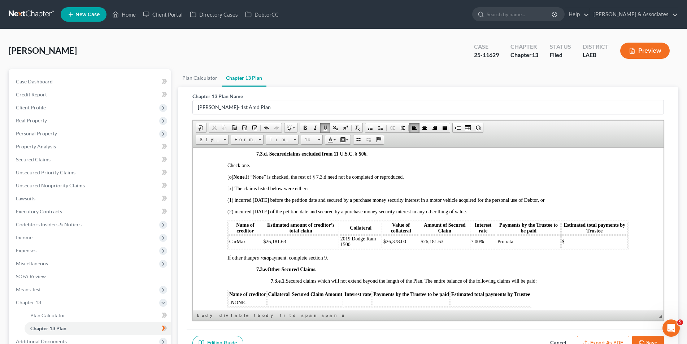
scroll to position [1516, 0]
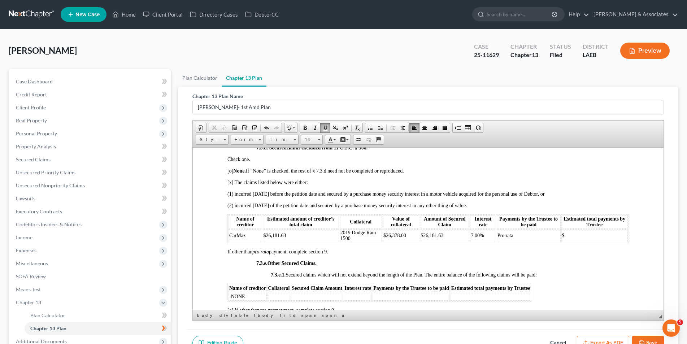
click at [573, 242] on td "$" at bounding box center [594, 235] width 66 height 13
drag, startPoint x: 563, startPoint y: 247, endPoint x: 598, endPoint y: 247, distance: 35.0
click at [564, 238] on span "$29955.40" at bounding box center [573, 234] width 22 height 5
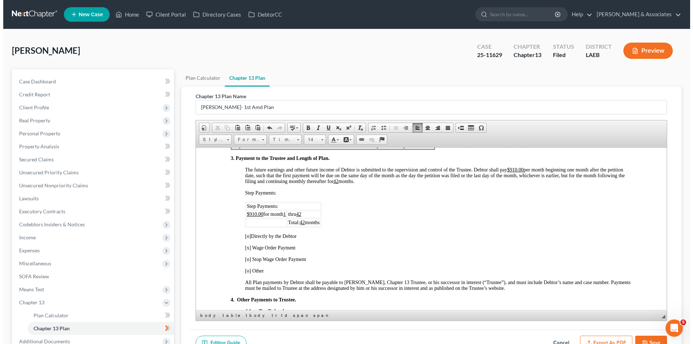
scroll to position [361, 0]
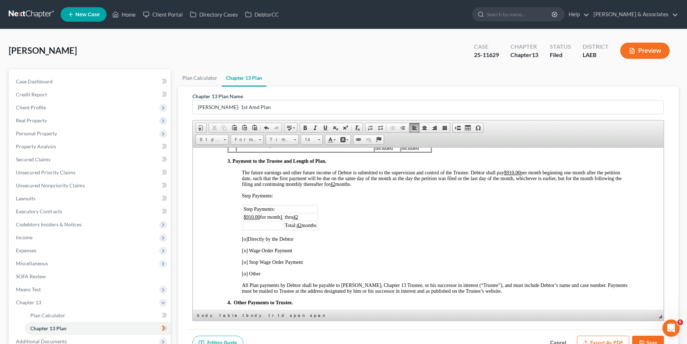
click at [646, 339] on button "Save" at bounding box center [648, 343] width 32 height 15
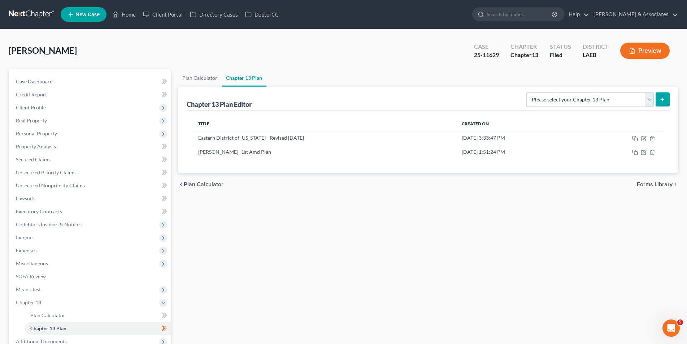
click at [632, 54] on icon "button" at bounding box center [632, 50] width 4 height 5
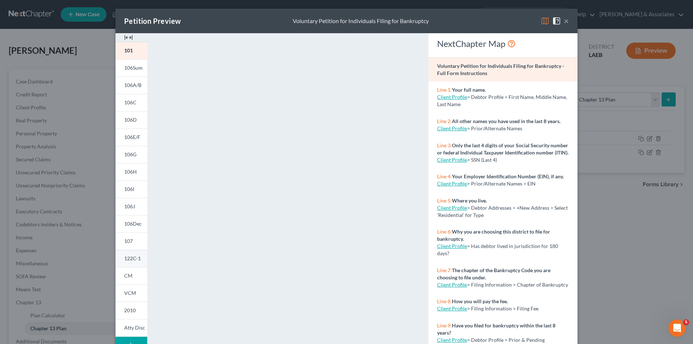
click at [130, 261] on span "122C-1" at bounding box center [132, 258] width 17 height 6
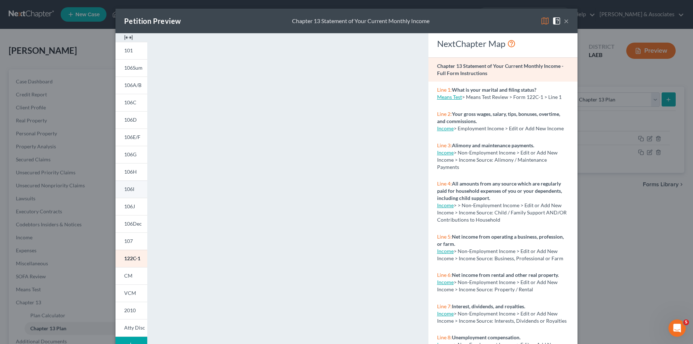
click at [128, 192] on span "106I" at bounding box center [129, 189] width 10 height 6
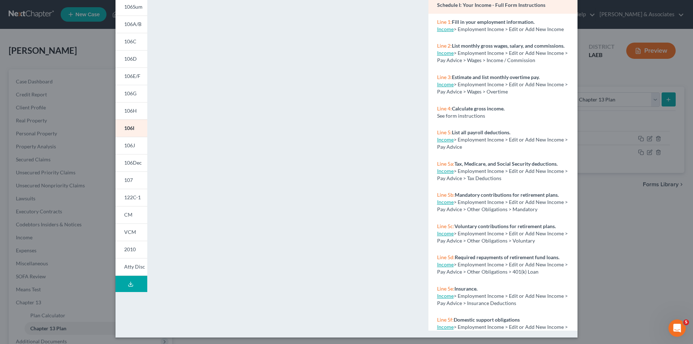
scroll to position [63, 0]
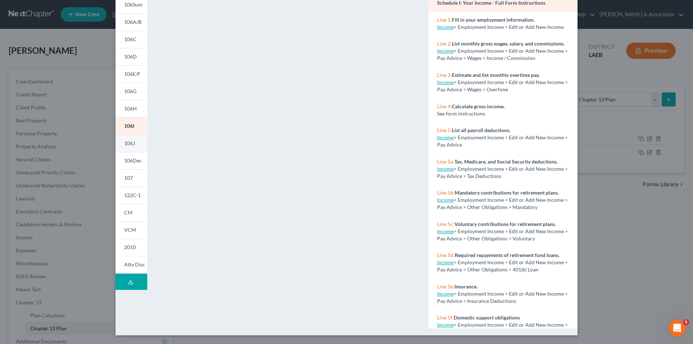
click at [126, 146] on span "106J" at bounding box center [129, 143] width 11 height 6
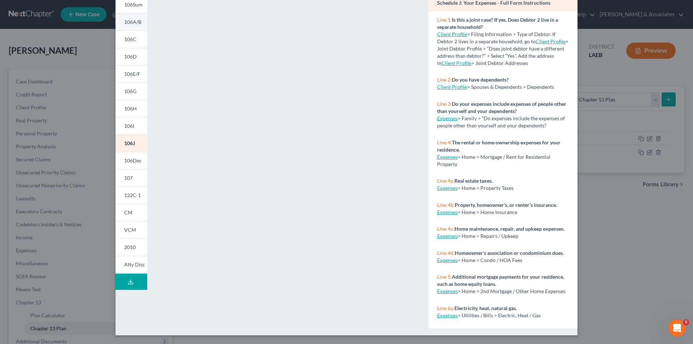
click at [134, 25] on span "106A/B" at bounding box center [132, 22] width 17 height 6
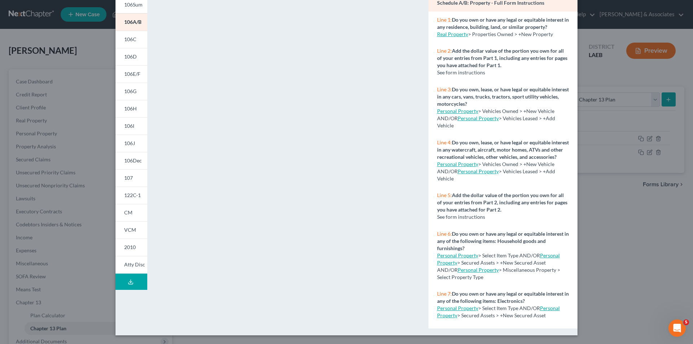
click at [93, 175] on div "Petition Preview Schedule A/B: Property × 101 106Sum 106A/B 106C 106D 106E/F 10…" at bounding box center [346, 172] width 693 height 344
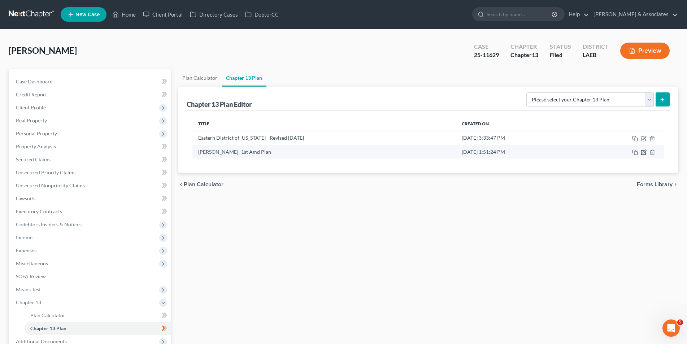
click at [644, 155] on icon "button" at bounding box center [643, 153] width 4 height 4
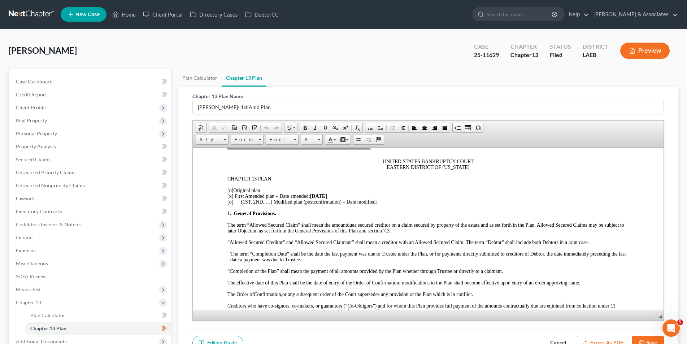
scroll to position [36, 0]
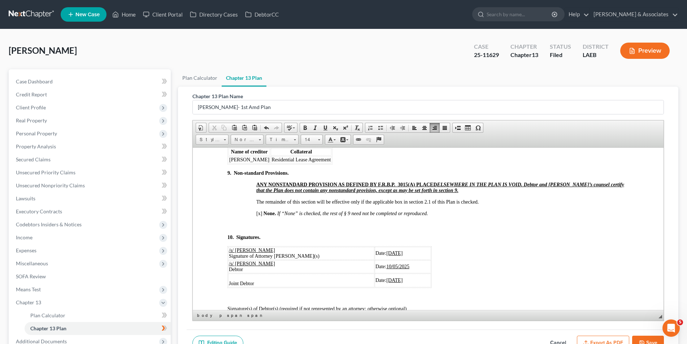
scroll to position [2057, 0]
drag, startPoint x: 256, startPoint y: 300, endPoint x: 231, endPoint y: 296, distance: 25.5
click at [231, 287] on td "Joint Debtor" at bounding box center [301, 280] width 146 height 14
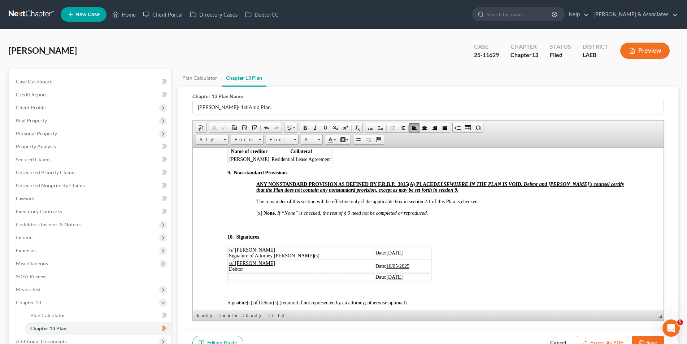
drag, startPoint x: 399, startPoint y: 294, endPoint x: 358, endPoint y: 294, distance: 40.4
click at [374, 281] on td "Date: 10/05/2025" at bounding box center [402, 277] width 56 height 8
click at [654, 341] on button "Save" at bounding box center [648, 343] width 32 height 15
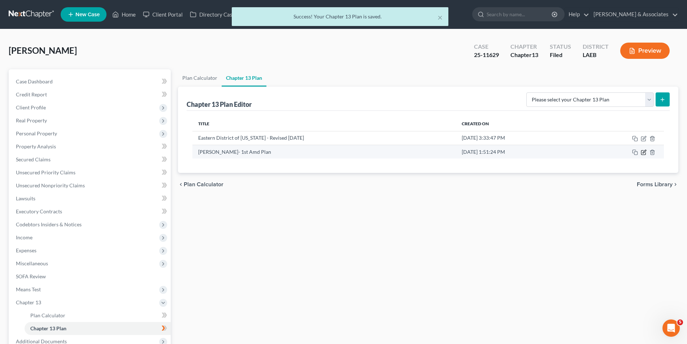
click at [644, 150] on icon "button" at bounding box center [644, 152] width 6 height 6
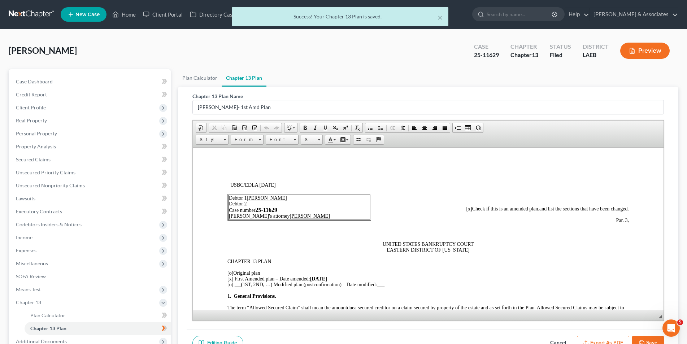
scroll to position [0, 0]
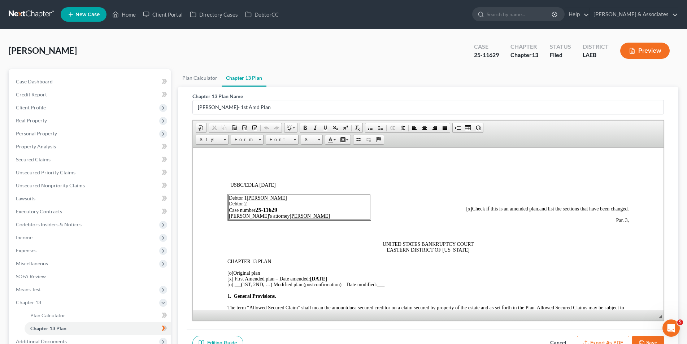
drag, startPoint x: 625, startPoint y: 220, endPoint x: 584, endPoint y: 221, distance: 40.4
click at [306, 131] on link "Bold" at bounding box center [305, 127] width 10 height 9
click at [320, 140] on span at bounding box center [319, 139] width 2 height 1
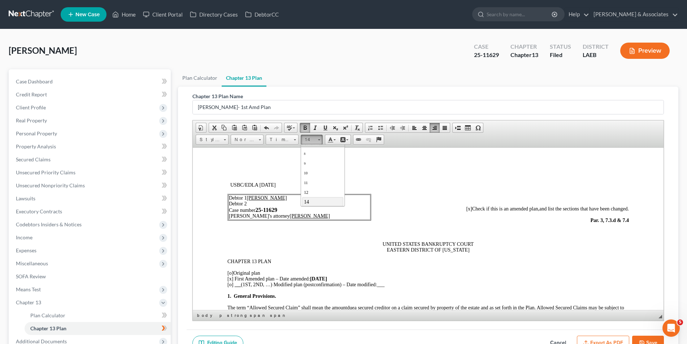
scroll to position [19, 0]
click at [325, 197] on link "16" at bounding box center [322, 196] width 41 height 9
click at [586, 248] on p "UNITED STATES BANKRUPTCY COURT EASTERN DISTRICT OF LOUISIANA" at bounding box center [427, 248] width 401 height 12
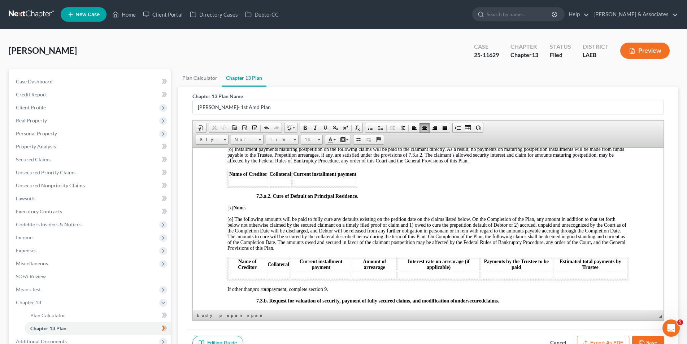
scroll to position [1263, 0]
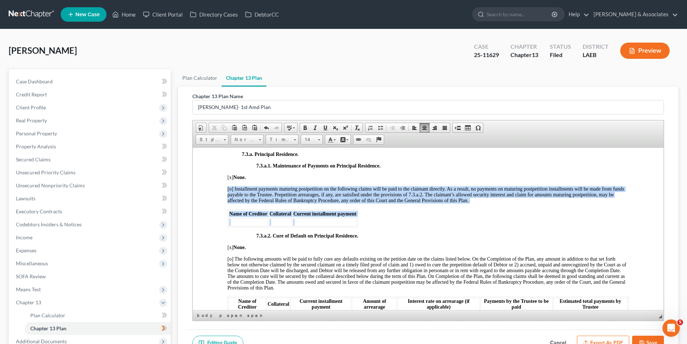
drag, startPoint x: 356, startPoint y: 235, endPoint x: 227, endPoint y: 222, distance: 129.9
click at [227, 222] on table "Name of Creditor Collateral Current installment payment" at bounding box center [292, 218] width 131 height 18
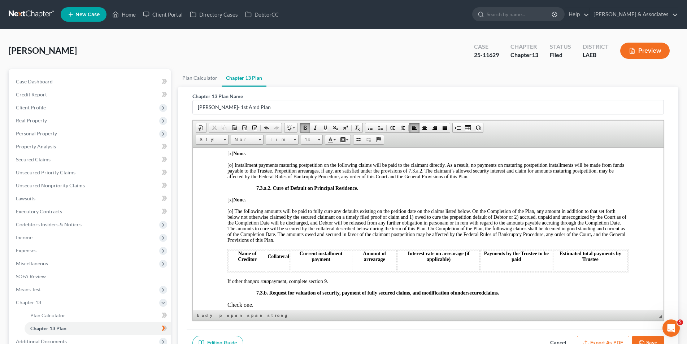
scroll to position [1299, 0]
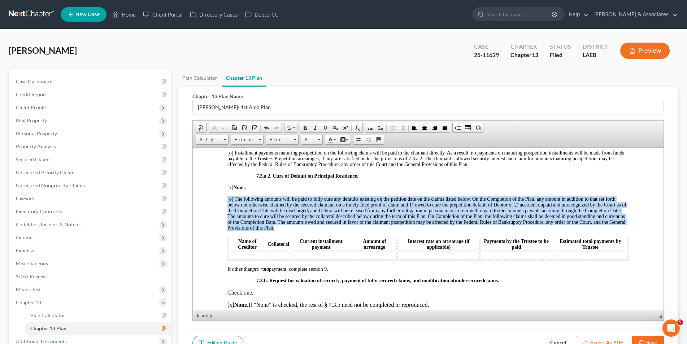
drag, startPoint x: 625, startPoint y: 270, endPoint x: 283, endPoint y: 248, distance: 342.9
click at [283, 248] on html "USBC/EDLA 12/01/2017 Debtor 1 Thad Mark Louque Debtor 2 Case number 25-11629 De…" at bounding box center [427, 1] width 471 height 2306
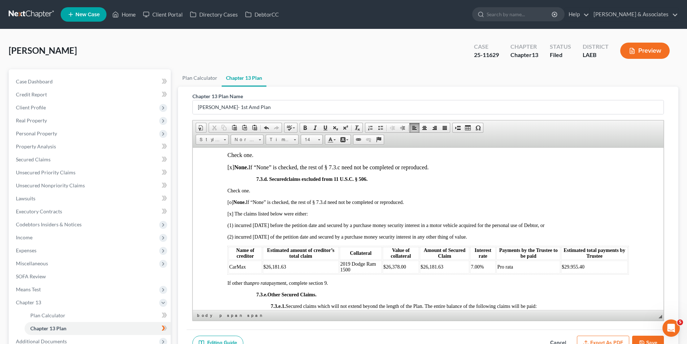
scroll to position [1444, 0]
click at [581, 273] on td "$29.955.40" at bounding box center [594, 266] width 67 height 13
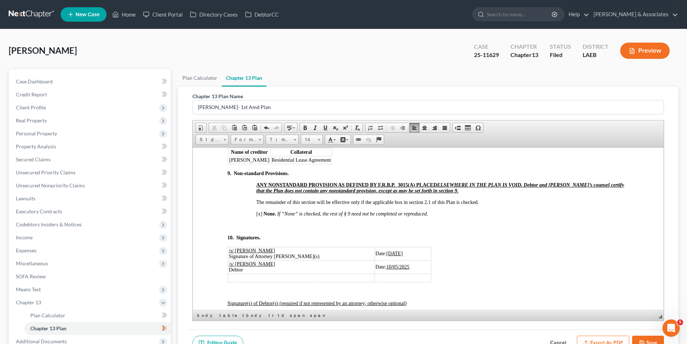
scroll to position [2021, 0]
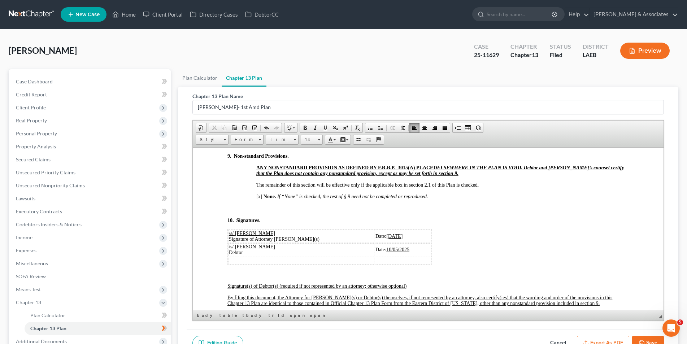
click at [655, 338] on button "Save" at bounding box center [648, 343] width 32 height 15
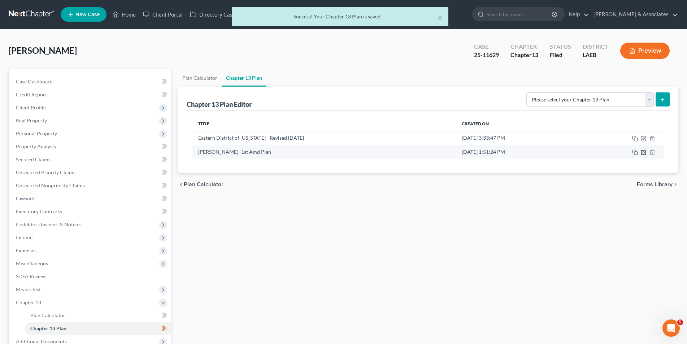
click at [642, 149] on icon "button" at bounding box center [644, 152] width 6 height 6
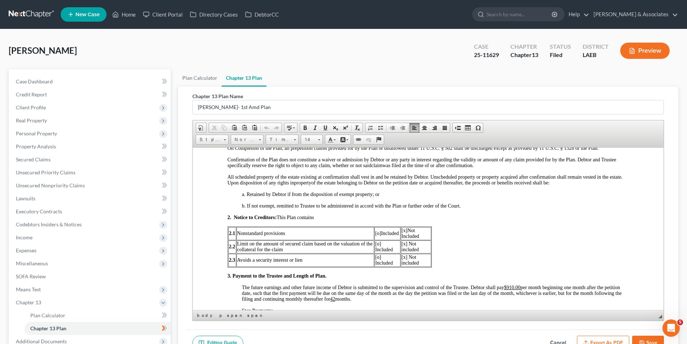
scroll to position [300, 0]
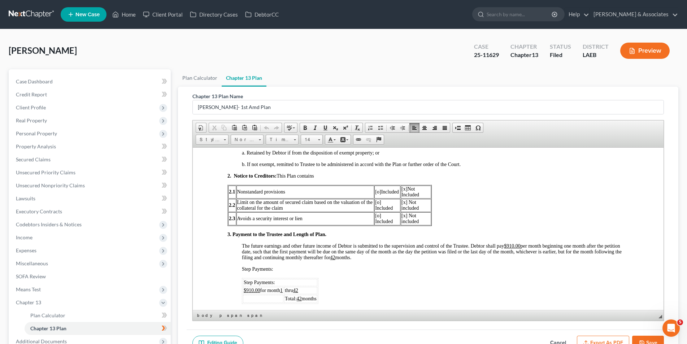
click at [252, 289] on u "$910.00" at bounding box center [251, 289] width 17 height 5
click at [514, 244] on u "$910.00" at bounding box center [512, 245] width 17 height 5
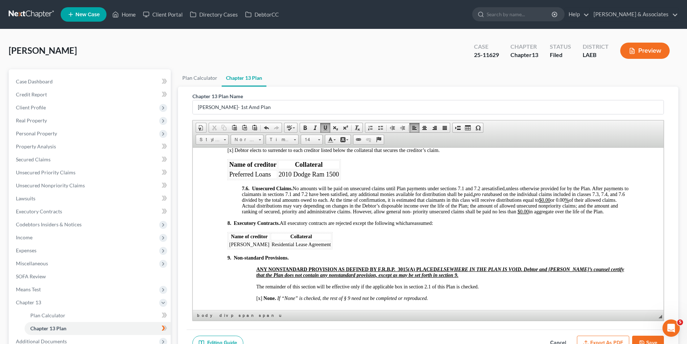
scroll to position [1924, 0]
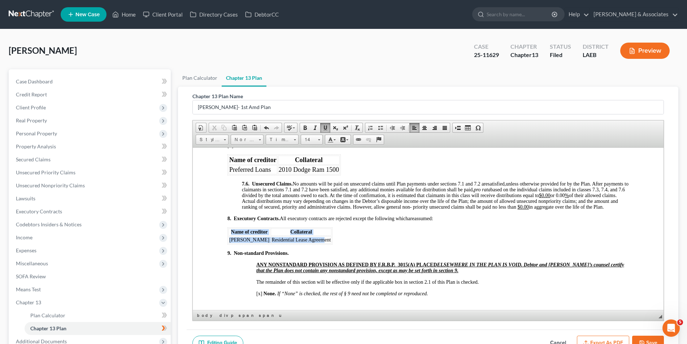
drag, startPoint x: 329, startPoint y: 256, endPoint x: 319, endPoint y: 256, distance: 10.5
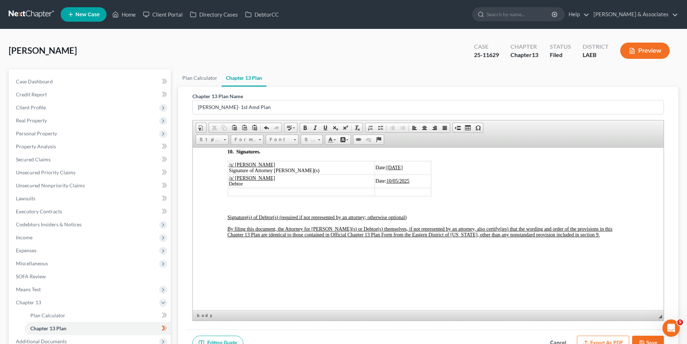
scroll to position [2105, 0]
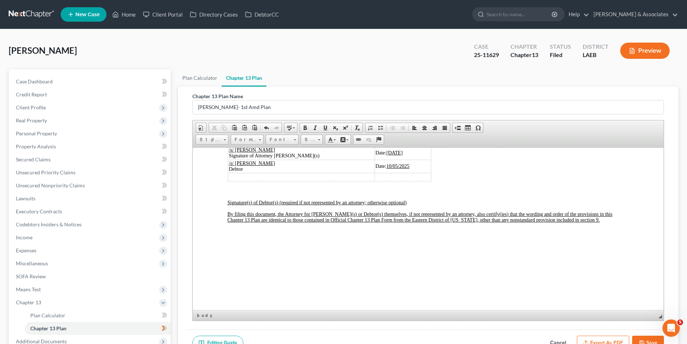
click at [648, 340] on button "Save" at bounding box center [648, 343] width 32 height 15
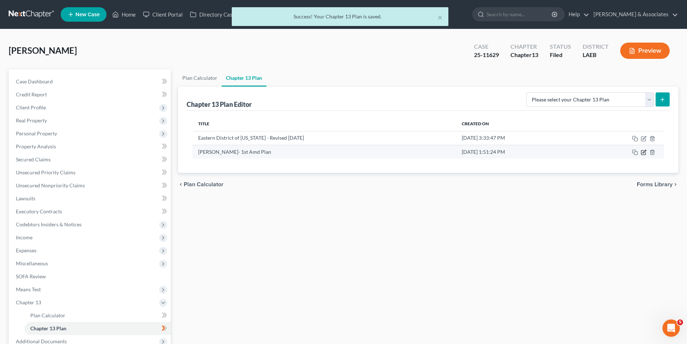
click at [641, 153] on icon "button" at bounding box center [643, 153] width 4 height 4
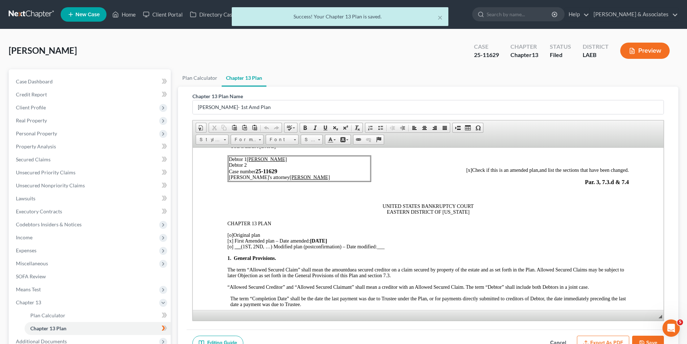
scroll to position [72, 0]
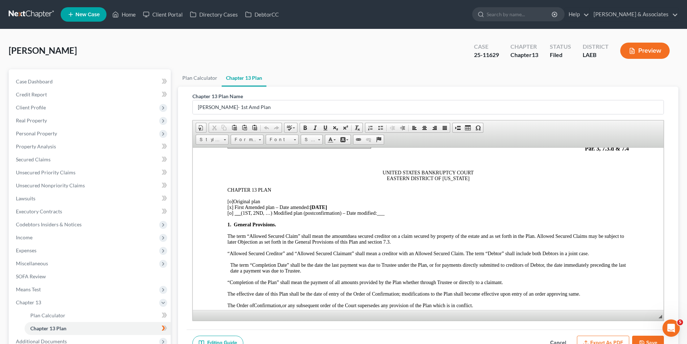
click at [593, 341] on button "Export as PDF" at bounding box center [603, 343] width 52 height 15
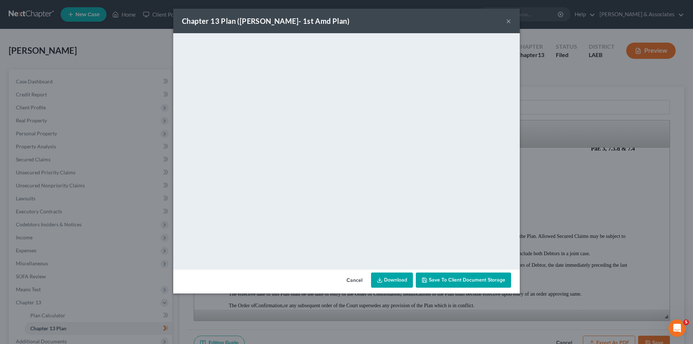
click at [507, 22] on button "×" at bounding box center [508, 21] width 5 height 9
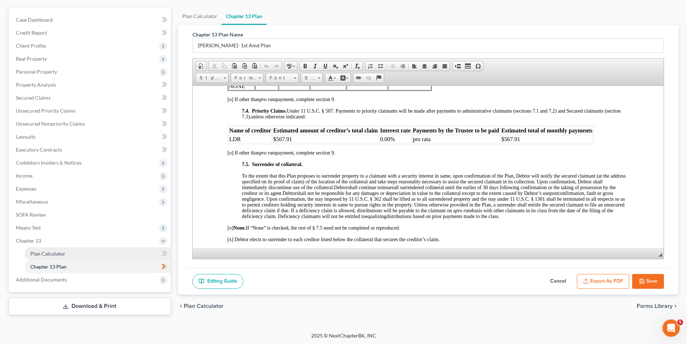
scroll to position [62, 0]
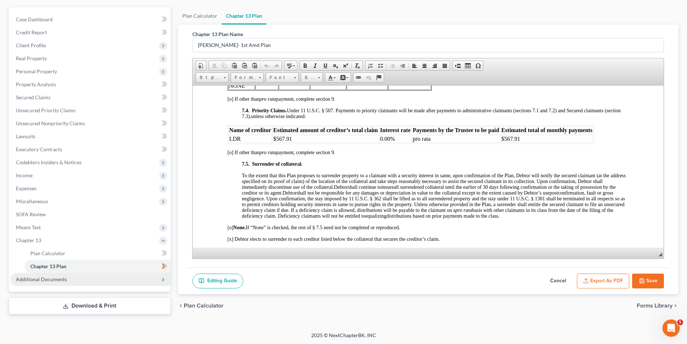
click at [85, 277] on span "Additional Documents" at bounding box center [90, 279] width 161 height 13
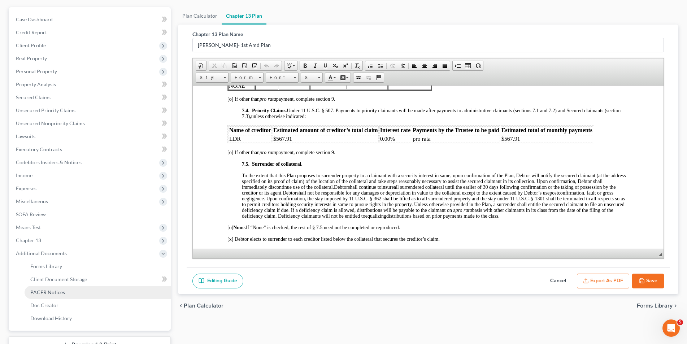
click at [75, 297] on link "PACER Notices" at bounding box center [98, 292] width 146 height 13
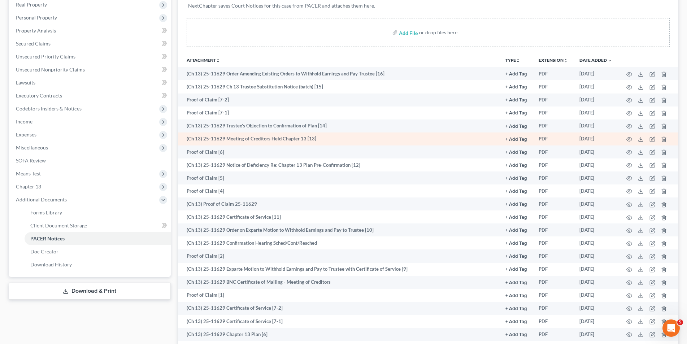
scroll to position [80, 0]
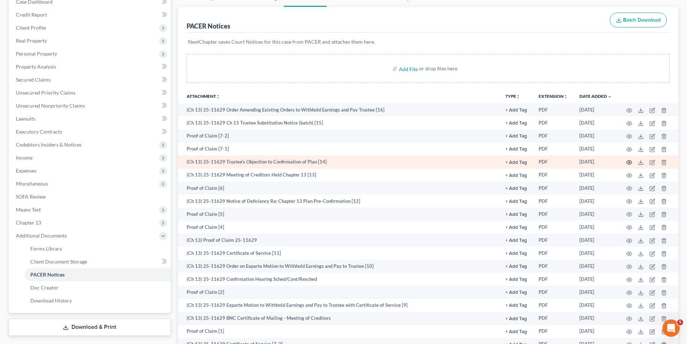
click at [631, 160] on icon "button" at bounding box center [629, 163] width 6 height 6
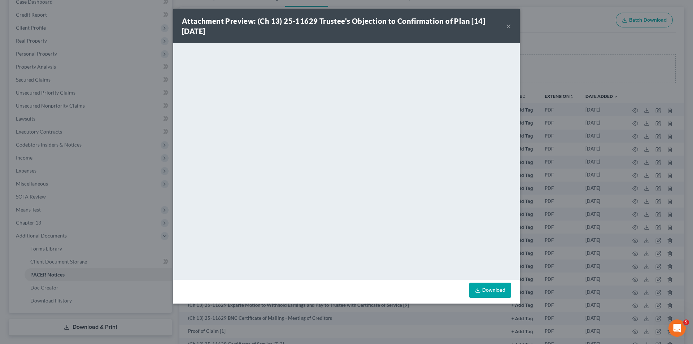
click at [506, 26] on button "×" at bounding box center [508, 26] width 5 height 9
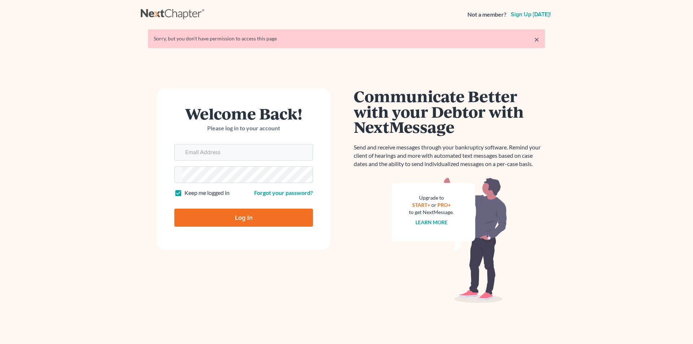
click at [212, 214] on input "Log In" at bounding box center [243, 218] width 139 height 18
type input "Thinking..."
click at [222, 144] on div at bounding box center [243, 152] width 139 height 17
click at [220, 153] on input "Email Address" at bounding box center [247, 152] width 130 height 16
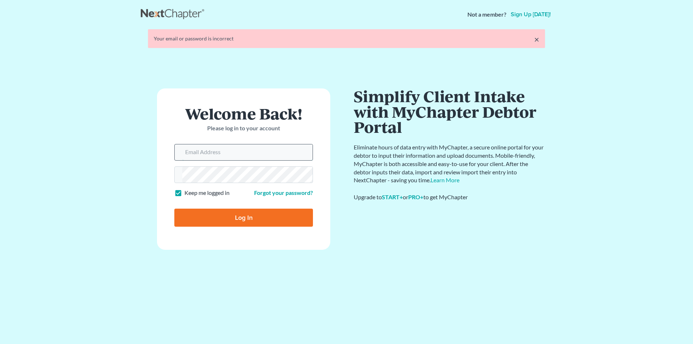
type input "[EMAIL_ADDRESS][DOMAIN_NAME]"
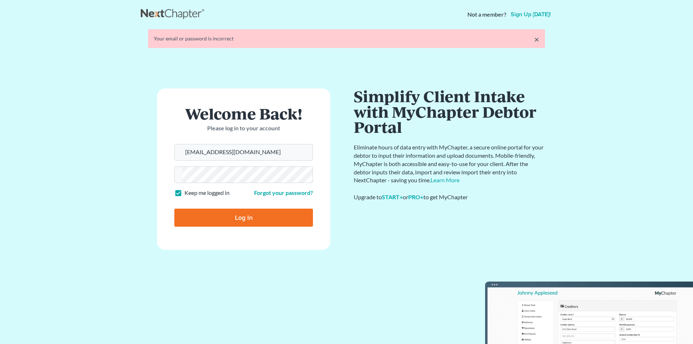
click at [223, 217] on input "Log In" at bounding box center [243, 218] width 139 height 18
type input "Thinking..."
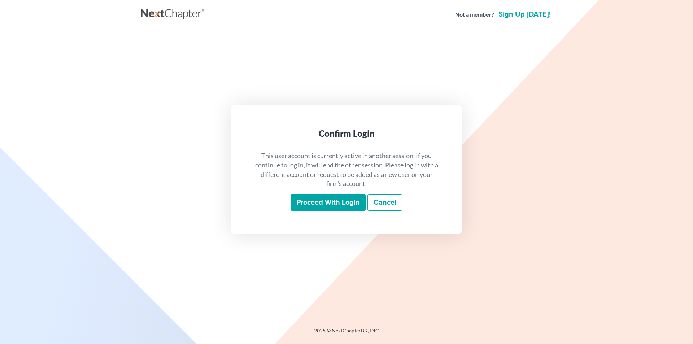
click at [326, 205] on input "Proceed with login" at bounding box center [328, 202] width 75 height 17
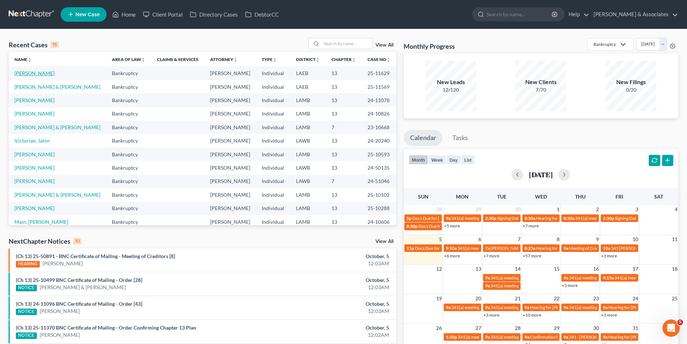
click at [36, 73] on link "[PERSON_NAME]" at bounding box center [34, 73] width 40 height 6
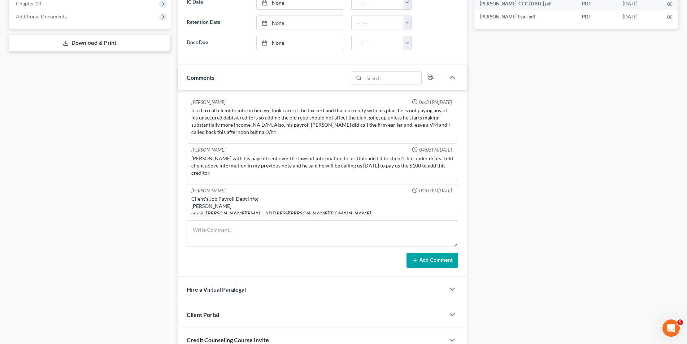
scroll to position [325, 0]
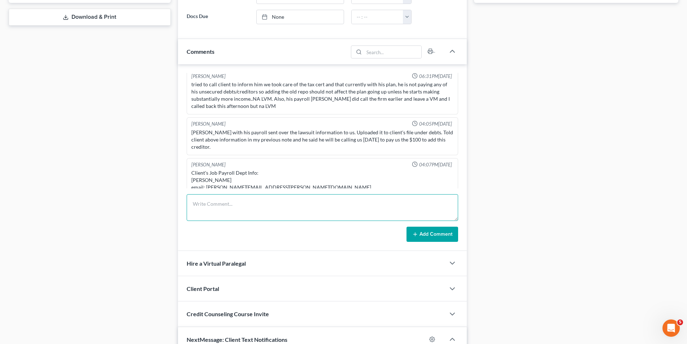
click at [199, 197] on textarea at bounding box center [322, 207] width 271 height 27
type textarea "I drafted 1st Amd plan."
click at [437, 233] on button "Add Comment" at bounding box center [432, 234] width 52 height 15
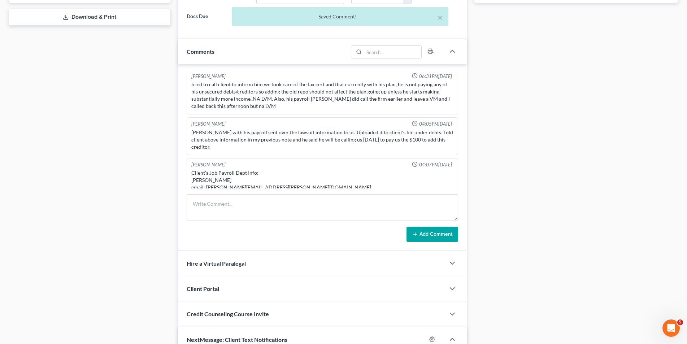
scroll to position [2138, 0]
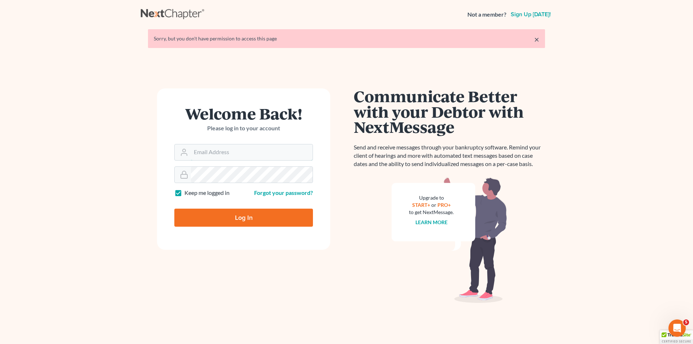
type input "[EMAIL_ADDRESS][DOMAIN_NAME]"
click at [248, 214] on input "Log In" at bounding box center [243, 218] width 139 height 18
type input "Thinking..."
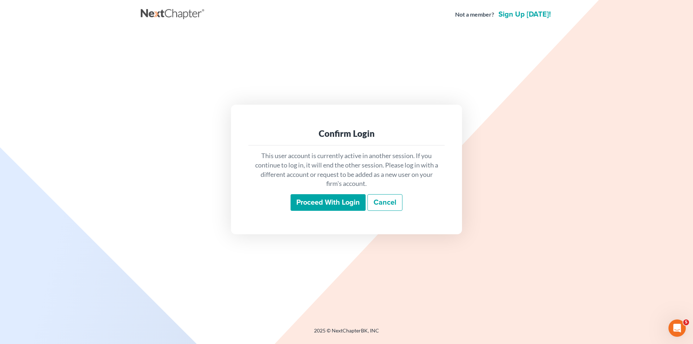
click at [318, 204] on input "Proceed with login" at bounding box center [328, 202] width 75 height 17
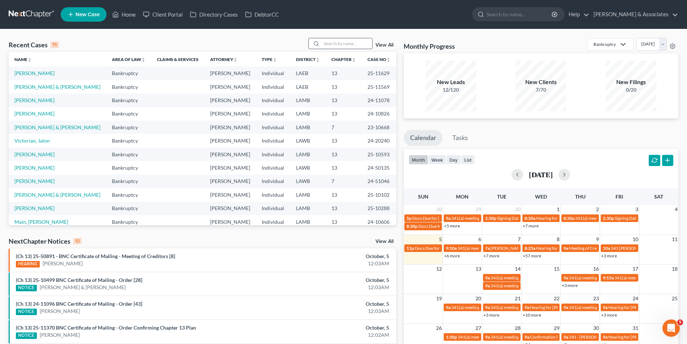
click at [356, 43] on input "search" at bounding box center [347, 43] width 51 height 10
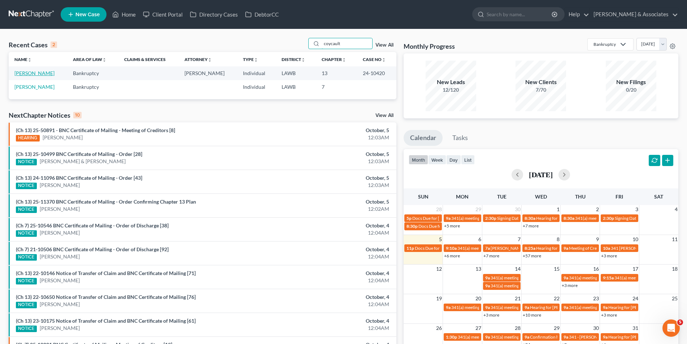
type input "coycault"
click at [26, 75] on link "[PERSON_NAME]" at bounding box center [34, 73] width 40 height 6
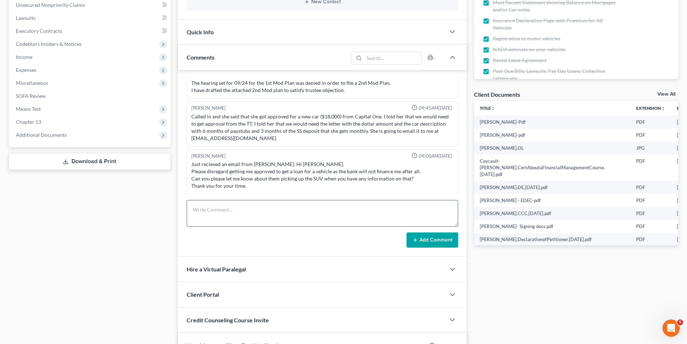
scroll to position [2009, 0]
click at [201, 208] on textarea at bounding box center [322, 213] width 271 height 27
paste textarea "2nd Mod Plan due 10/09. Plan Drafted."
type textarea "2nd Mod Plan due 10/09. Plan Drafted."
click at [424, 242] on button "Add Comment" at bounding box center [432, 239] width 52 height 15
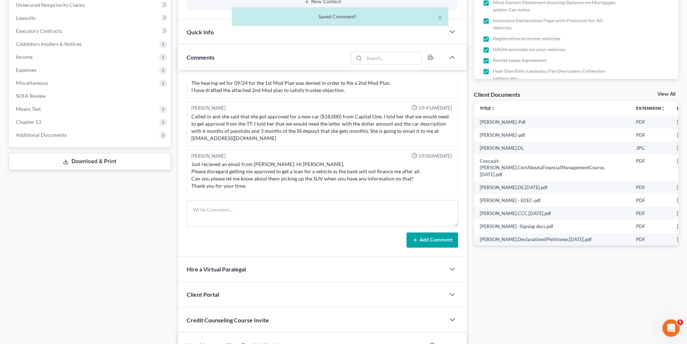
scroll to position [1684, 0]
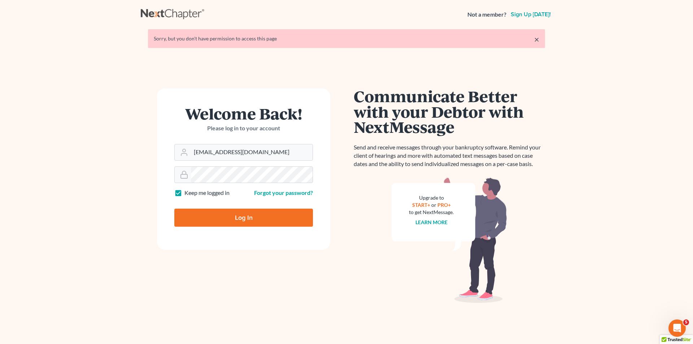
click at [220, 210] on input "Log In" at bounding box center [243, 218] width 139 height 18
type input "Thinking..."
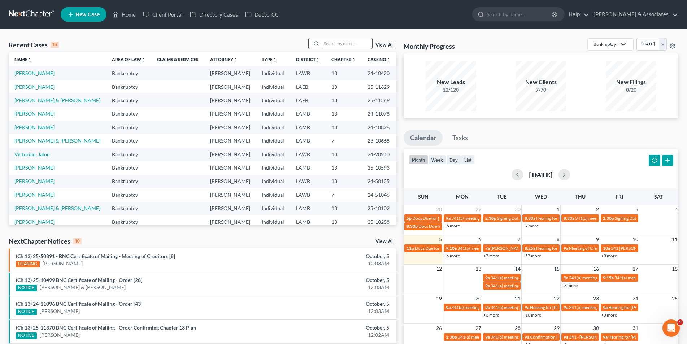
click at [325, 45] on input "search" at bounding box center [347, 43] width 51 height 10
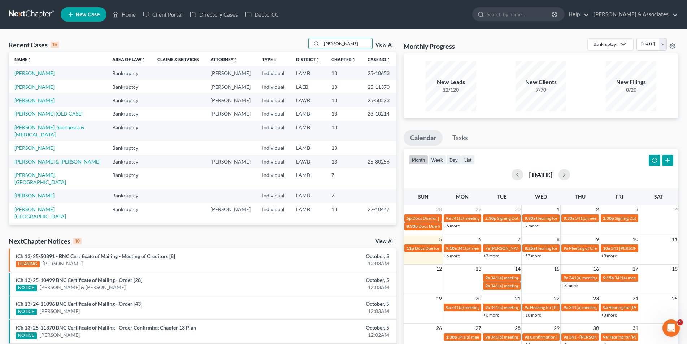
type input "[PERSON_NAME]"
click at [36, 101] on link "[PERSON_NAME]" at bounding box center [34, 100] width 40 height 6
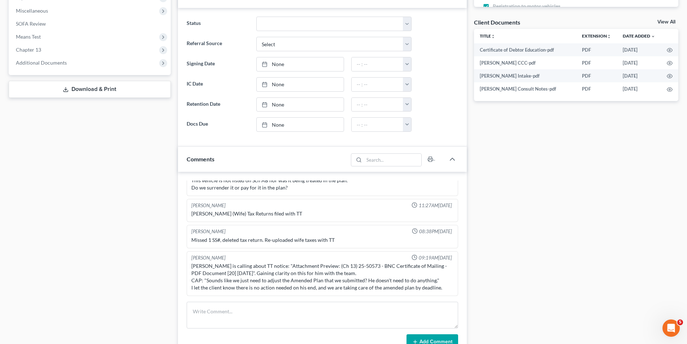
scroll to position [144, 0]
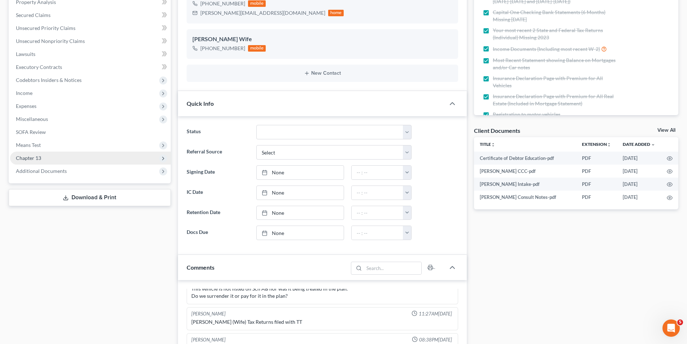
click at [32, 157] on span "Chapter 13" at bounding box center [28, 158] width 25 height 6
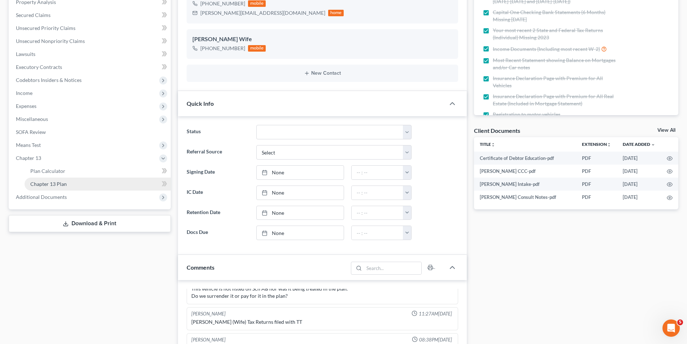
click at [34, 180] on link "Chapter 13 Plan" at bounding box center [98, 184] width 146 height 13
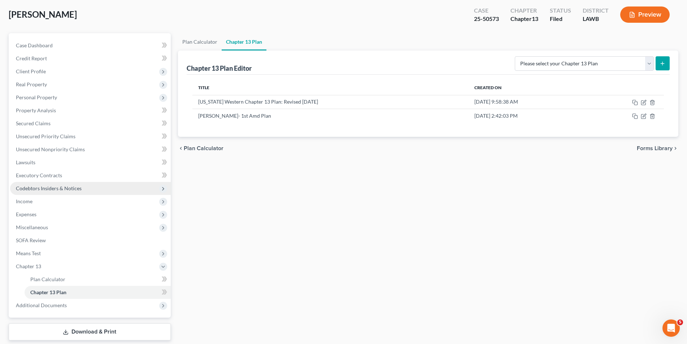
scroll to position [60, 0]
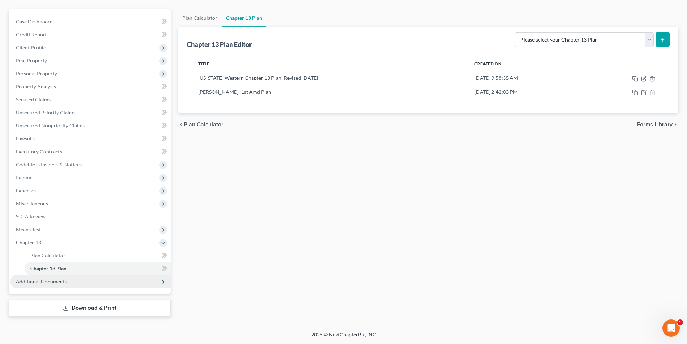
click at [51, 282] on span "Additional Documents" at bounding box center [41, 281] width 51 height 6
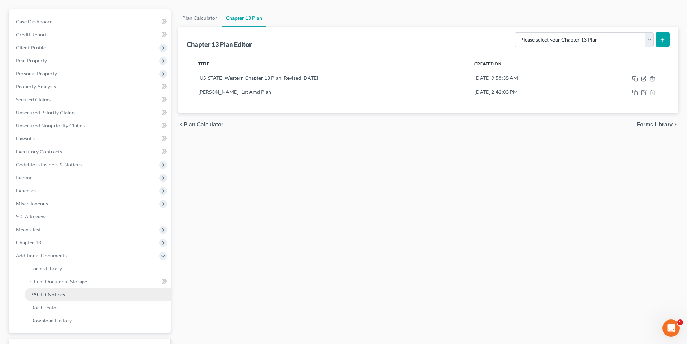
click at [46, 292] on span "PACER Notices" at bounding box center [47, 294] width 35 height 6
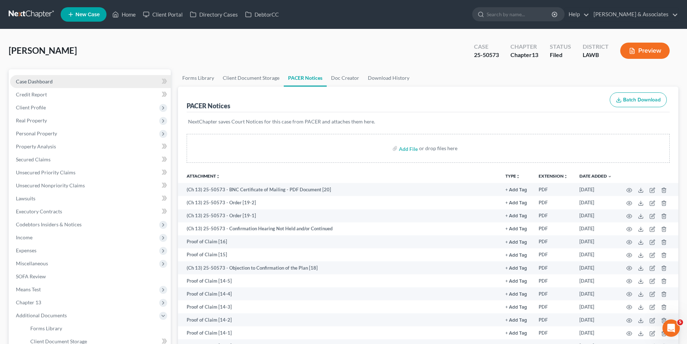
click at [41, 85] on link "Case Dashboard" at bounding box center [90, 81] width 161 height 13
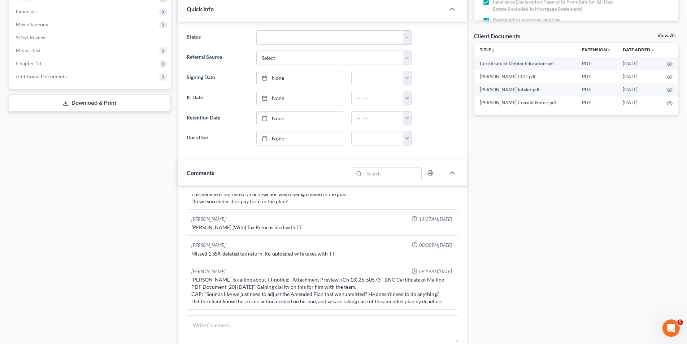
scroll to position [289, 0]
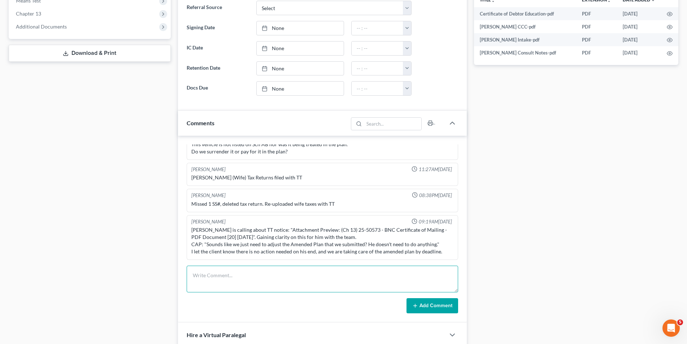
click at [208, 276] on textarea at bounding box center [322, 279] width 271 height 27
paste textarea "1st Amd plan due 10/09. Plan Drafted."
type textarea "1st Amd plan due 10/09. Plan Drafted."
click at [424, 307] on button "Add Comment" at bounding box center [432, 305] width 52 height 15
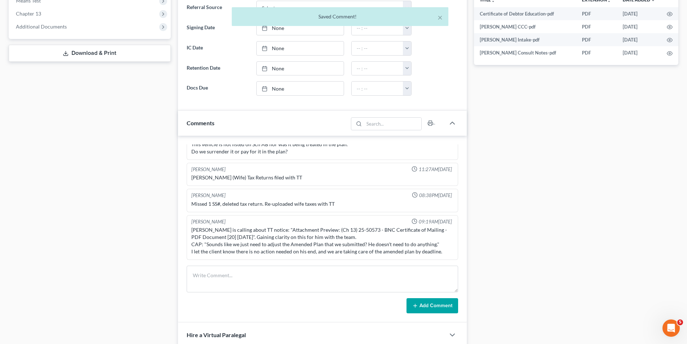
scroll to position [2943, 0]
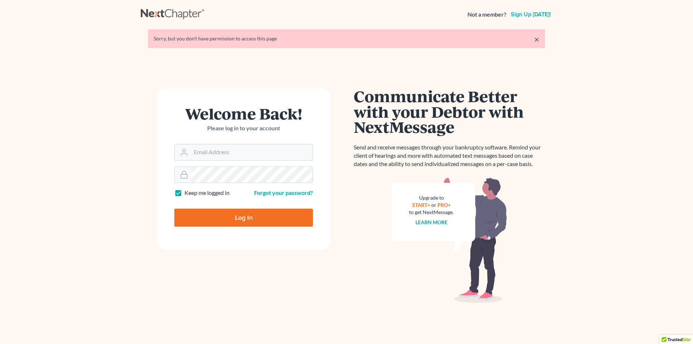
type input "[EMAIL_ADDRESS][DOMAIN_NAME]"
click at [223, 222] on input "Log In" at bounding box center [243, 218] width 139 height 18
type input "Thinking..."
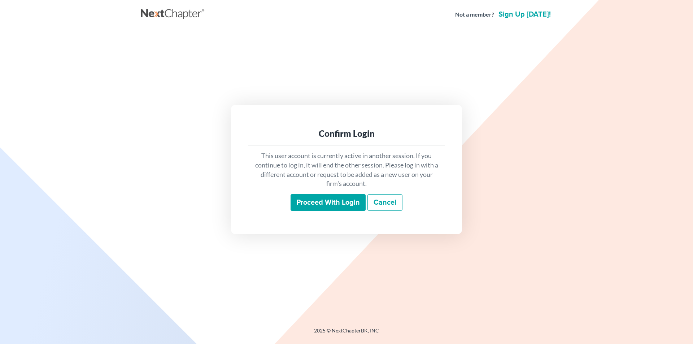
click at [315, 206] on input "Proceed with login" at bounding box center [328, 202] width 75 height 17
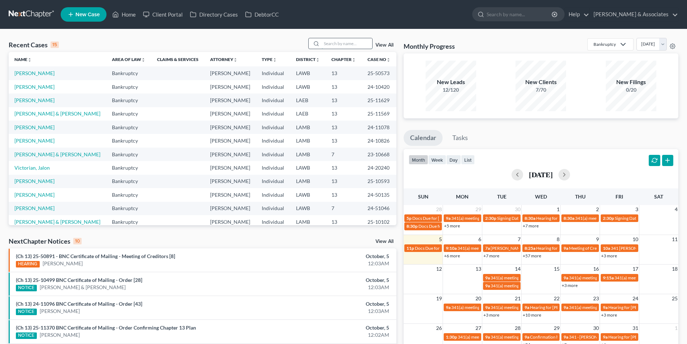
click at [332, 46] on input "search" at bounding box center [347, 43] width 51 height 10
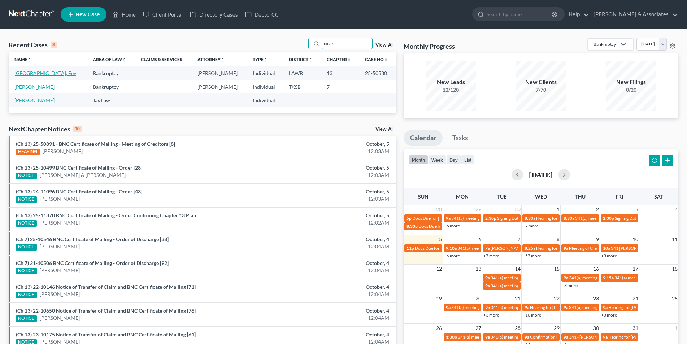
type input "calais"
click at [26, 76] on link "[GEOGRAPHIC_DATA], Fey" at bounding box center [45, 73] width 62 height 6
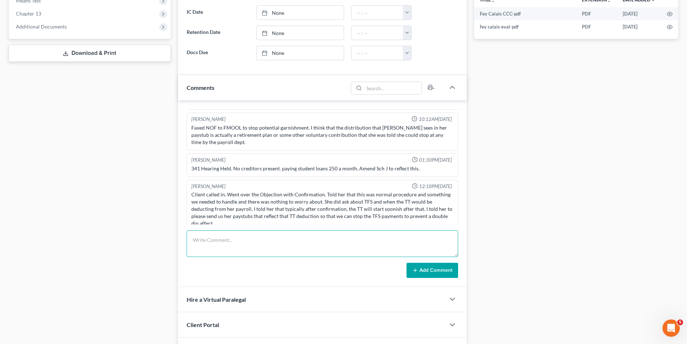
click at [204, 243] on textarea at bounding box center [322, 243] width 271 height 27
paste textarea "1st Amd plan due 10/09. Plan Drafted."
type textarea "1st Amd plan due 10/09. Plan Drafted."
click at [443, 268] on button "Add Comment" at bounding box center [432, 270] width 52 height 15
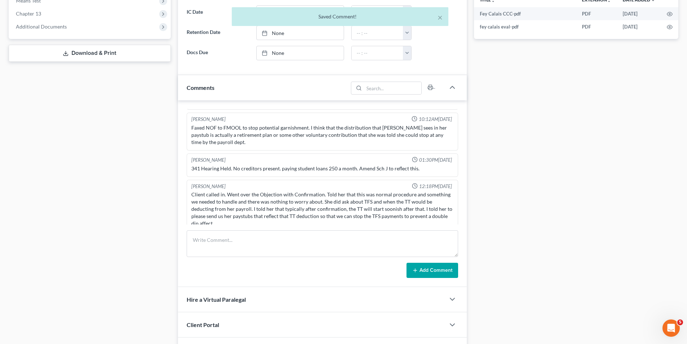
scroll to position [1459, 0]
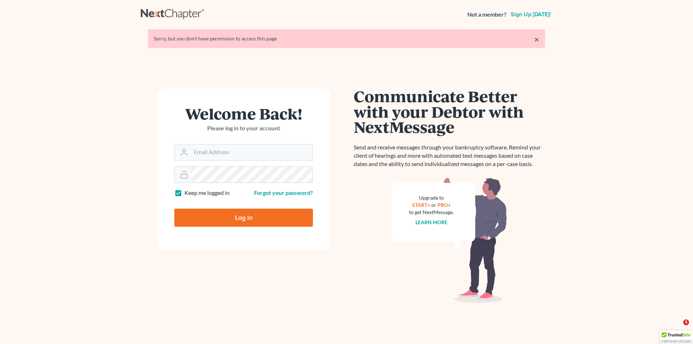
type input "[EMAIL_ADDRESS][DOMAIN_NAME]"
click at [225, 215] on input "Log In" at bounding box center [243, 218] width 139 height 18
type input "Thinking..."
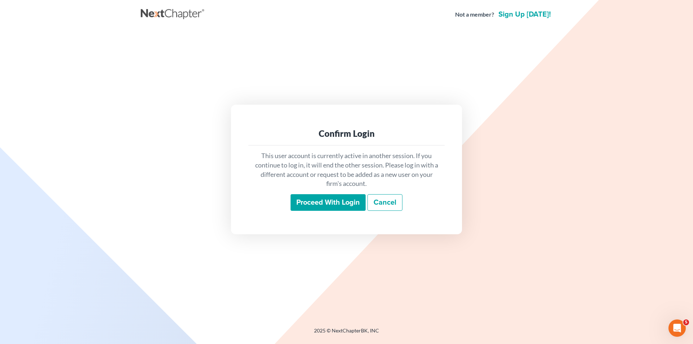
click at [325, 199] on input "Proceed with login" at bounding box center [328, 202] width 75 height 17
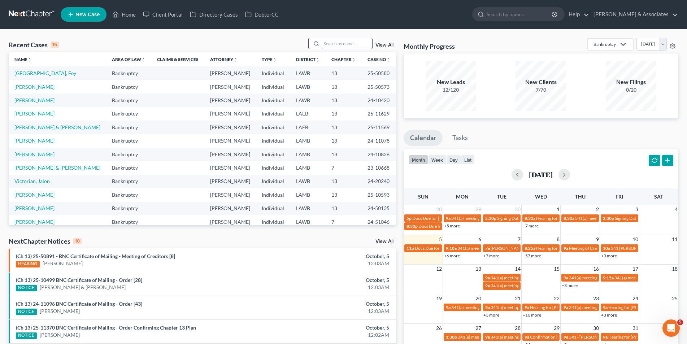
click at [334, 41] on input "search" at bounding box center [347, 43] width 51 height 10
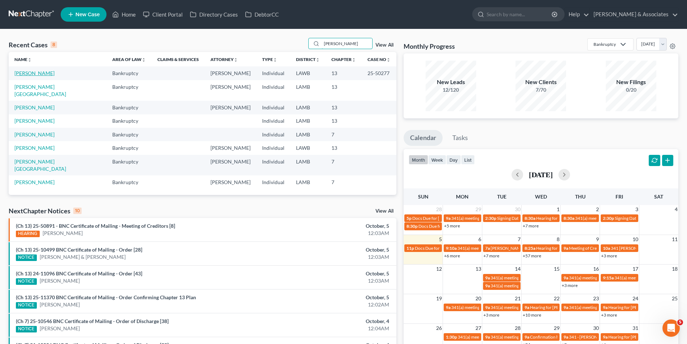
type input "[PERSON_NAME]"
click at [47, 74] on link "[PERSON_NAME]" at bounding box center [34, 73] width 40 height 6
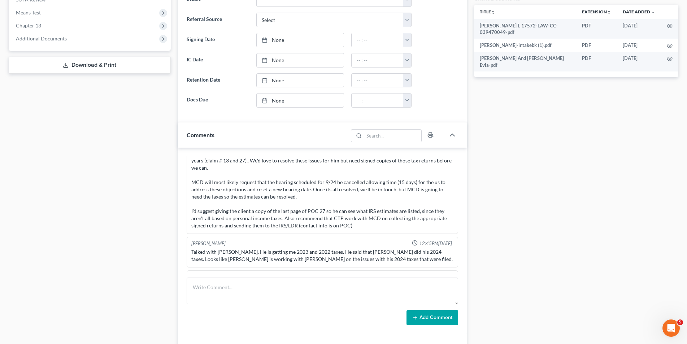
scroll to position [361, 0]
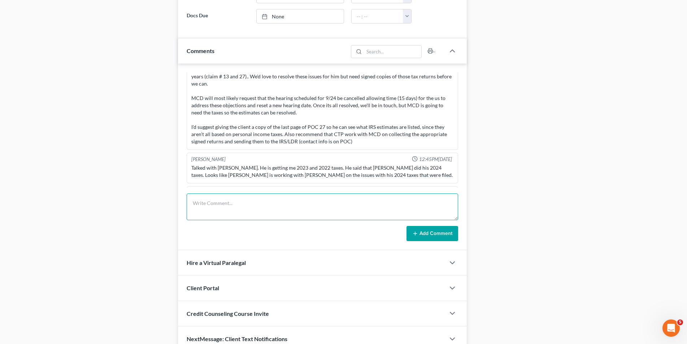
click at [198, 206] on textarea at bounding box center [322, 206] width 271 height 27
click at [202, 204] on textarea at bounding box center [322, 206] width 271 height 27
paste textarea "2nd Amd plan due 10/09. Plan Drafted."
type textarea "2nd Amd plan due 10/09. Plan Drafted."
click at [424, 234] on button "Add Comment" at bounding box center [432, 233] width 52 height 15
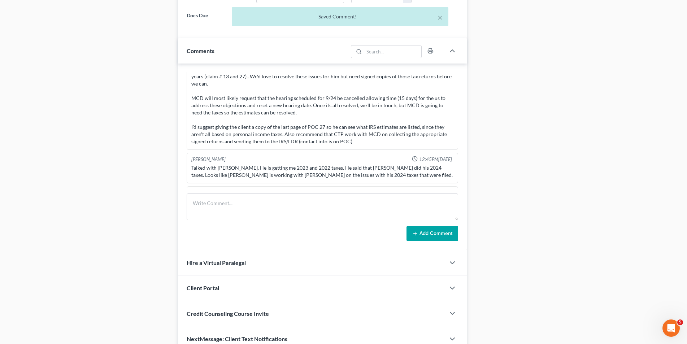
scroll to position [1925, 0]
